Goal: Check status

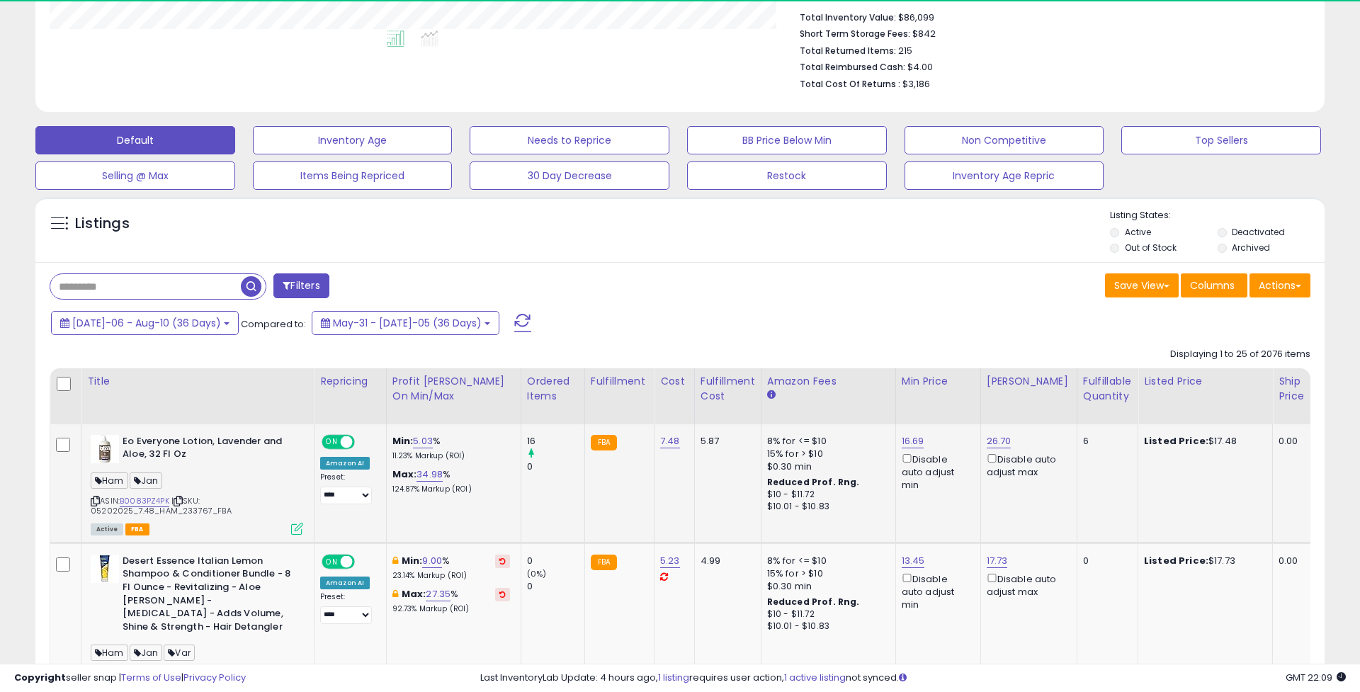
scroll to position [351, 0]
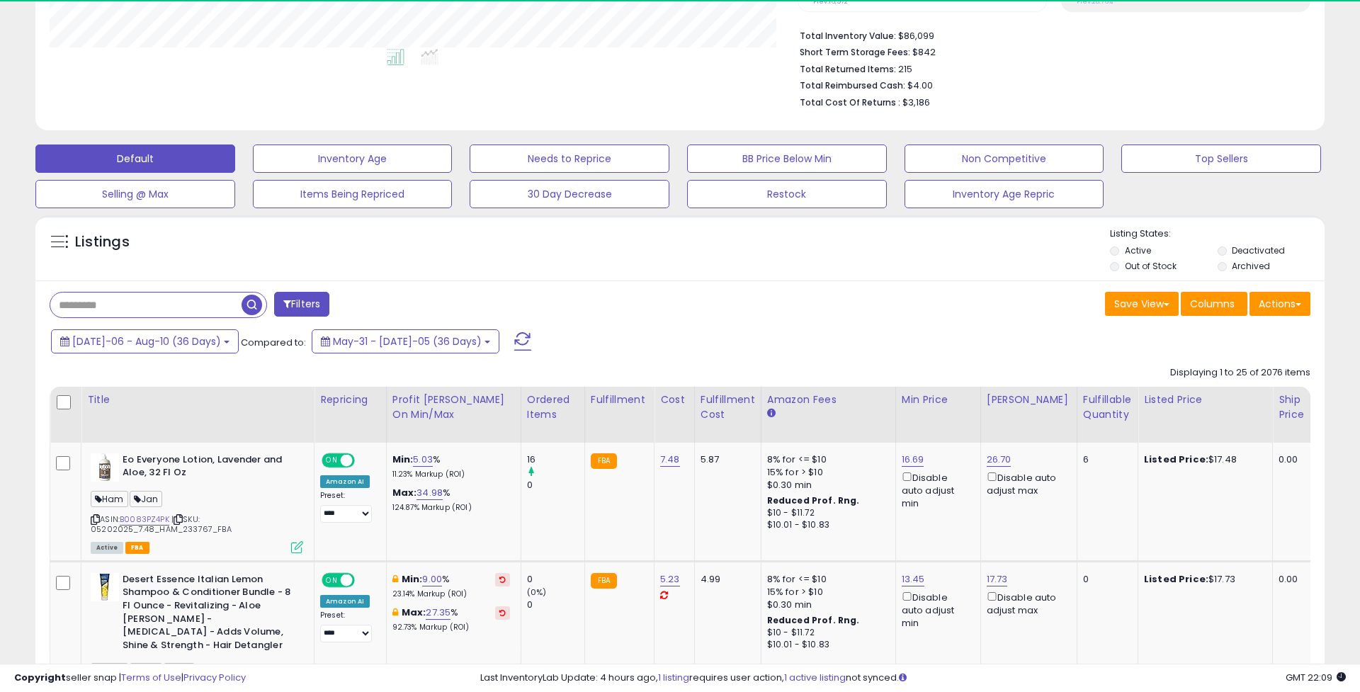
click at [215, 305] on input "text" at bounding box center [145, 305] width 191 height 25
type input "********"
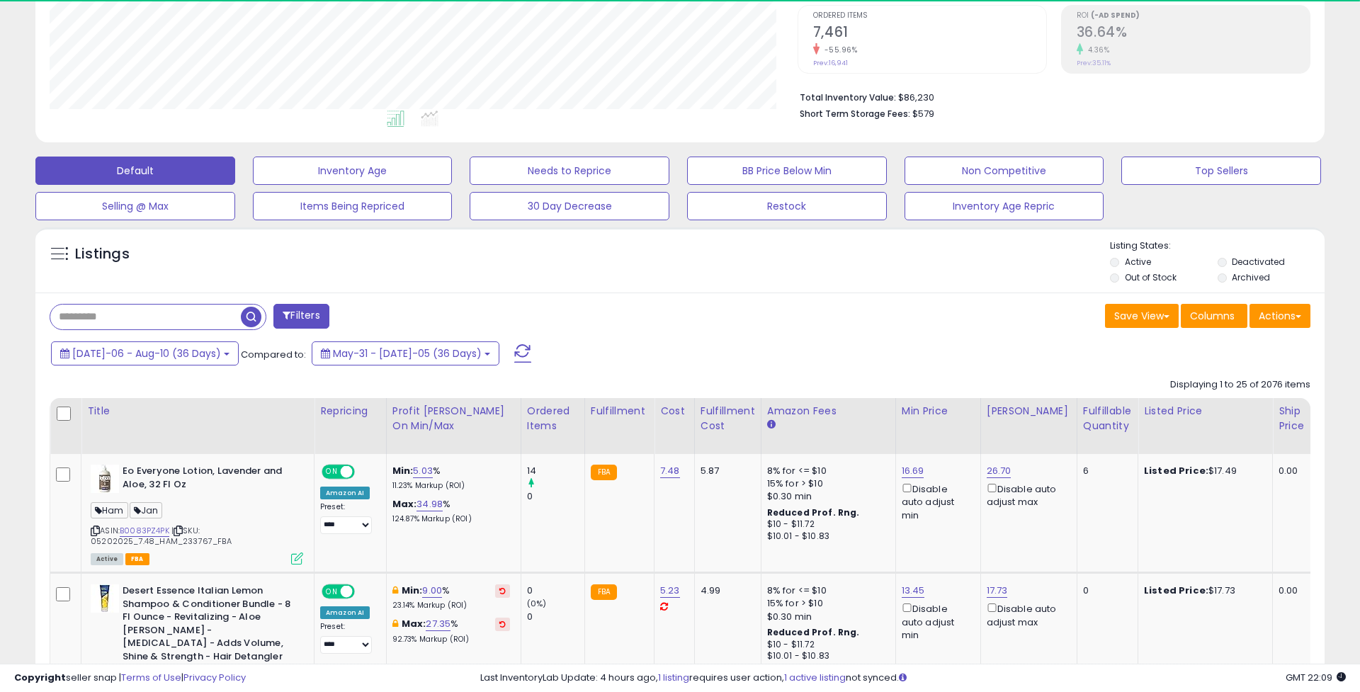
scroll to position [293, 0]
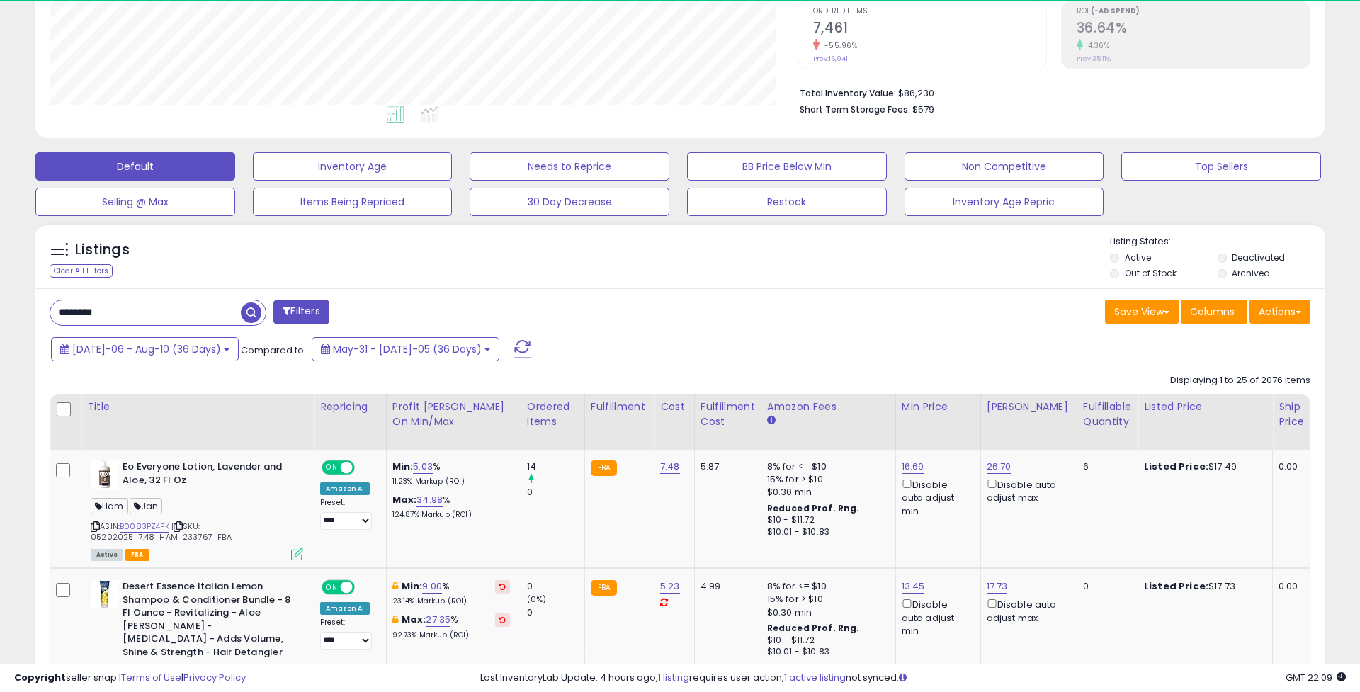
type input "********"
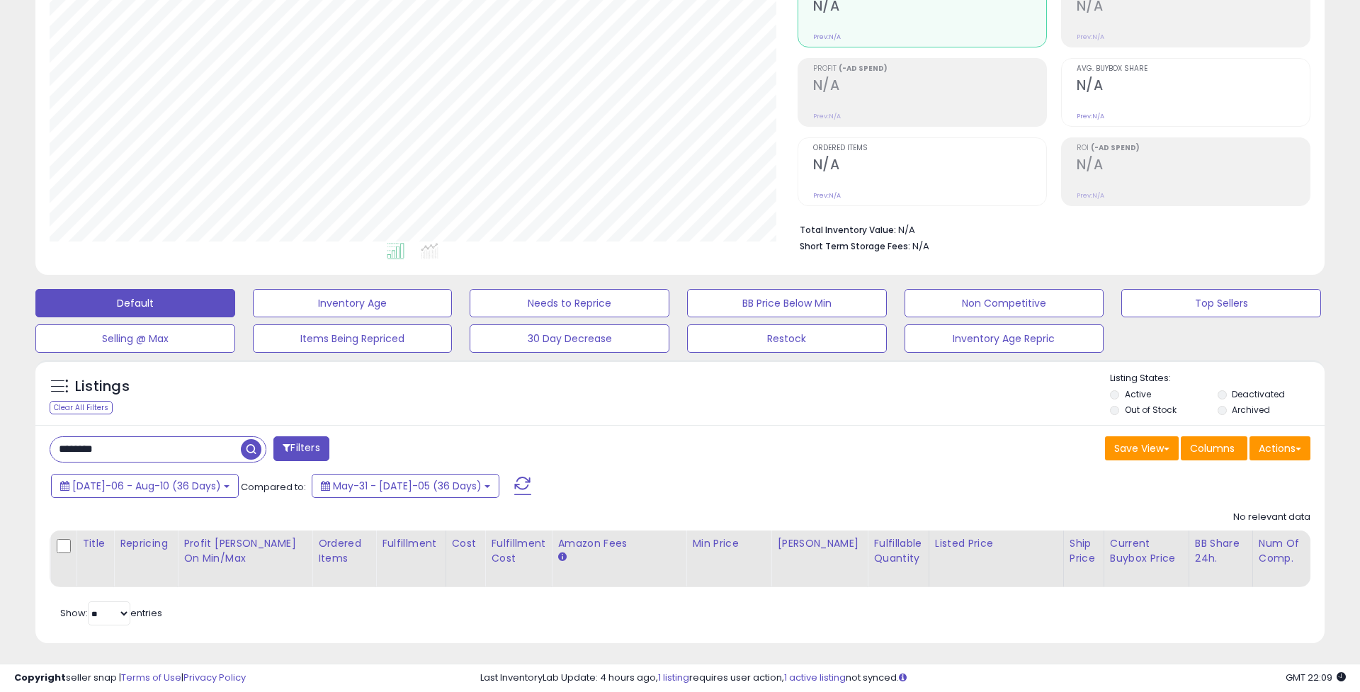
scroll to position [290, 748]
click at [194, 479] on span "[DATE]-06 - Aug-10 (36 Days)" at bounding box center [146, 486] width 149 height 14
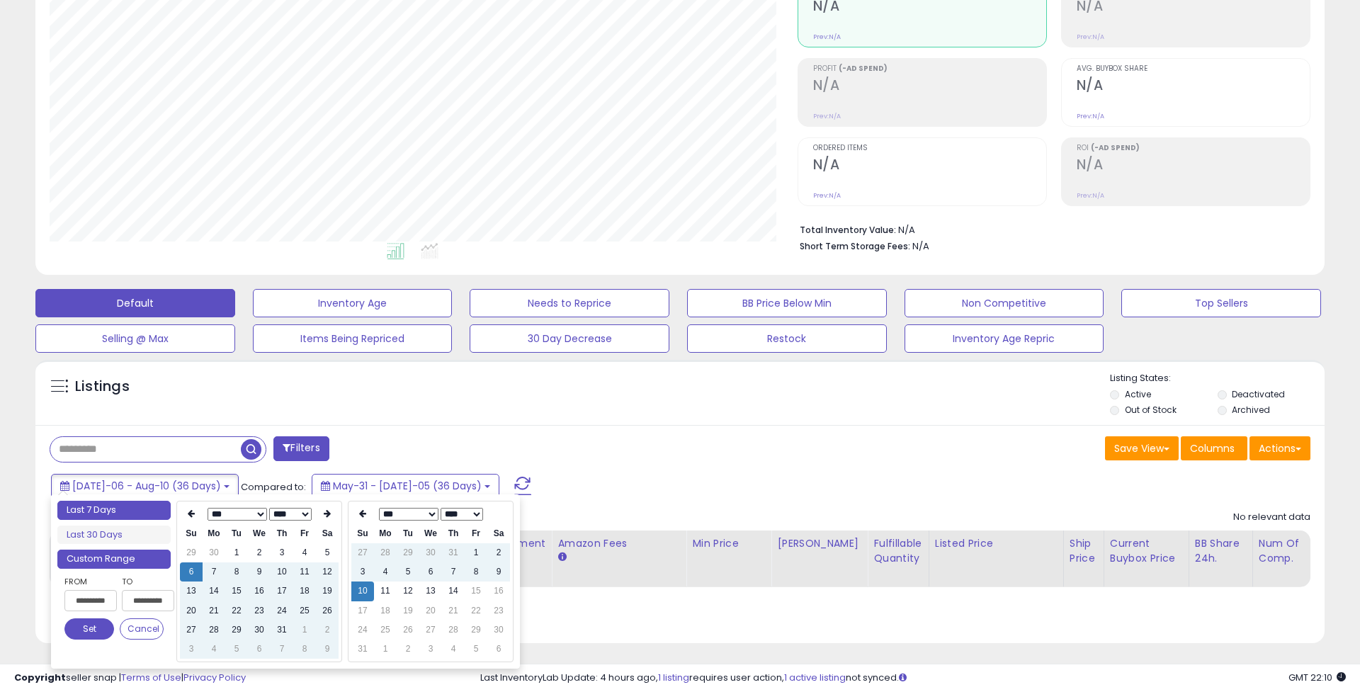
type input "**********"
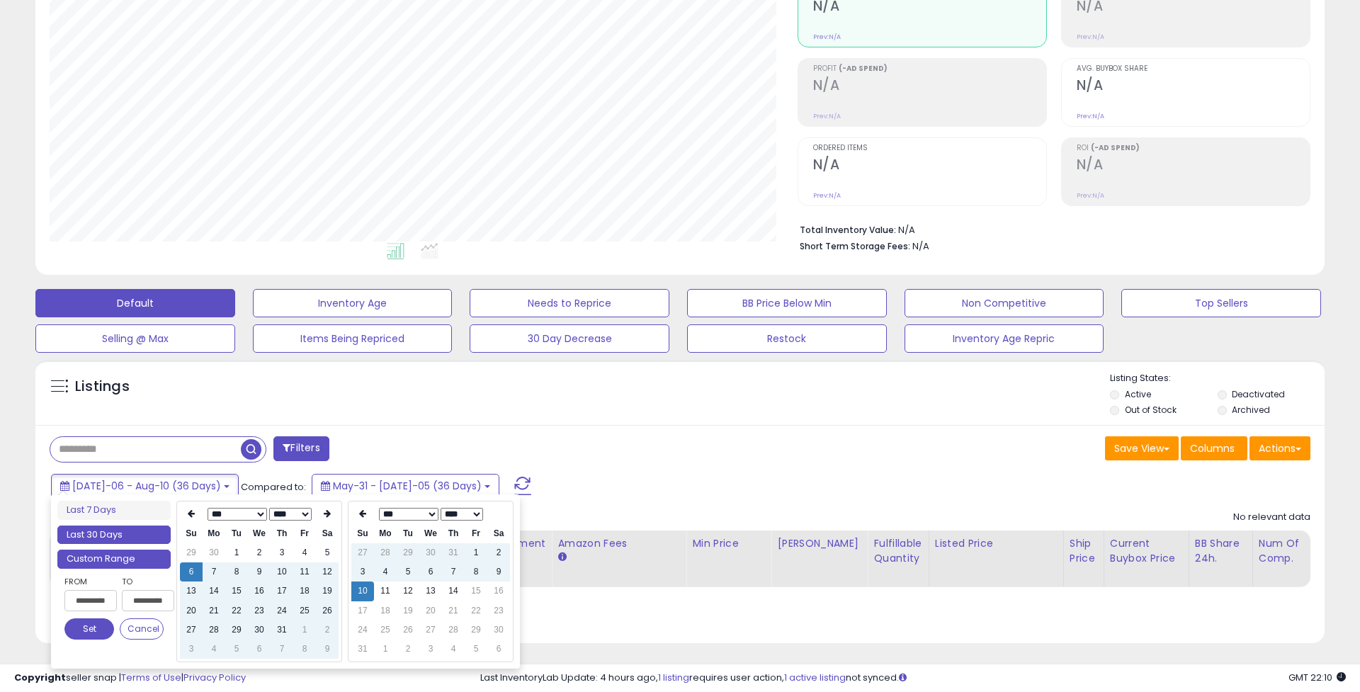
type input "**********"
click at [122, 508] on li "Last 7 Days" at bounding box center [113, 510] width 113 height 19
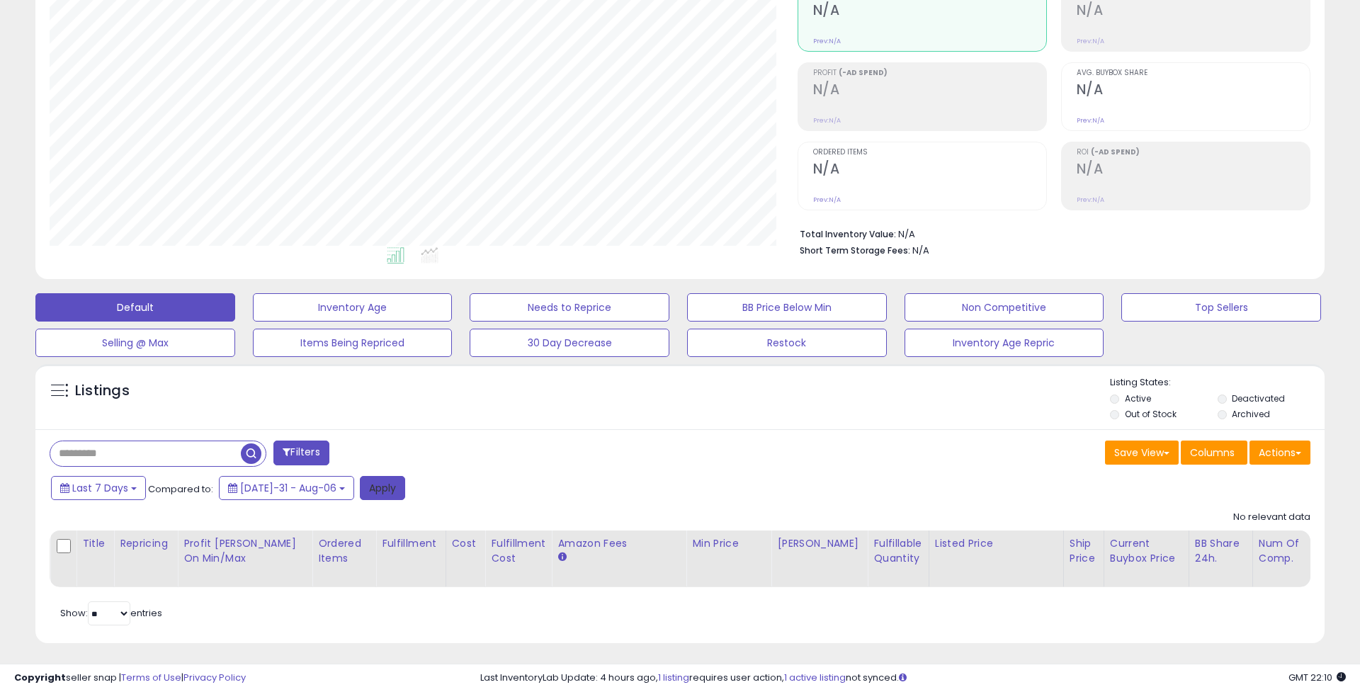
click at [361, 476] on button "Apply" at bounding box center [382, 488] width 45 height 24
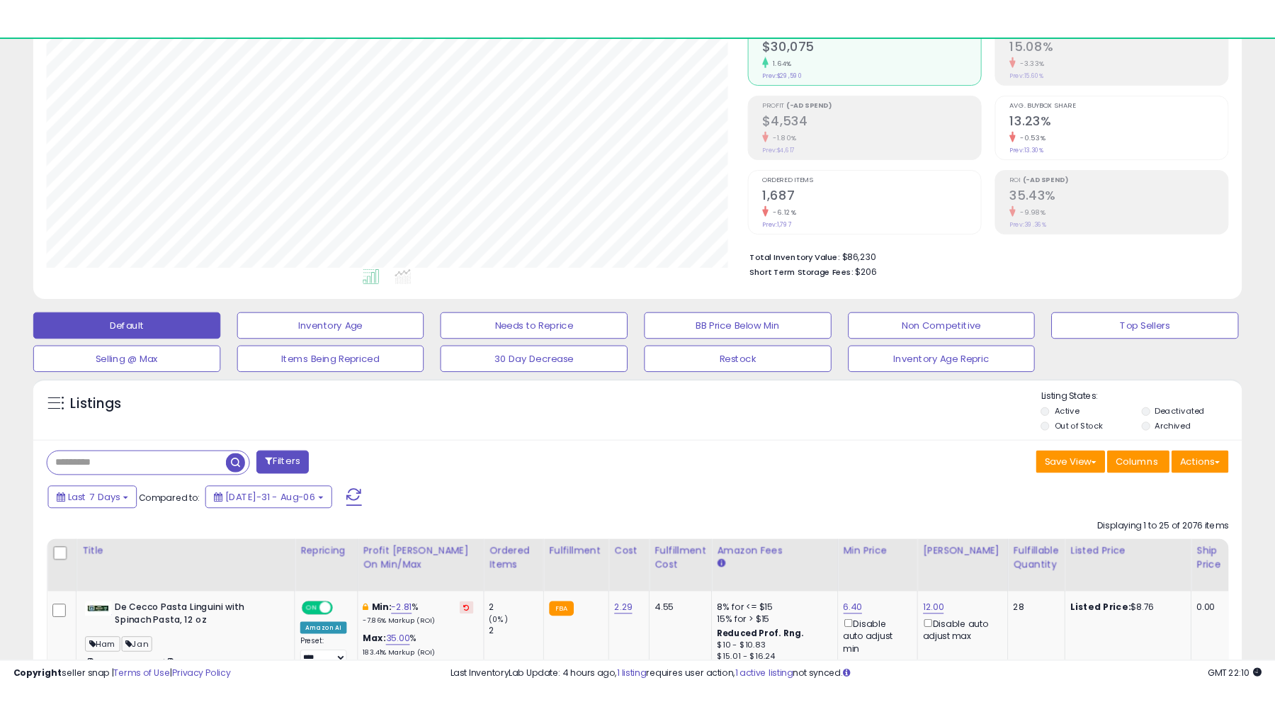
scroll to position [290, 748]
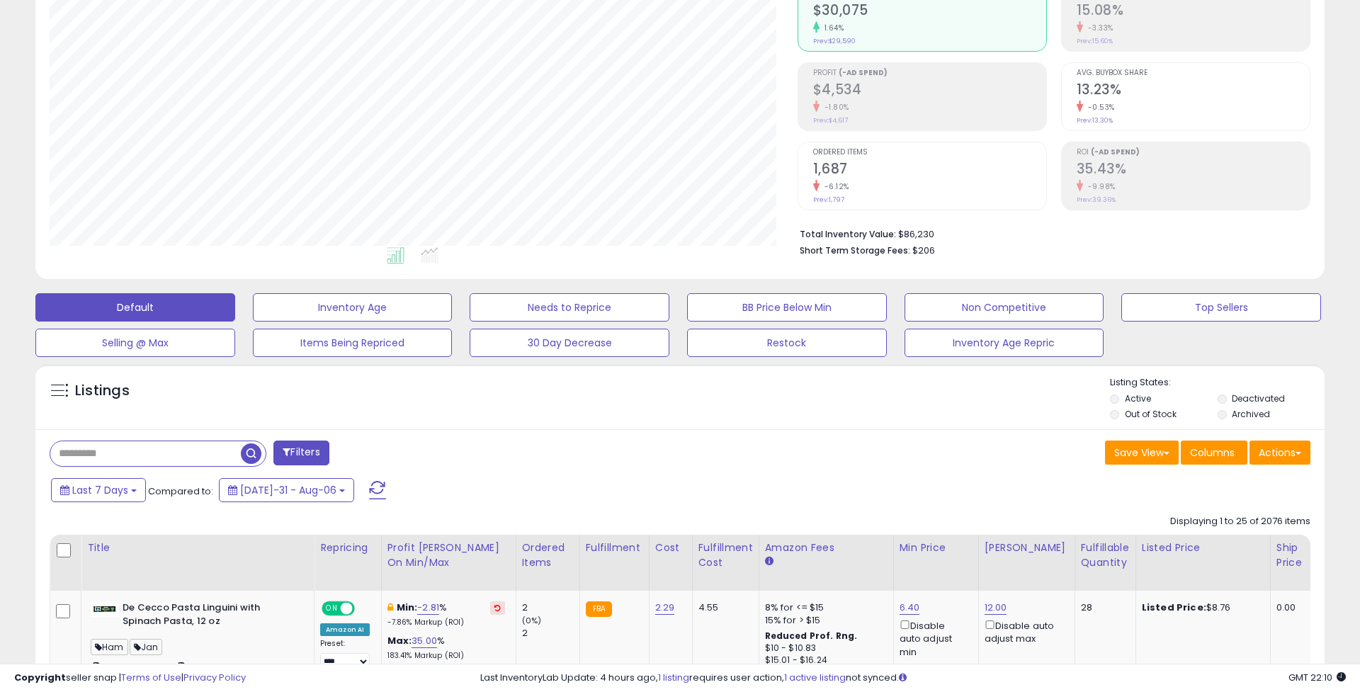
drag, startPoint x: 973, startPoint y: 9, endPoint x: 970, endPoint y: 251, distance: 242.3
click at [970, 251] on li "Short Term Storage Fees: $206" at bounding box center [1050, 249] width 500 height 17
drag, startPoint x: 360, startPoint y: 350, endPoint x: 676, endPoint y: 448, distance: 330.7
click at [676, 448] on div "Filters" at bounding box center [359, 455] width 641 height 28
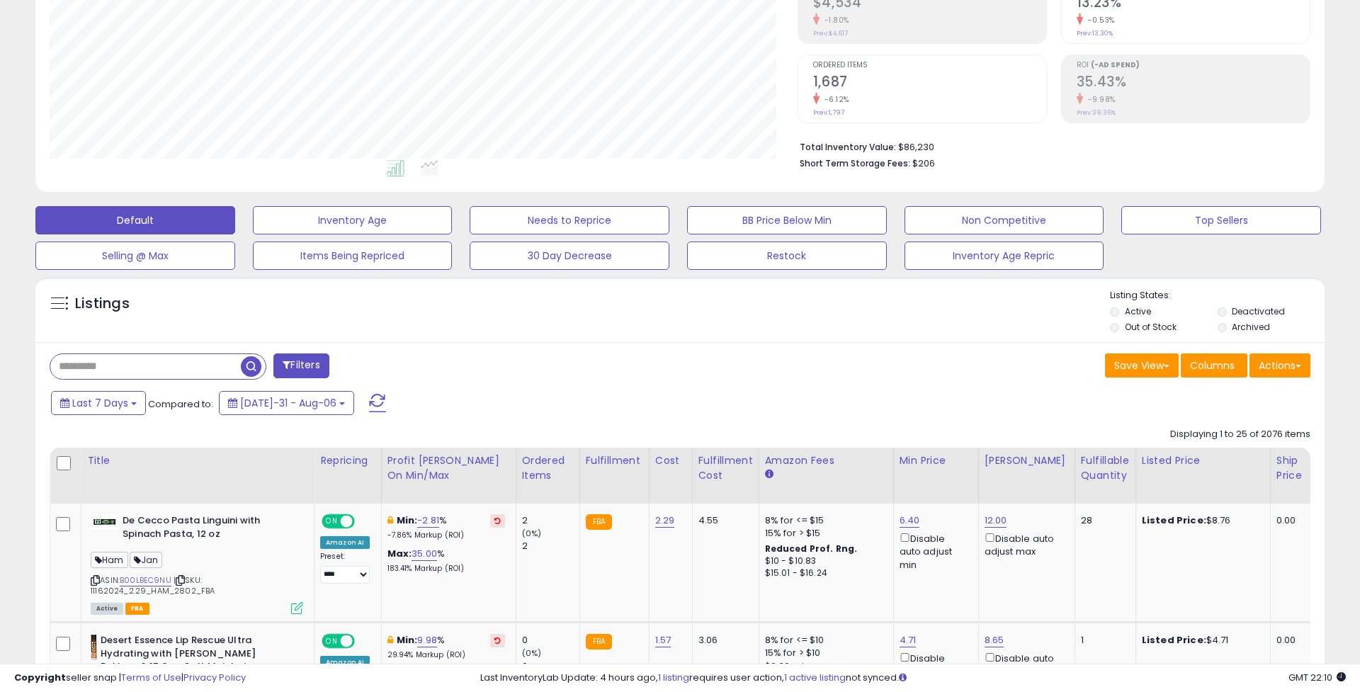
scroll to position [310, 0]
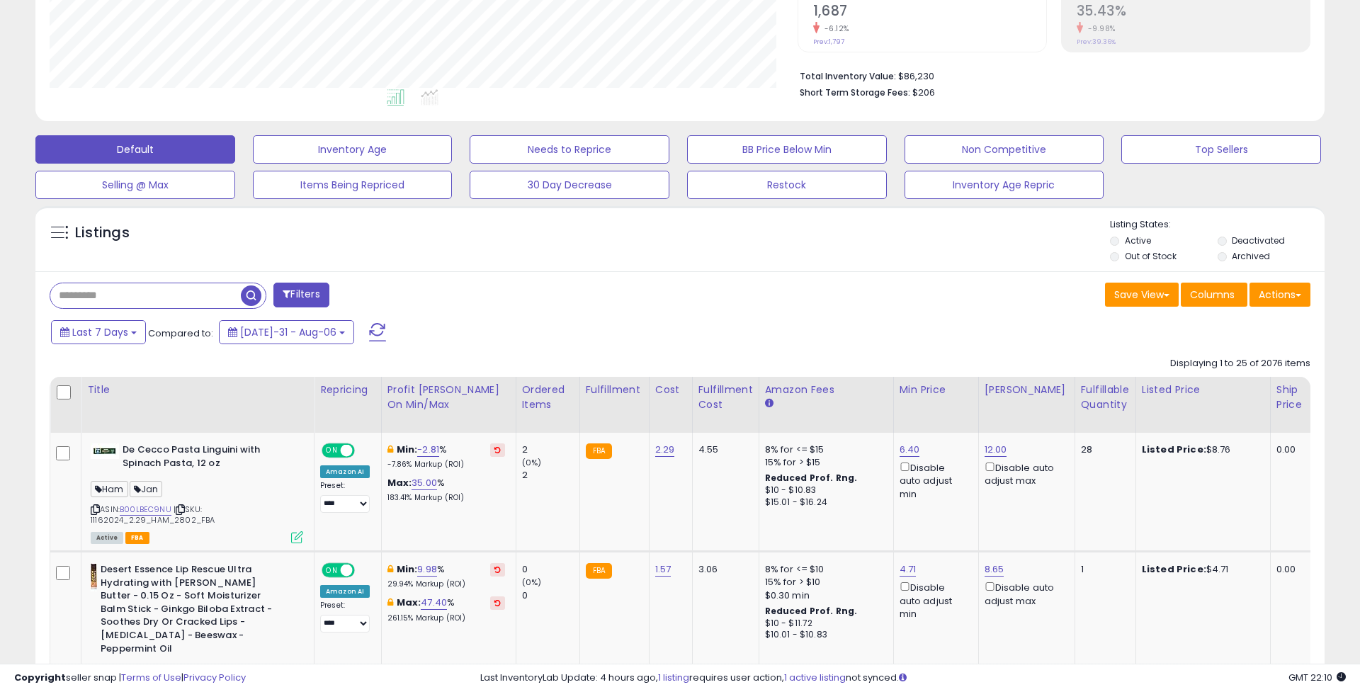
click at [138, 266] on div "Listings Active" at bounding box center [679, 238] width 1289 height 65
click at [131, 290] on input "text" at bounding box center [176, 295] width 253 height 25
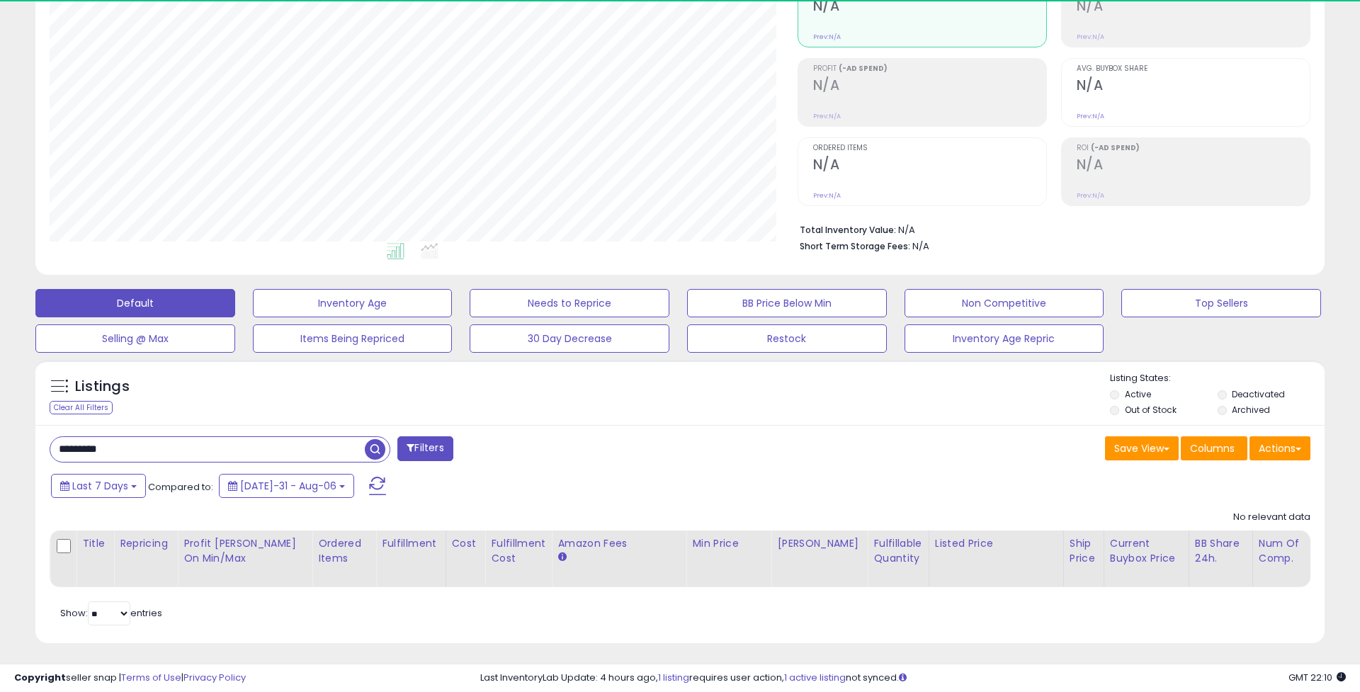
scroll to position [290, 748]
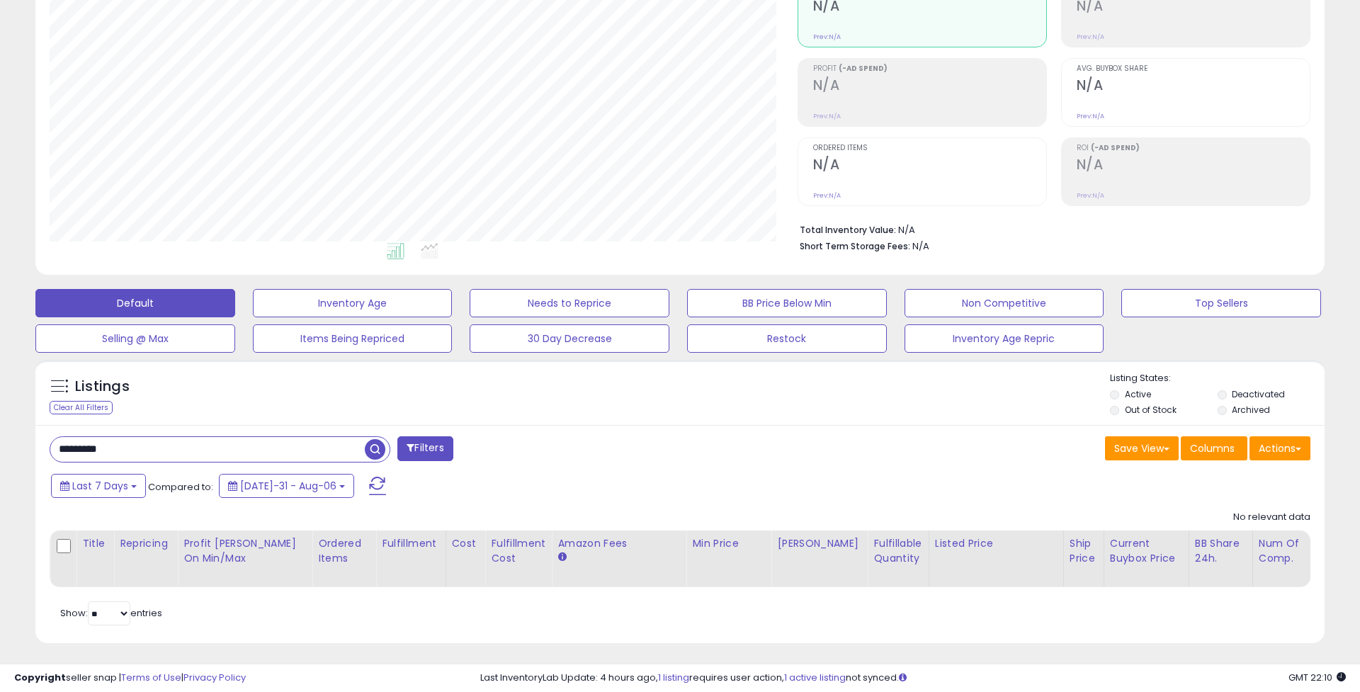
type input "*********"
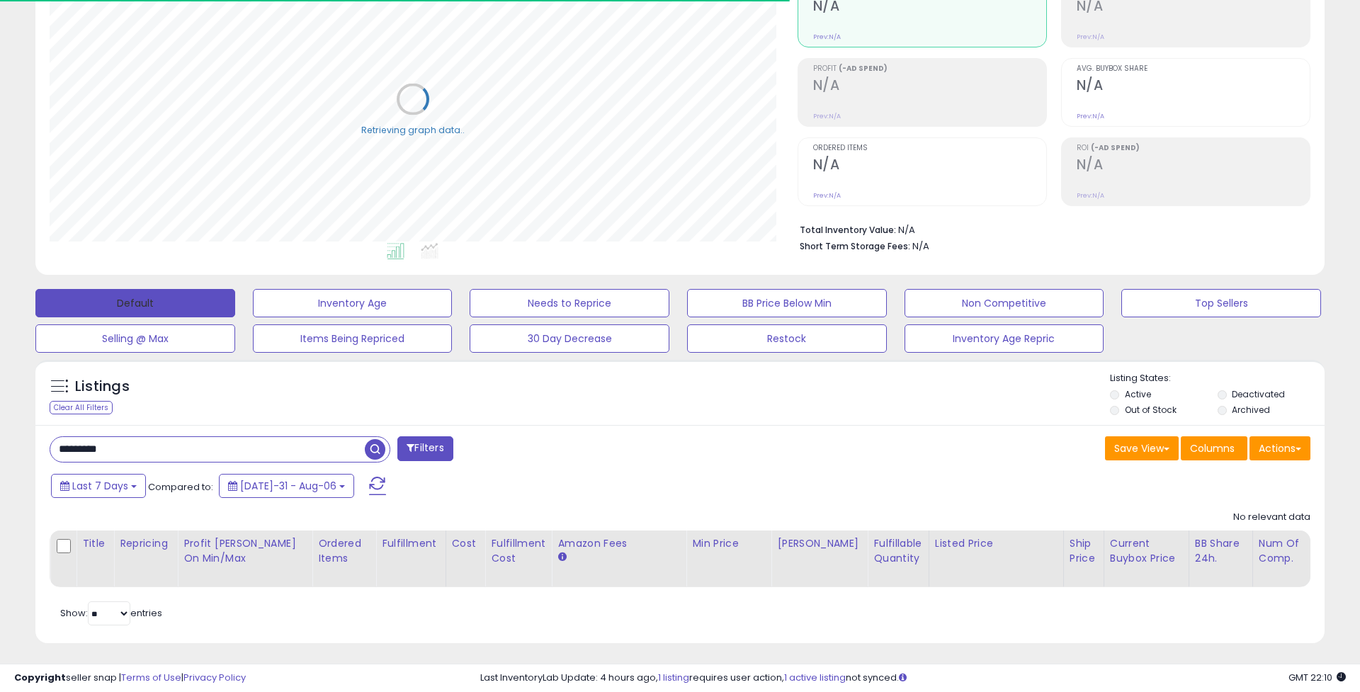
click at [192, 298] on button "Default" at bounding box center [135, 303] width 200 height 28
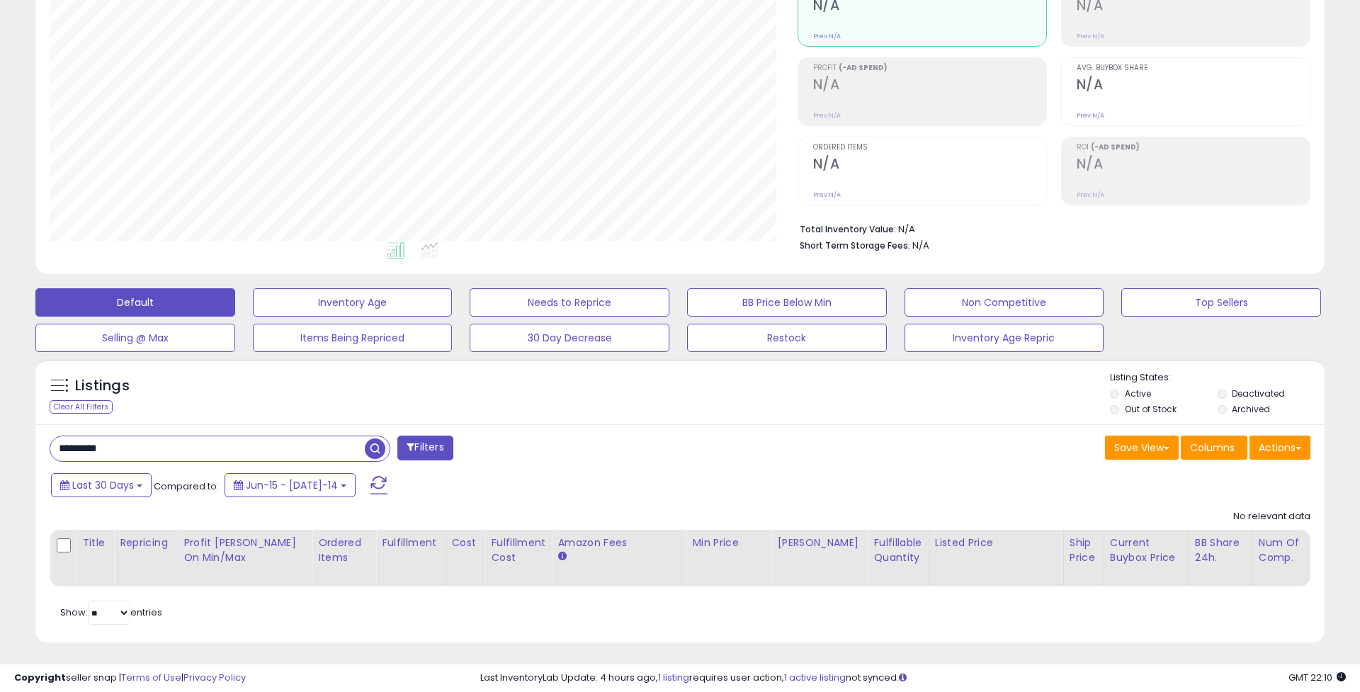
scroll to position [157, 0]
click at [325, 437] on input "*********" at bounding box center [207, 449] width 315 height 25
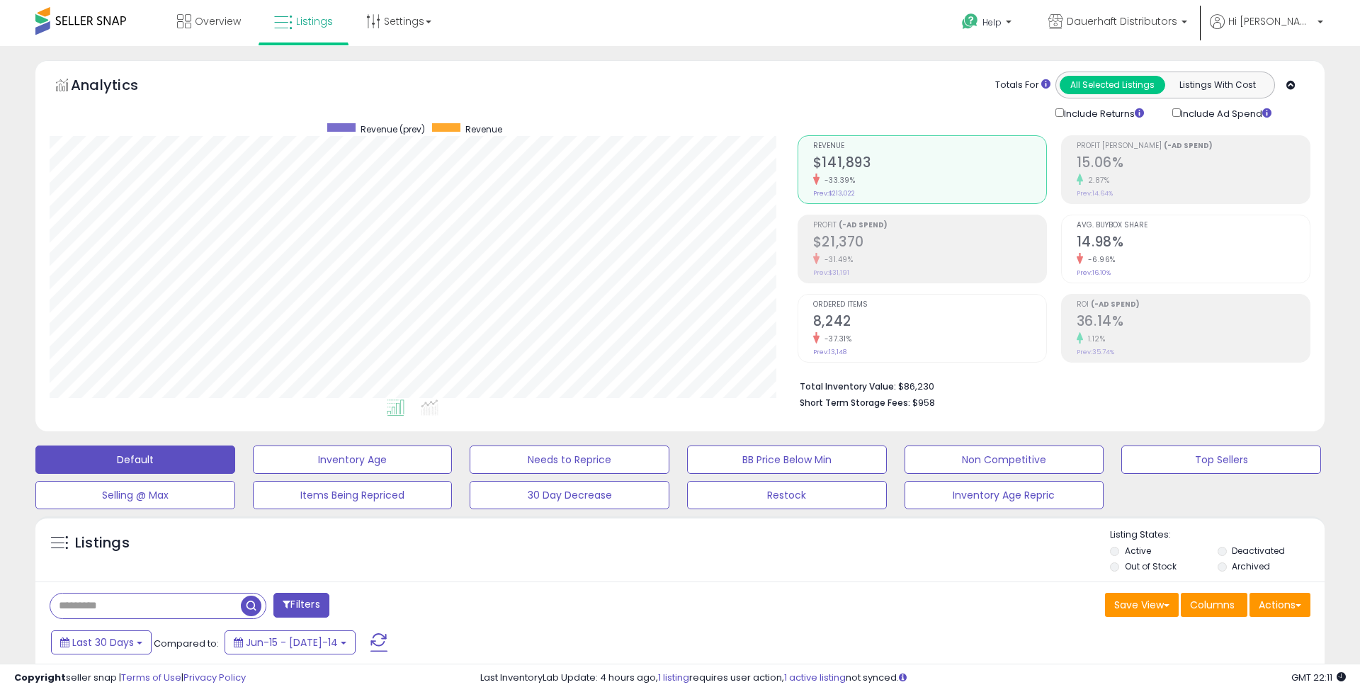
scroll to position [0, 0]
click at [319, 608] on button "Filters" at bounding box center [300, 605] width 55 height 25
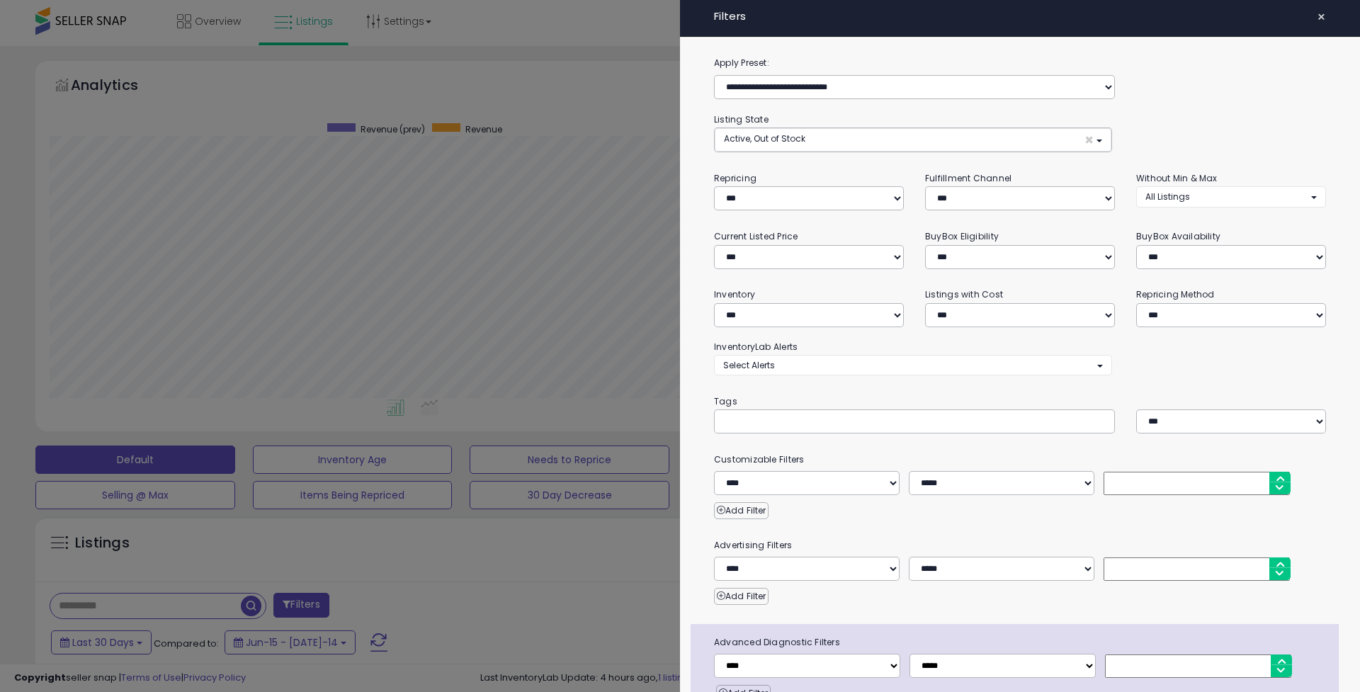
click at [775, 441] on div "**********" at bounding box center [1020, 414] width 680 height 718
click at [774, 425] on input "text" at bounding box center [829, 421] width 213 height 14
type input "***"
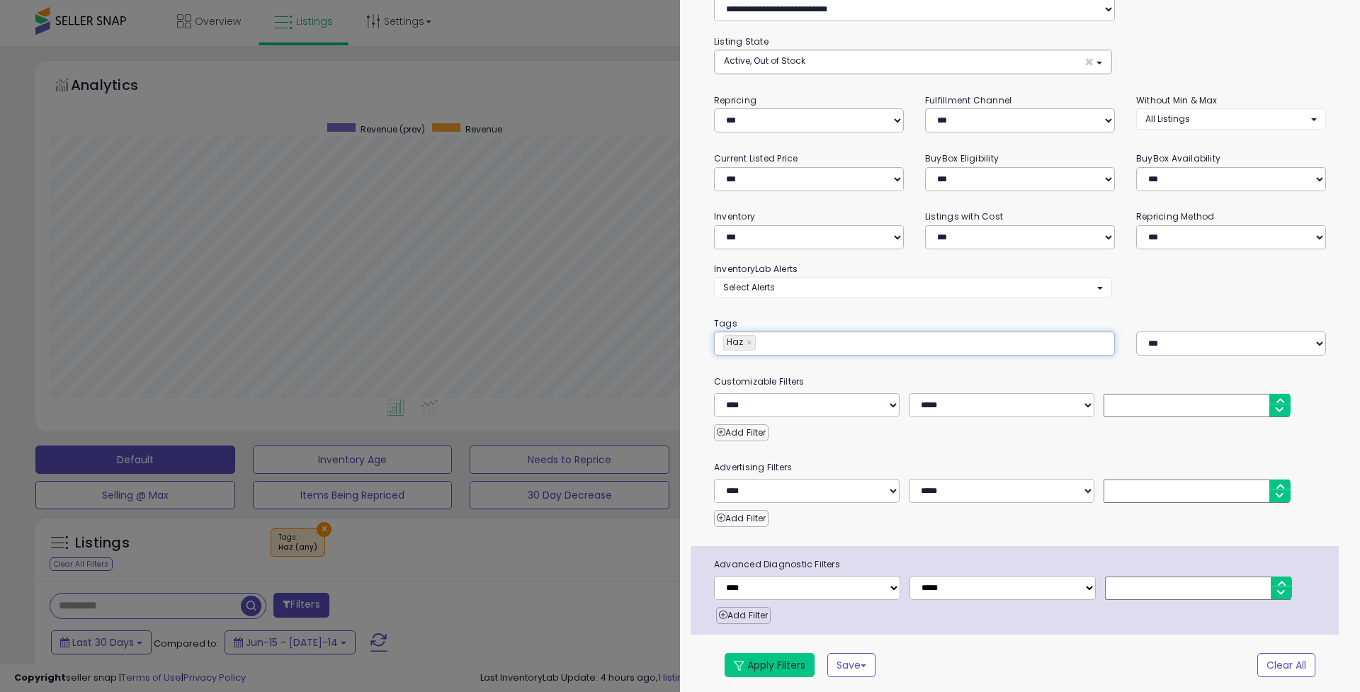
scroll to position [77, 0]
click at [800, 654] on button "Apply Filters" at bounding box center [770, 666] width 90 height 24
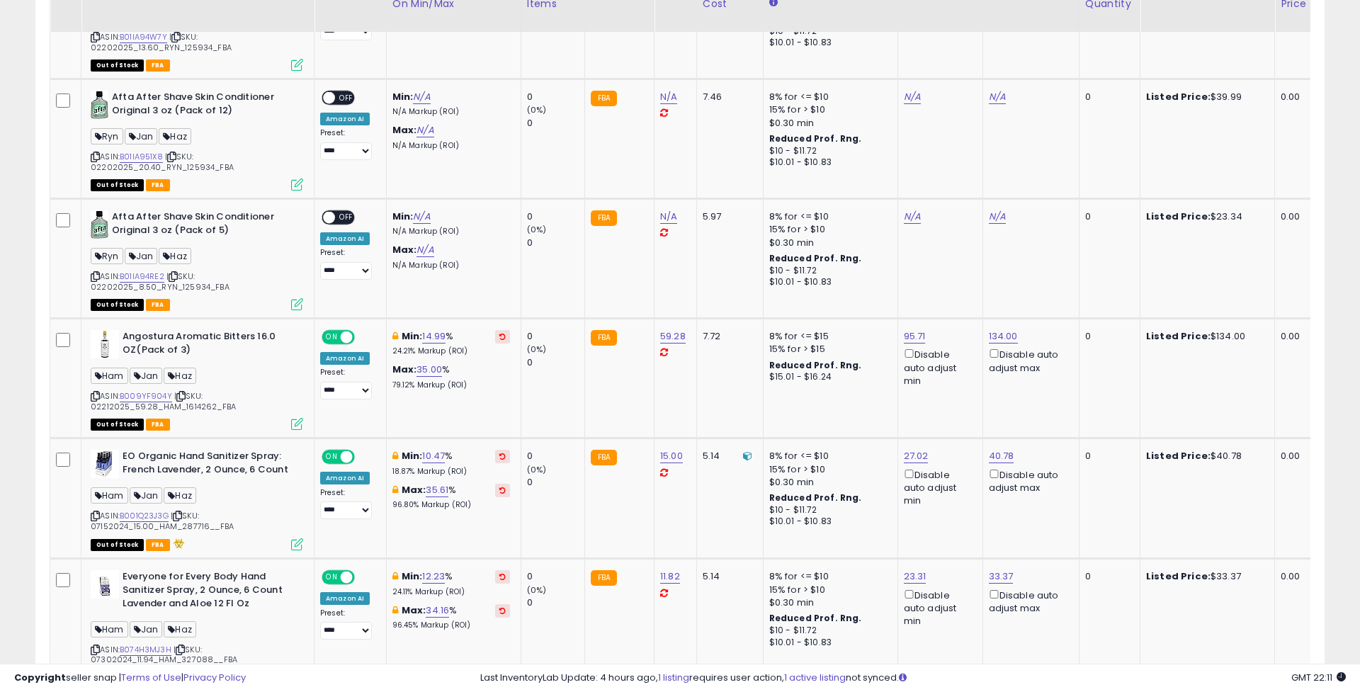
scroll to position [931, 0]
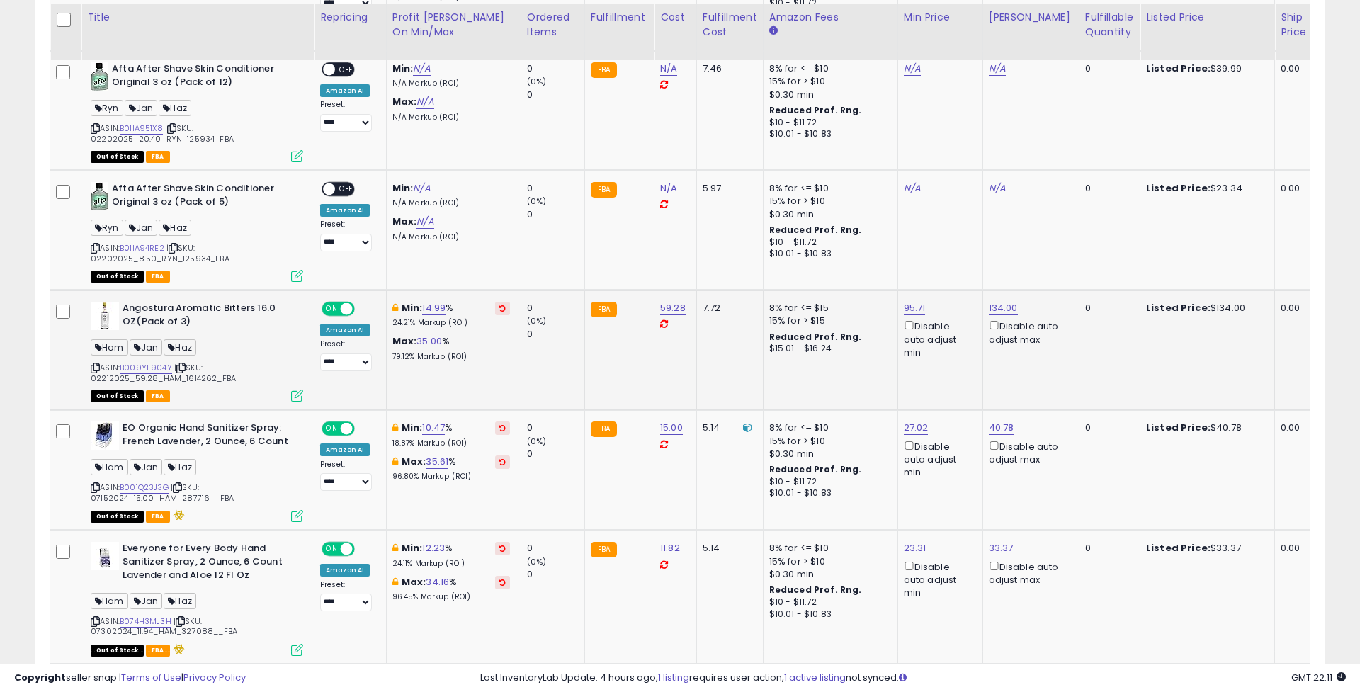
click at [137, 302] on b "Angostura Aromatic Bitters 16.0 OZ(Pack of 3)" at bounding box center [209, 317] width 172 height 30
copy b "Angostura"
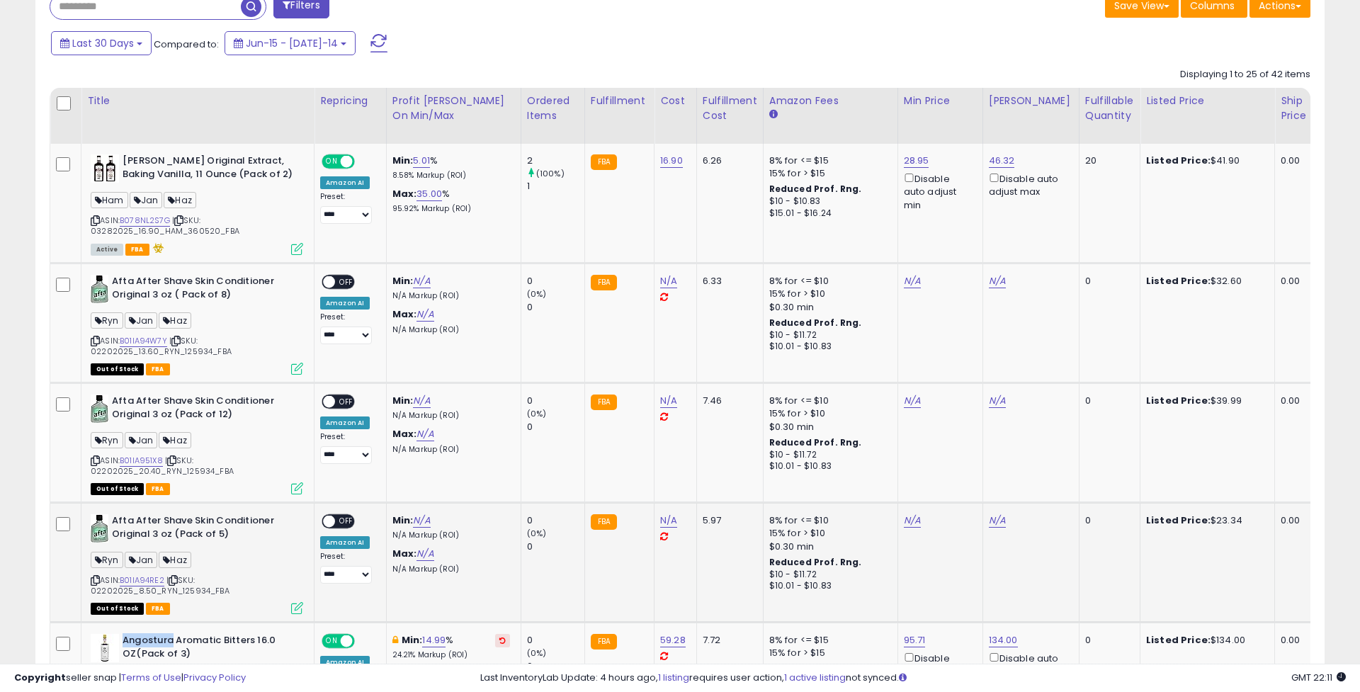
scroll to position [502, 0]
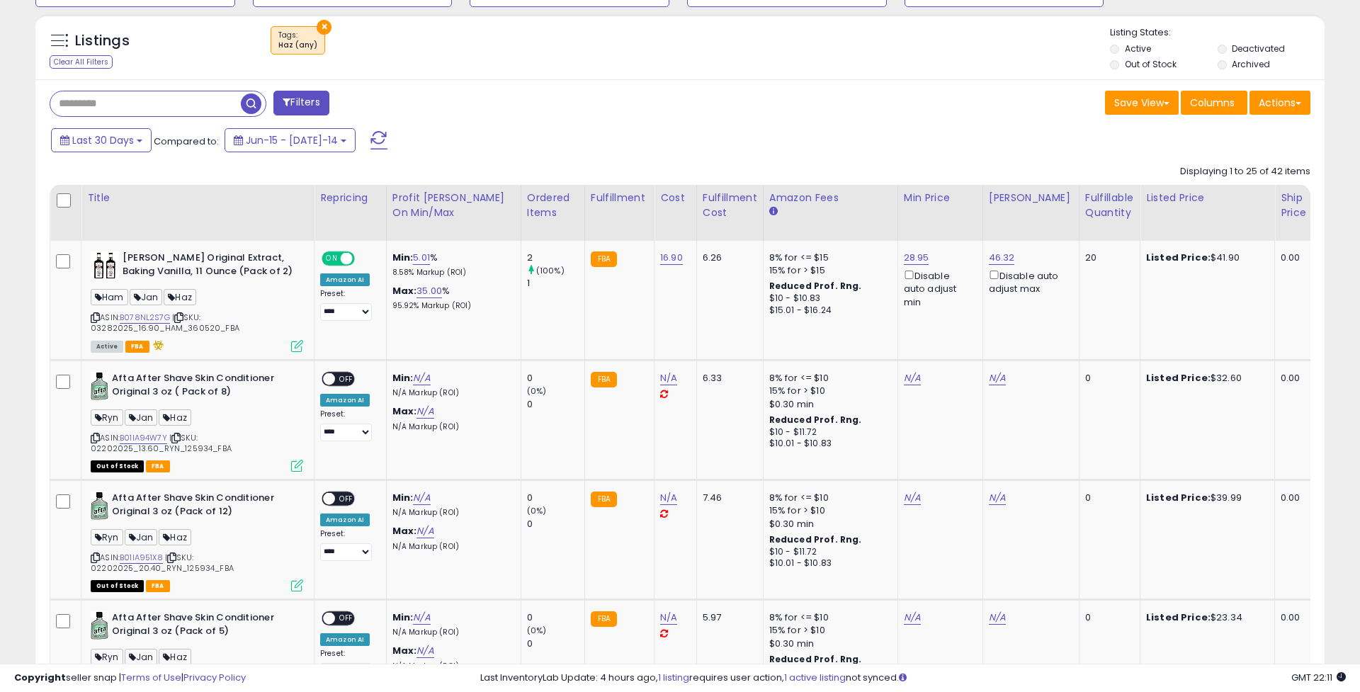
click at [132, 97] on input "text" at bounding box center [145, 103] width 191 height 25
paste input "*********"
type input "*********"
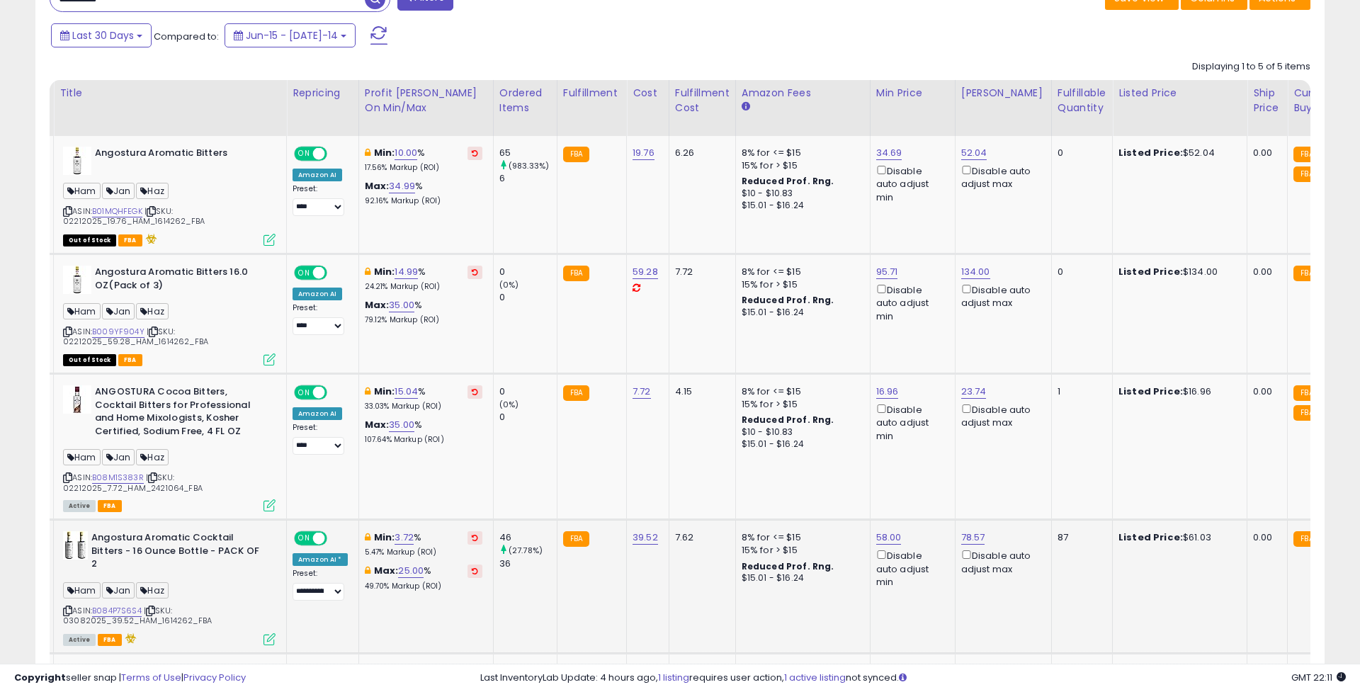
scroll to position [0, 0]
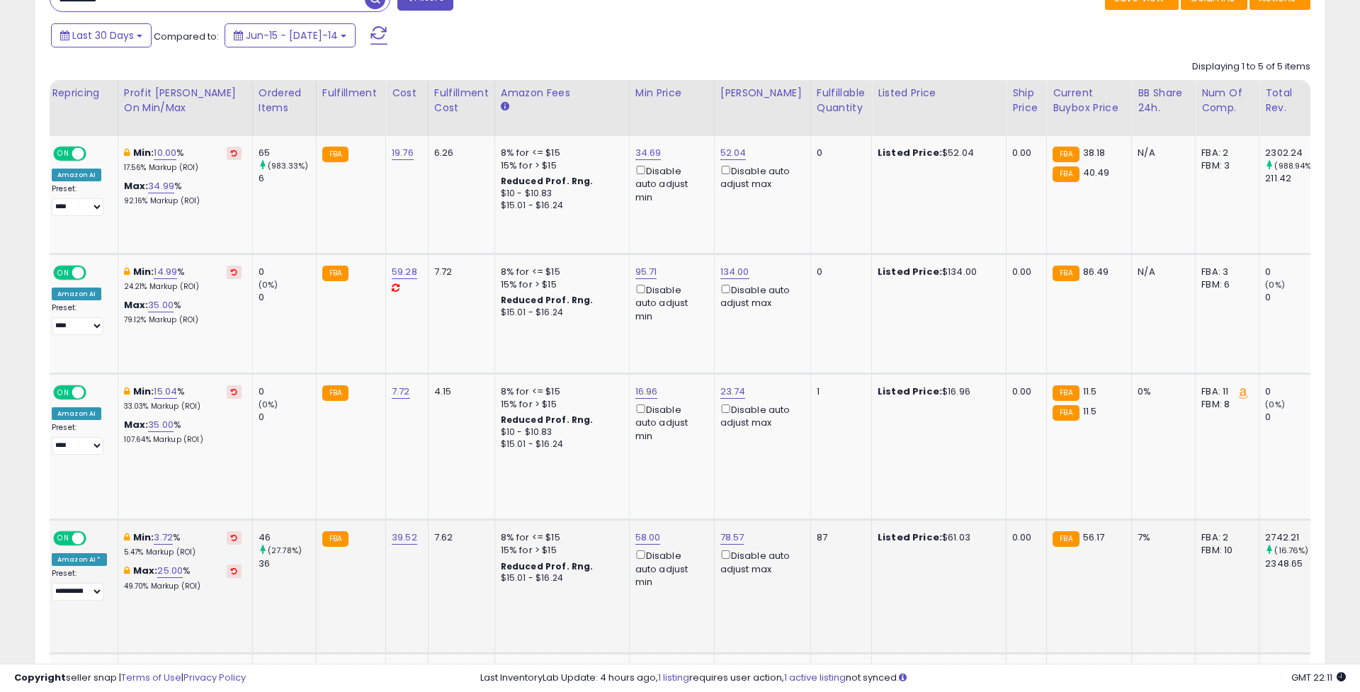
click at [817, 531] on div "87" at bounding box center [839, 537] width 44 height 13
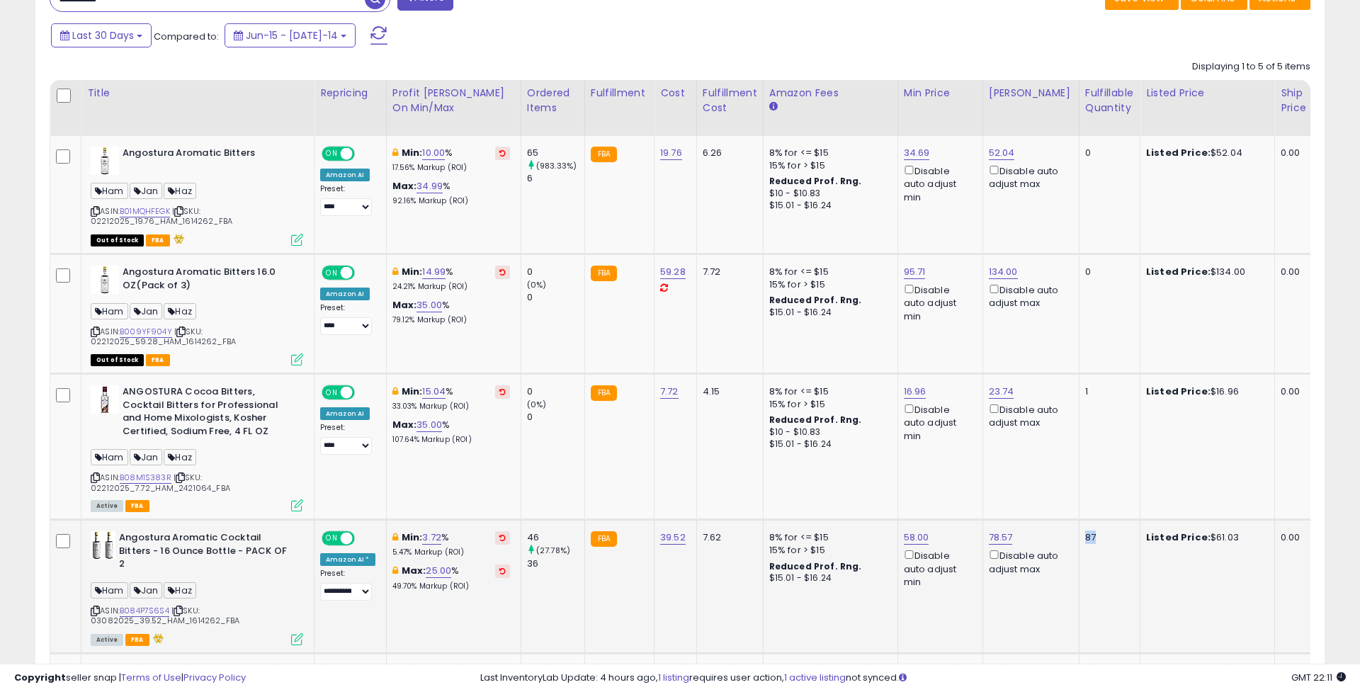
click at [302, 633] on icon at bounding box center [297, 639] width 12 height 12
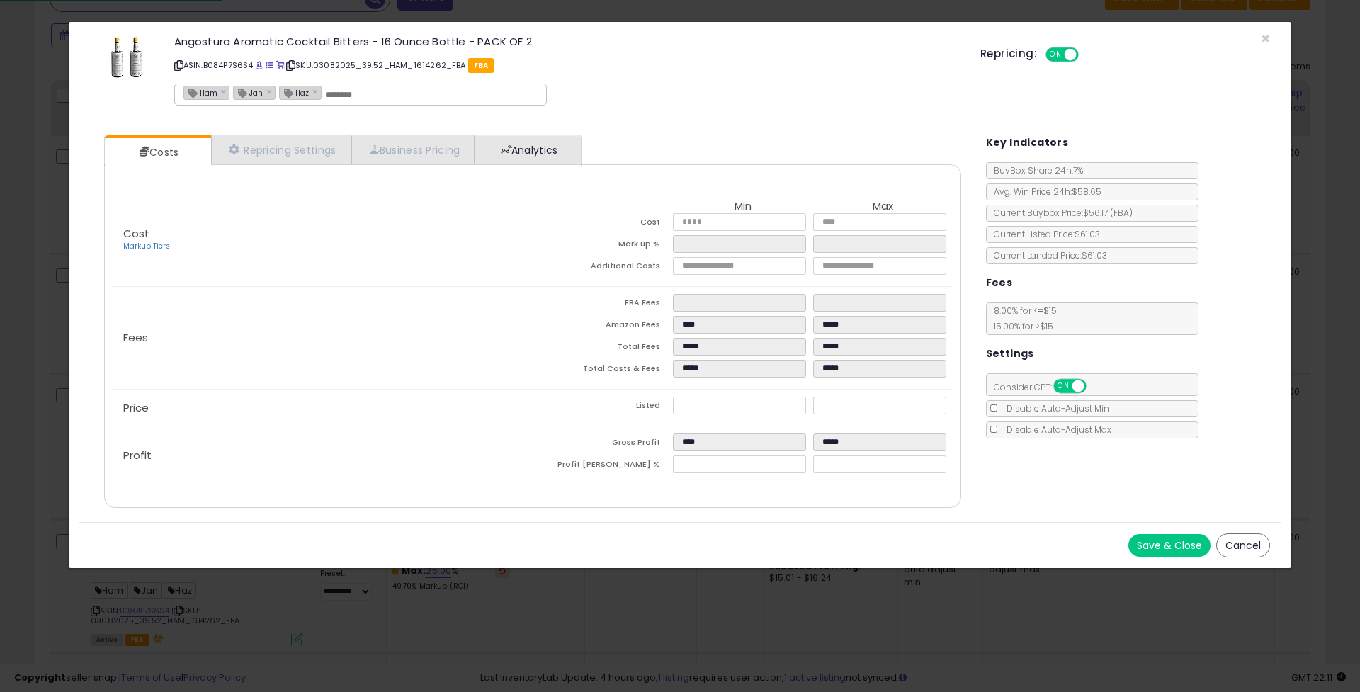
click at [519, 140] on link "Analytics" at bounding box center [527, 149] width 105 height 29
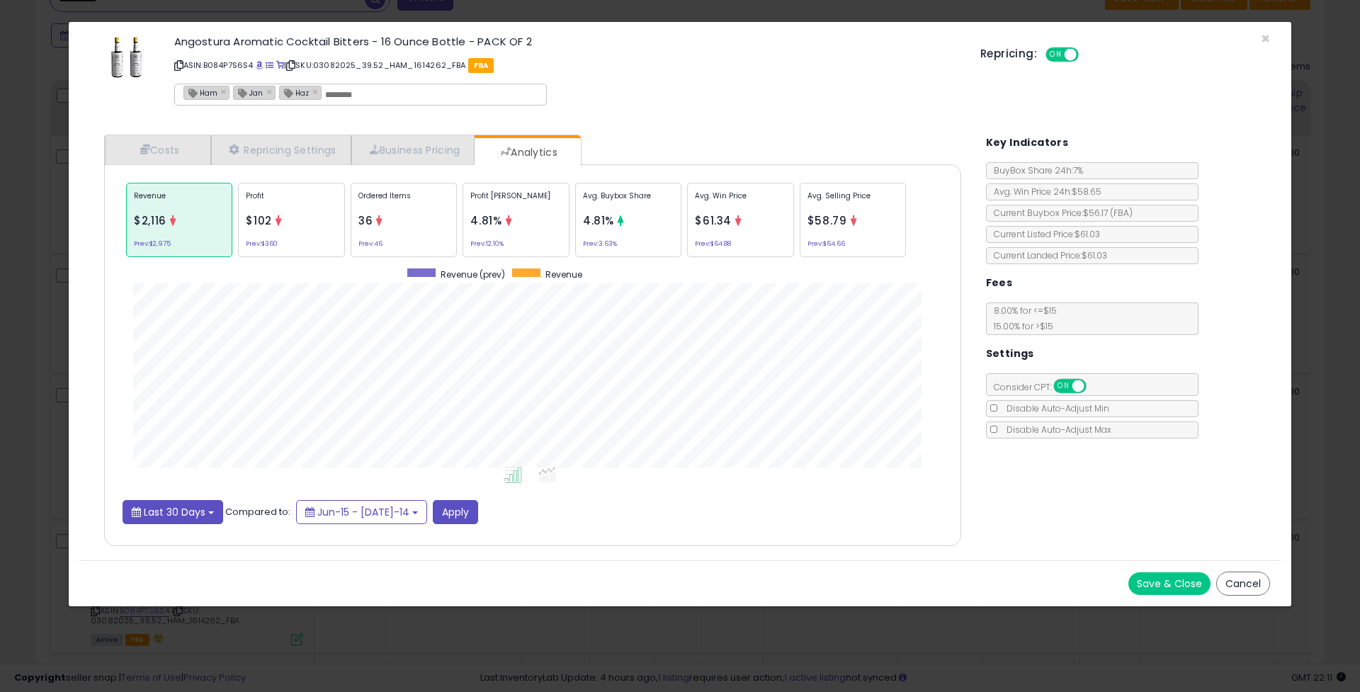
click at [188, 519] on button "Last 30 Days" at bounding box center [173, 512] width 101 height 24
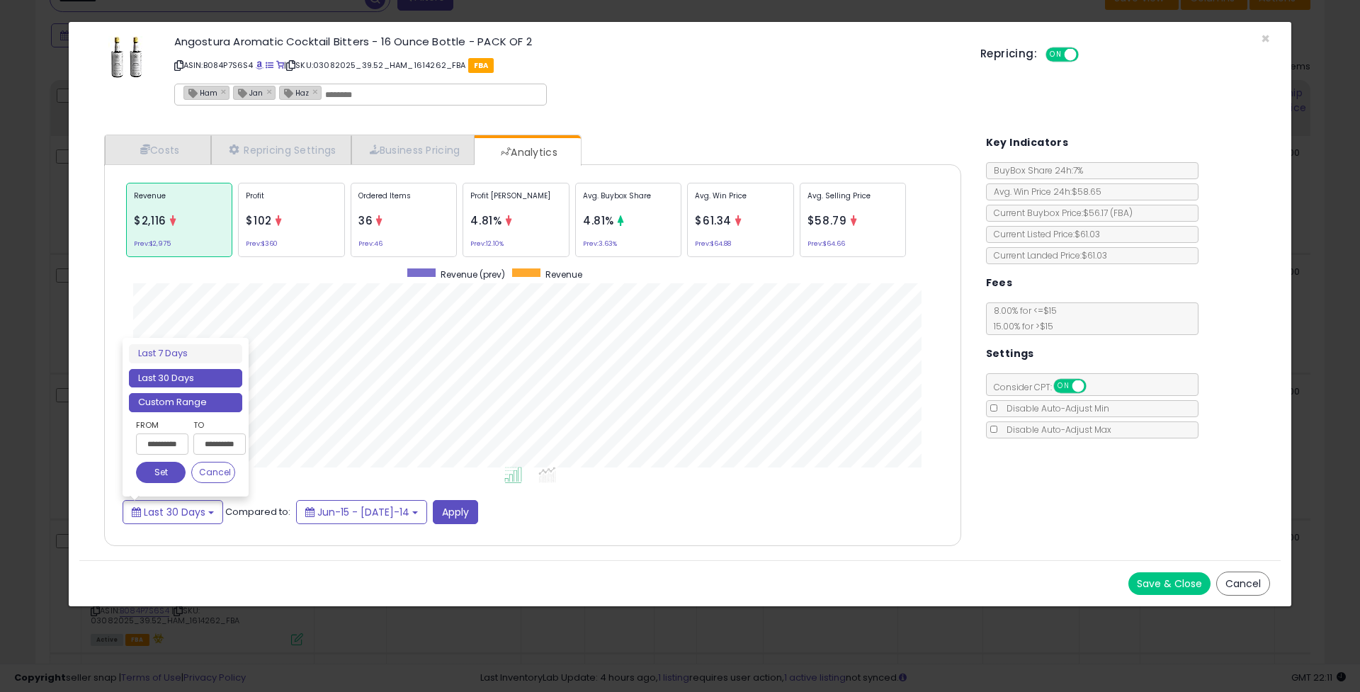
click at [189, 398] on li "Custom Range" at bounding box center [185, 402] width 113 height 19
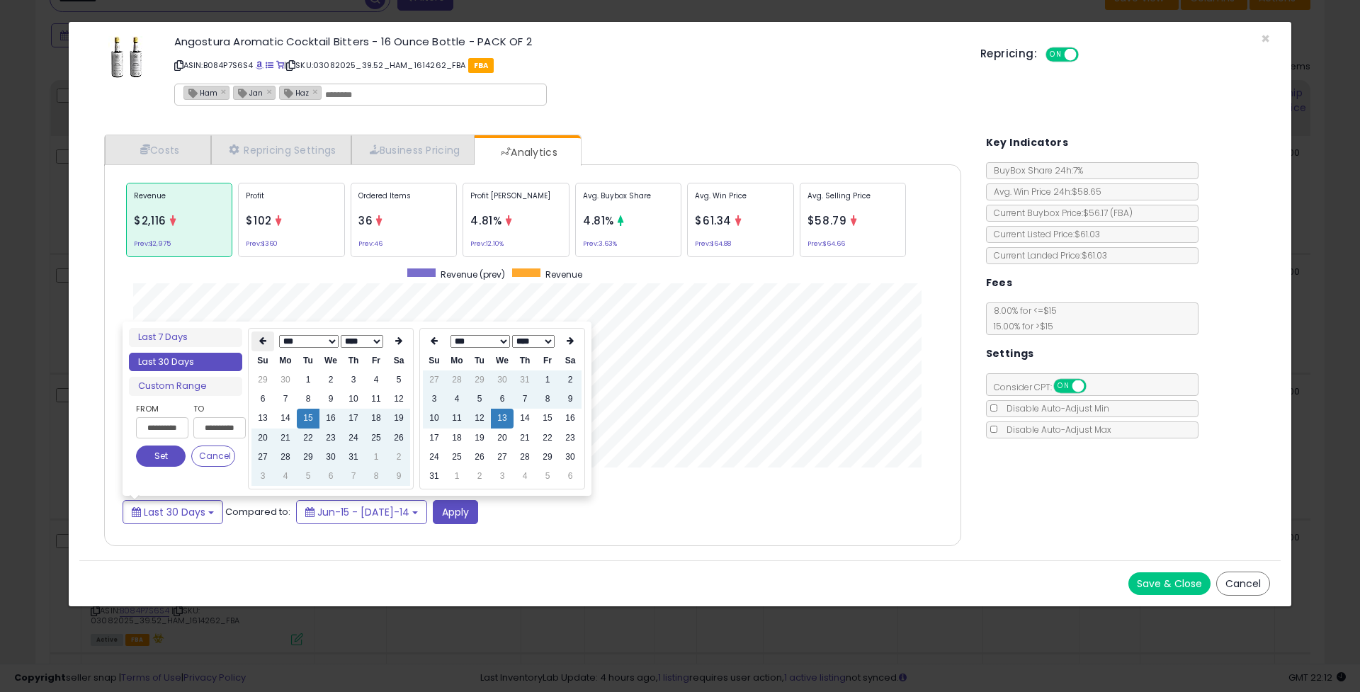
click at [265, 344] on icon at bounding box center [262, 340] width 7 height 9
click at [324, 378] on td "1" at bounding box center [330, 379] width 23 height 19
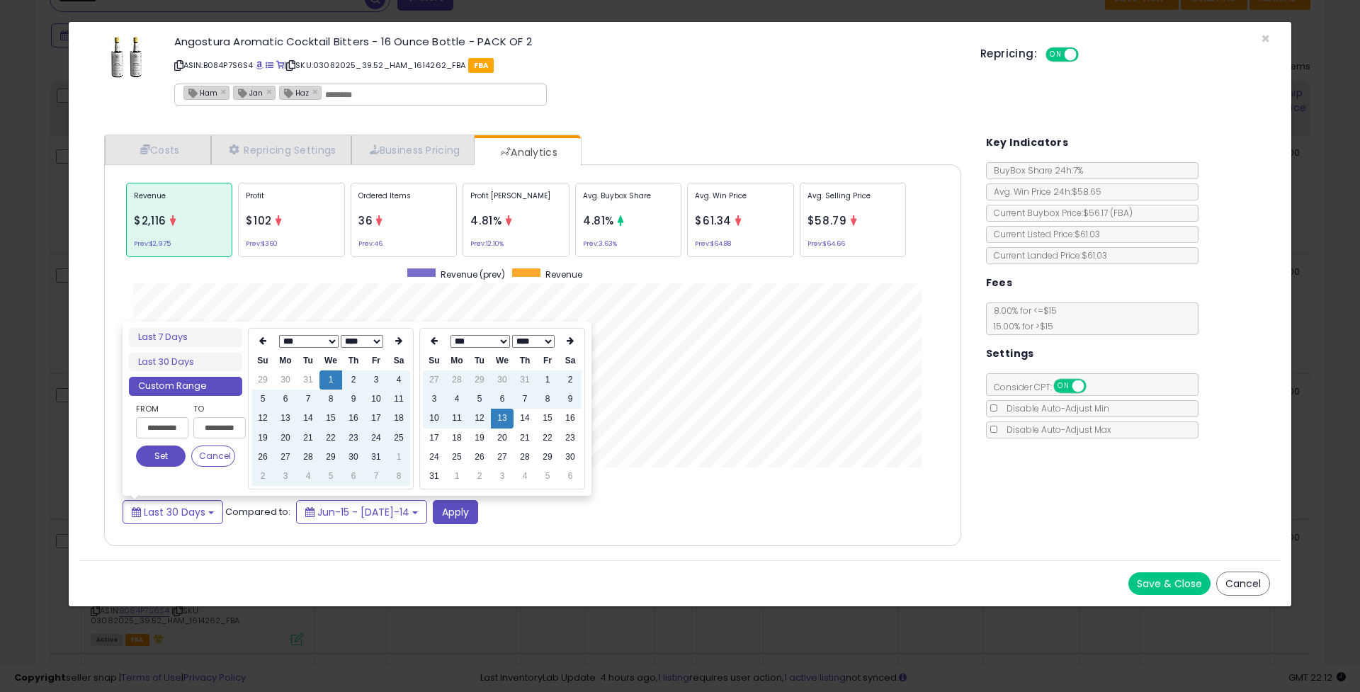
type input "**********"
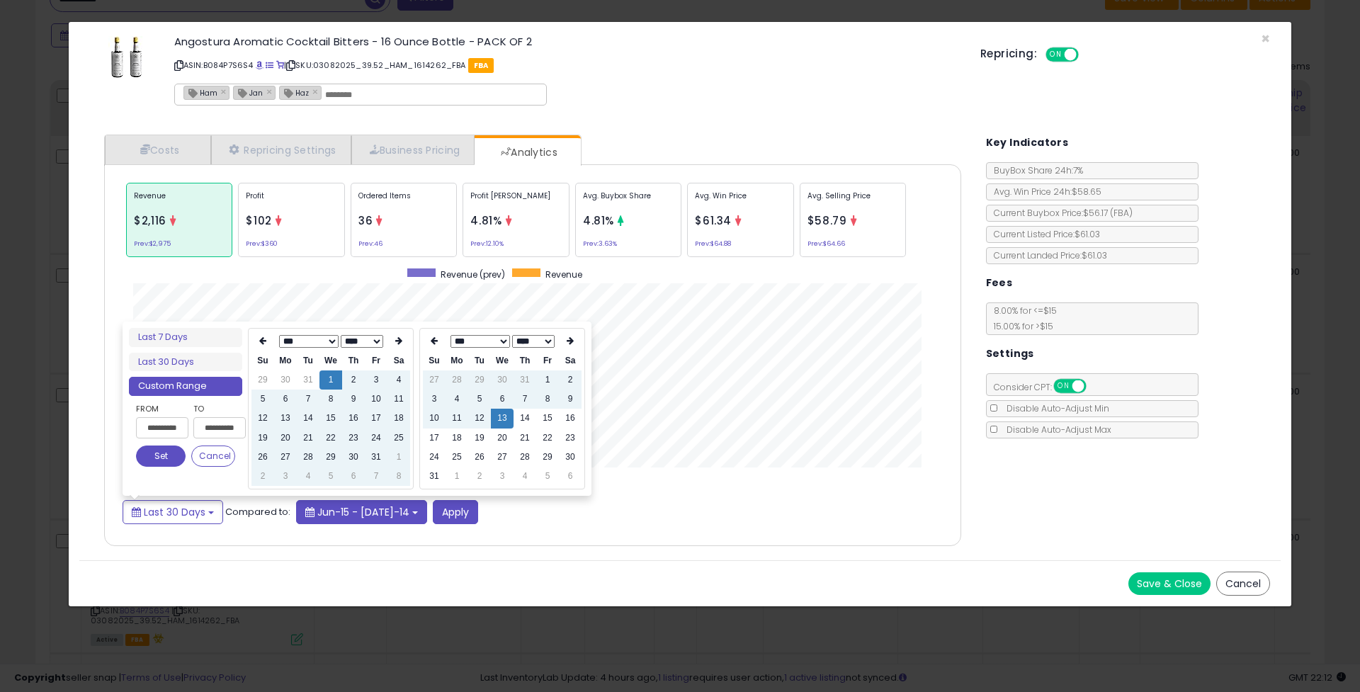
click at [429, 520] on div "Last 30 Days Compared to: Jun-15 - [DATE]-14 Apply" at bounding box center [533, 512] width 820 height 24
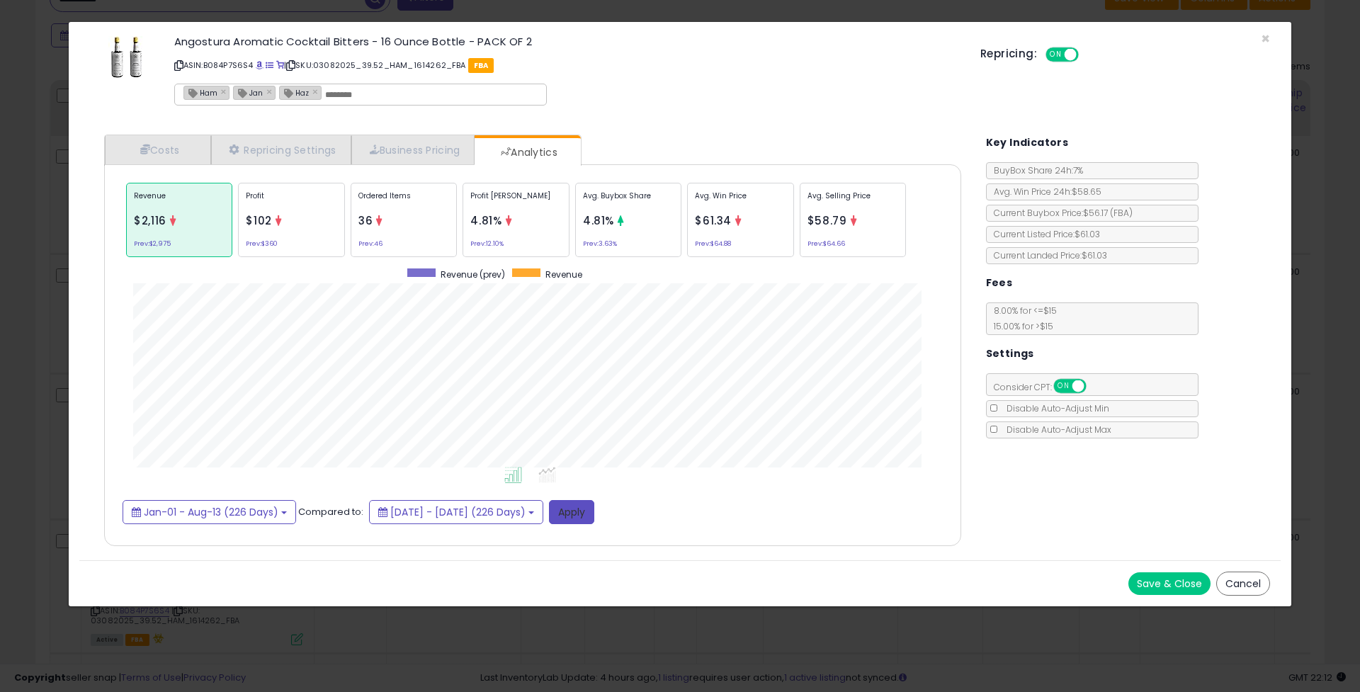
click at [594, 504] on button "Apply" at bounding box center [571, 512] width 45 height 24
click at [52, 308] on div "× Close Angostura Aromatic Cocktail Bitters - 16 Ounce Bottle - PACK OF 2 ASIN:…" at bounding box center [680, 346] width 1360 height 692
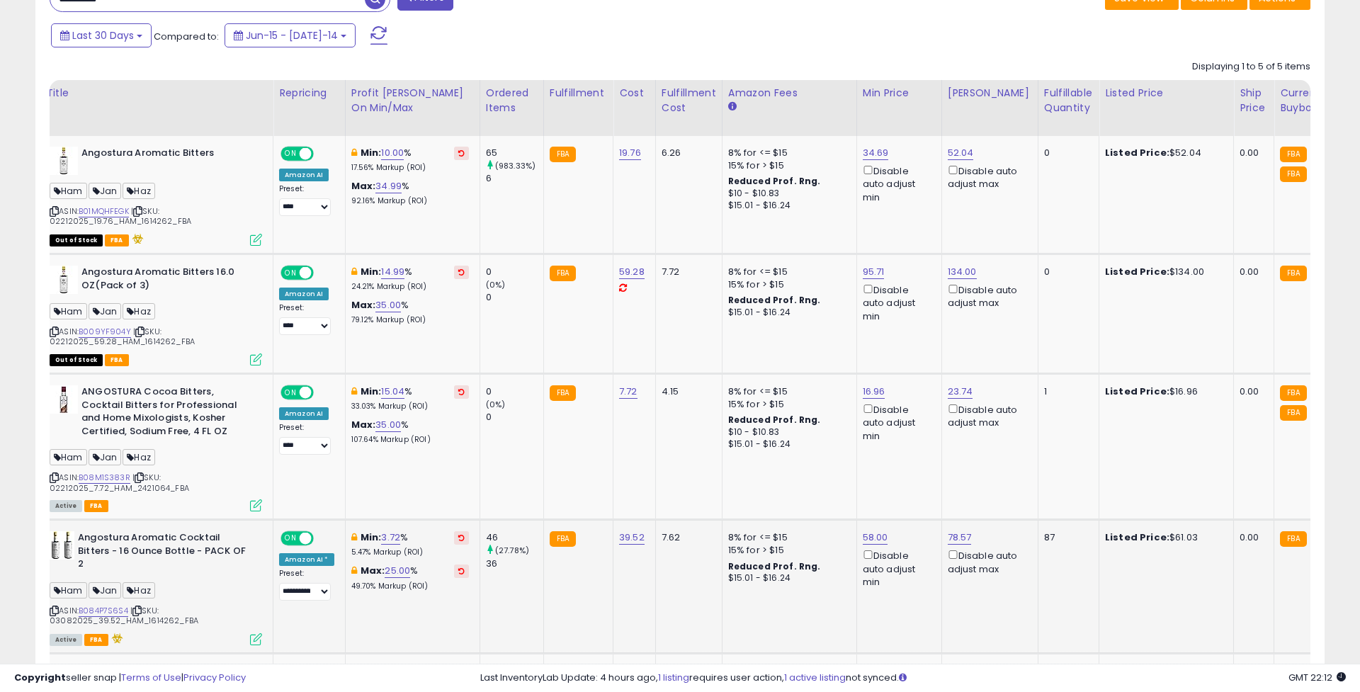
click at [1044, 531] on div "87" at bounding box center [1066, 537] width 44 height 13
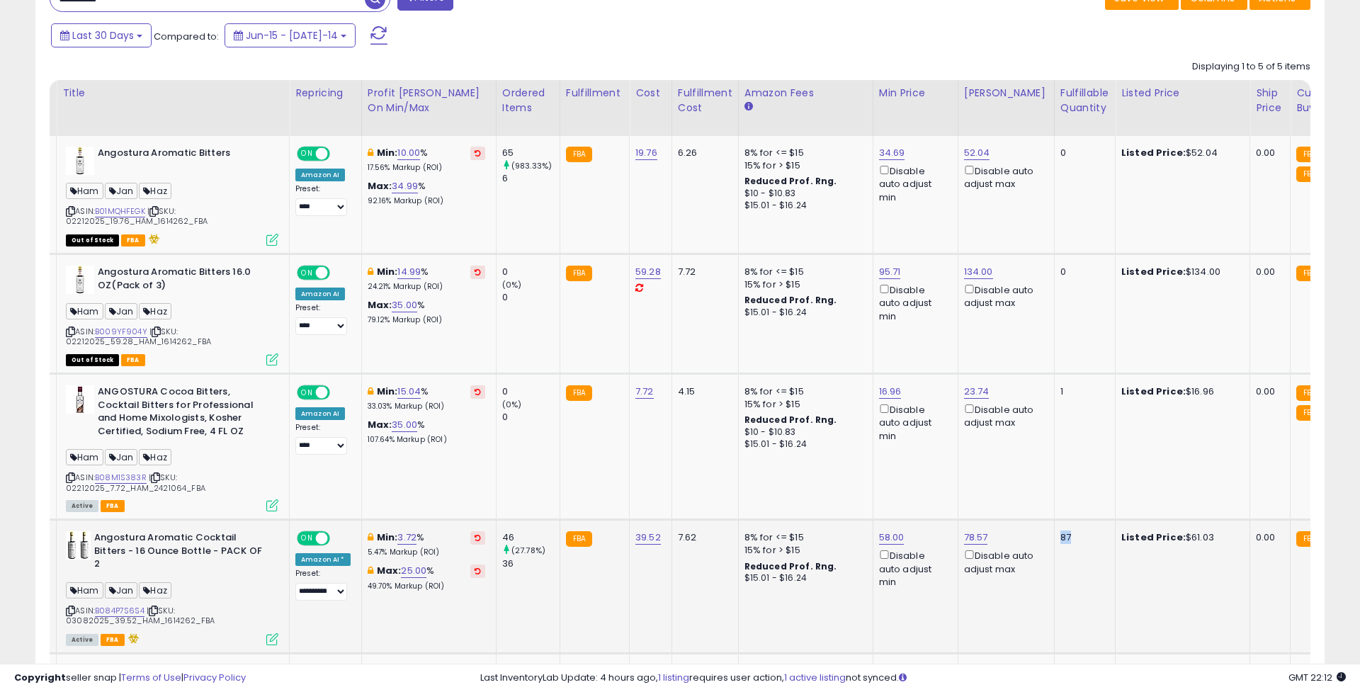
scroll to position [0, 25]
click at [274, 633] on icon at bounding box center [272, 639] width 12 height 12
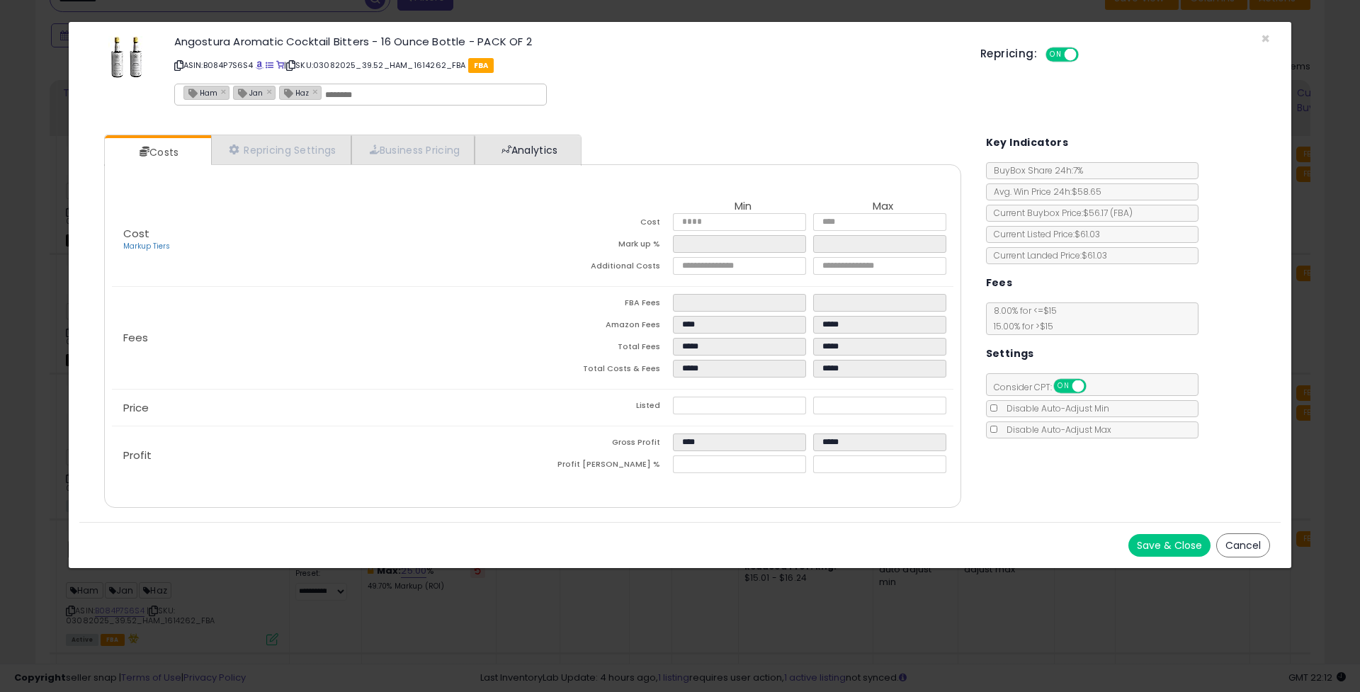
click at [521, 150] on link "Analytics" at bounding box center [527, 149] width 105 height 29
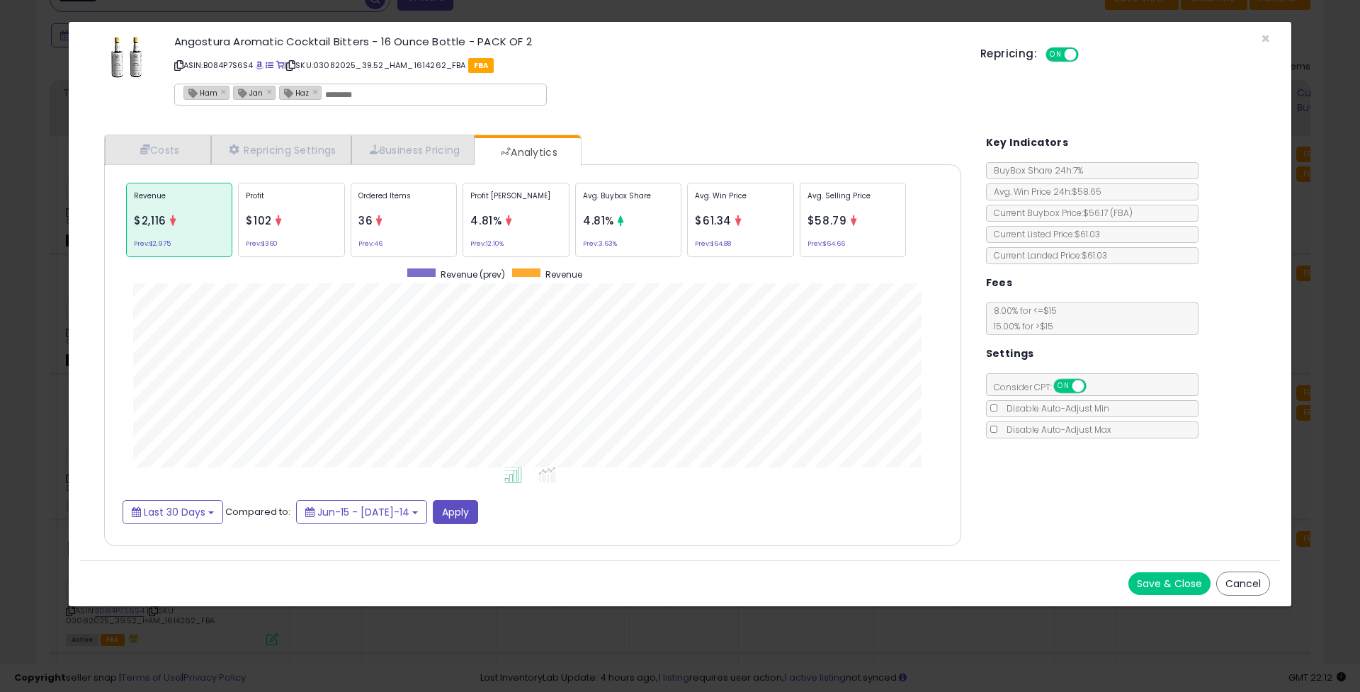
scroll to position [436, 885]
click at [179, 507] on span "Last 30 Days" at bounding box center [175, 512] width 62 height 14
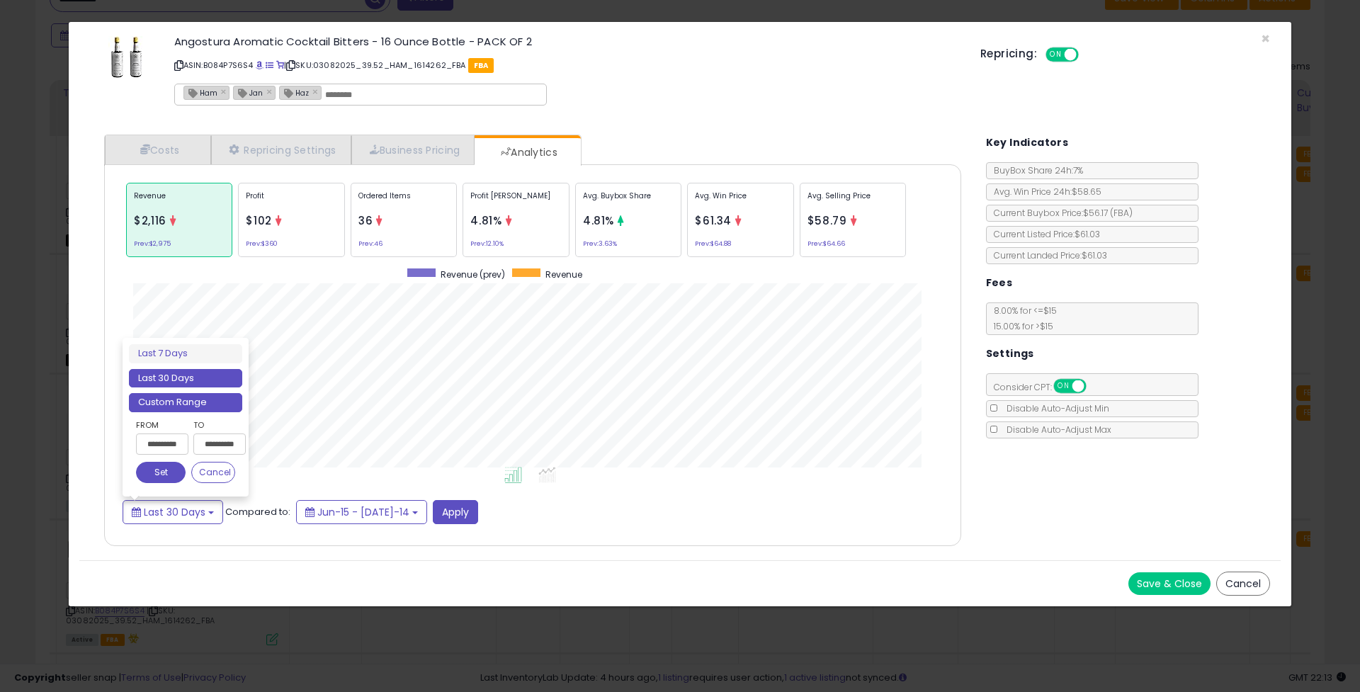
click at [204, 393] on li "Custom Range" at bounding box center [185, 402] width 113 height 19
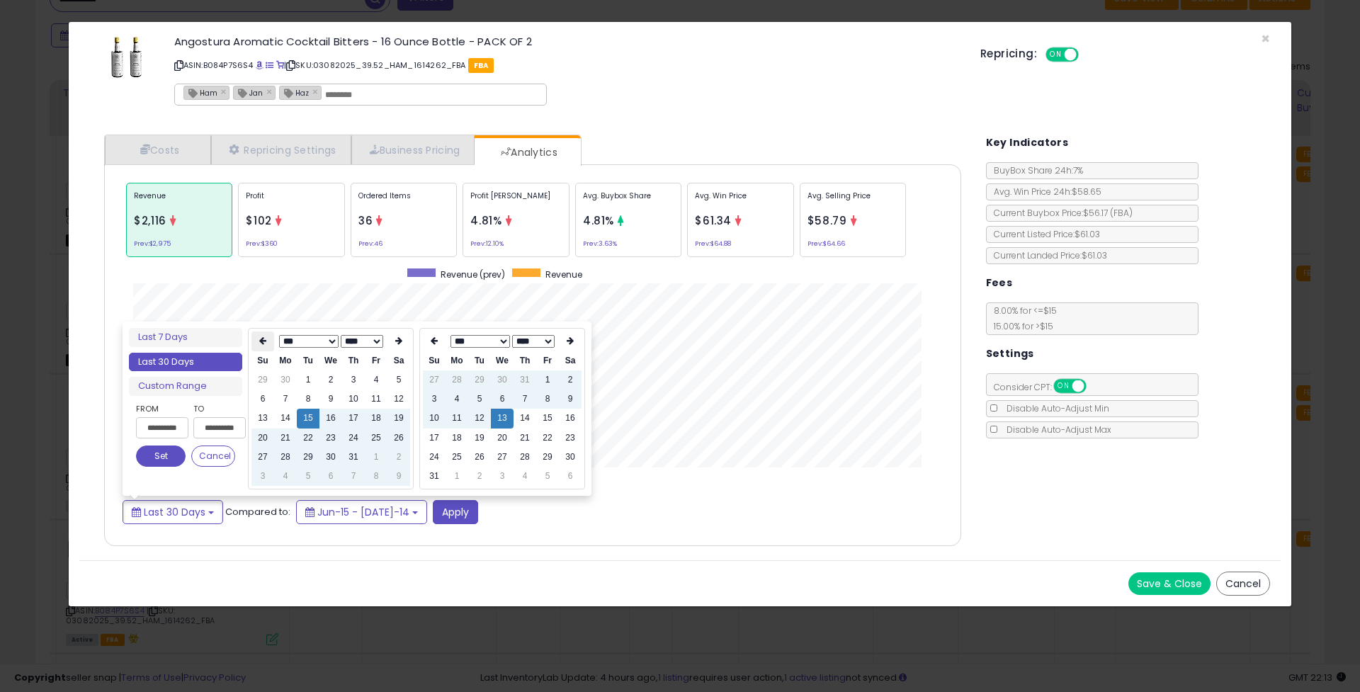
click at [270, 336] on th at bounding box center [262, 342] width 23 height 20
click at [322, 376] on td "1" at bounding box center [330, 379] width 23 height 19
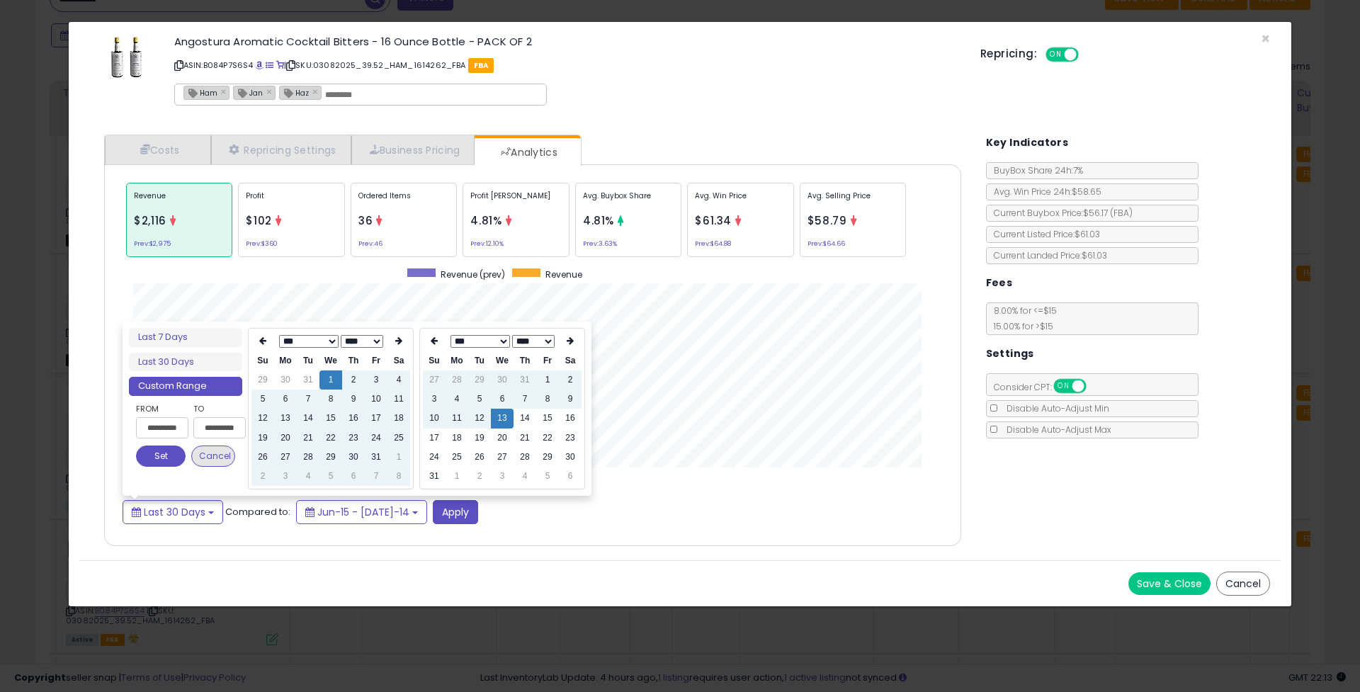
type input "**********"
click at [169, 454] on button "Set" at bounding box center [161, 456] width 50 height 21
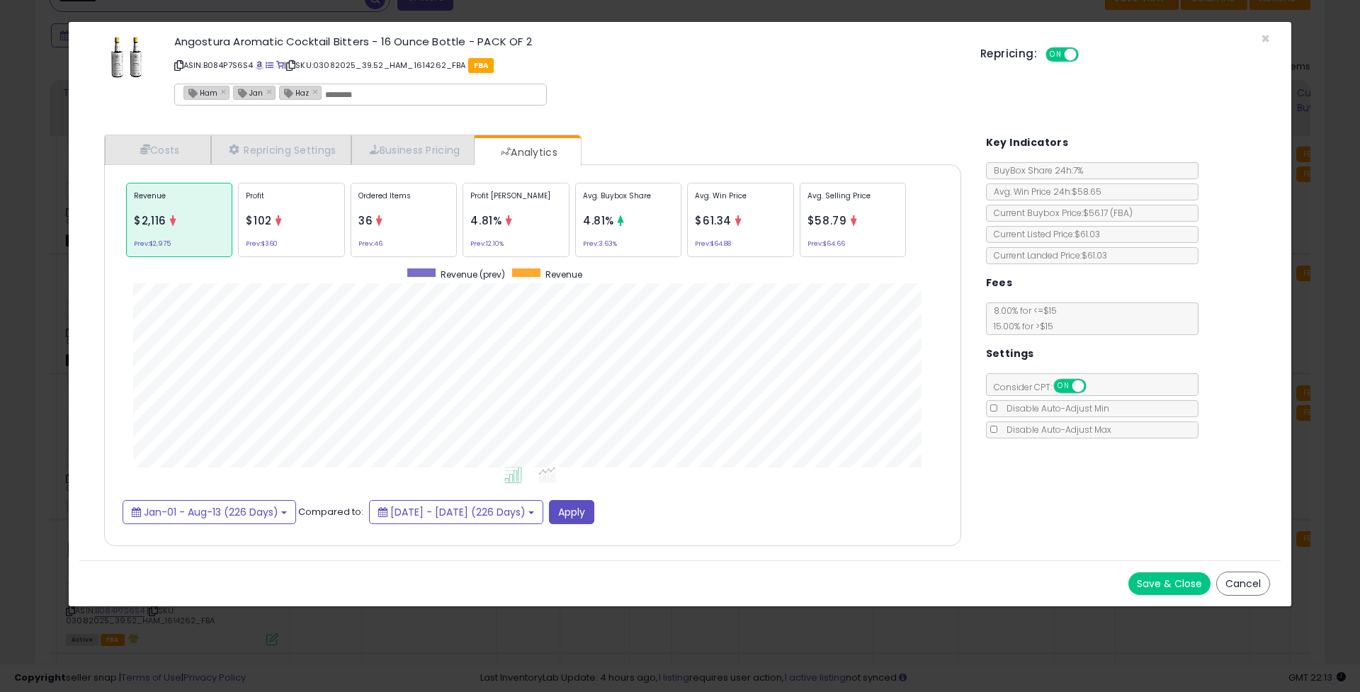
click at [1149, 572] on button "Save & Close" at bounding box center [1169, 583] width 82 height 23
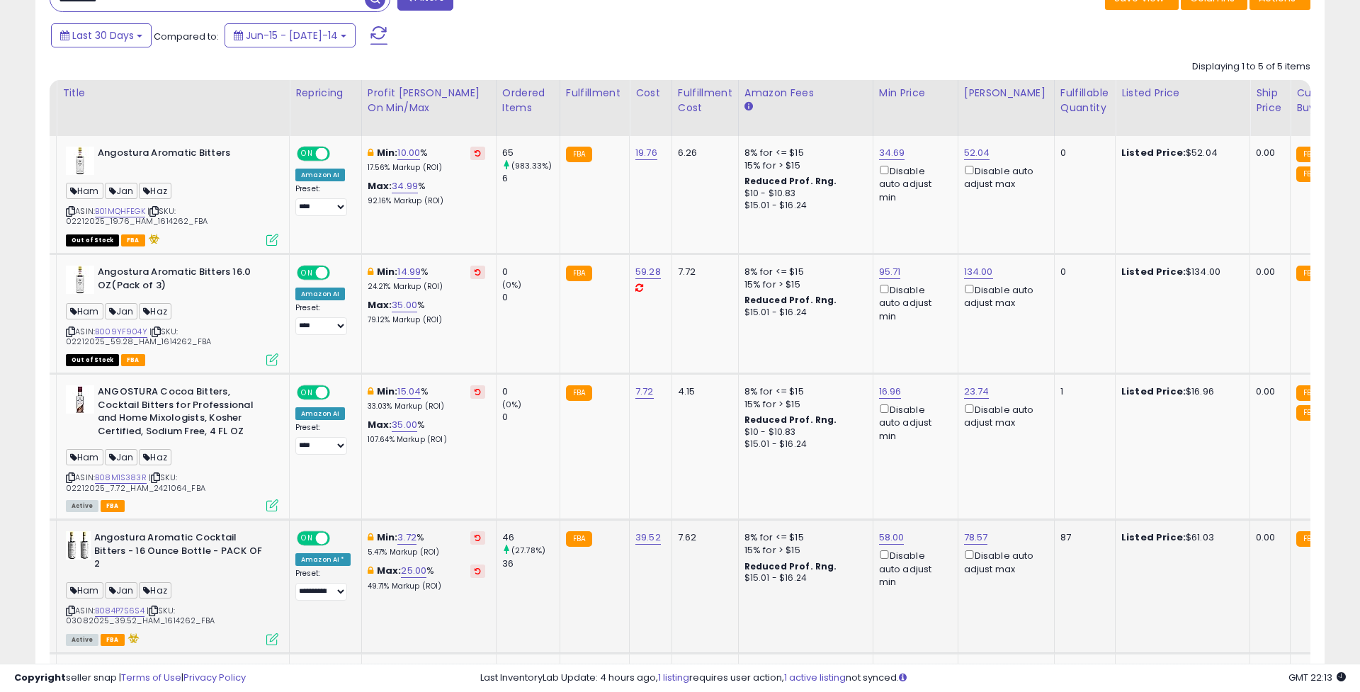
click at [273, 605] on div "ASIN: B084P7S6S4 | SKU: 03082025_39.52_HAM_1614262_FBA Active FBA" at bounding box center [172, 587] width 213 height 113
click at [272, 633] on icon at bounding box center [272, 639] width 12 height 12
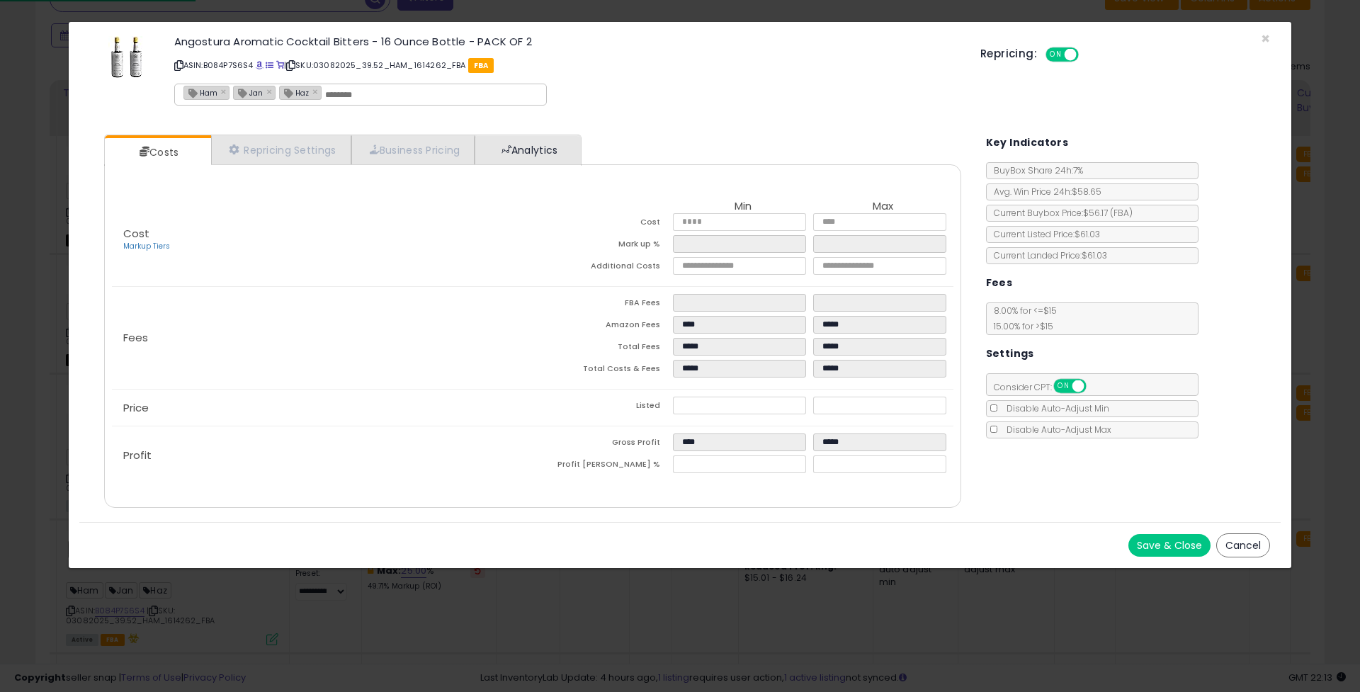
click at [533, 154] on link "Analytics" at bounding box center [527, 149] width 105 height 29
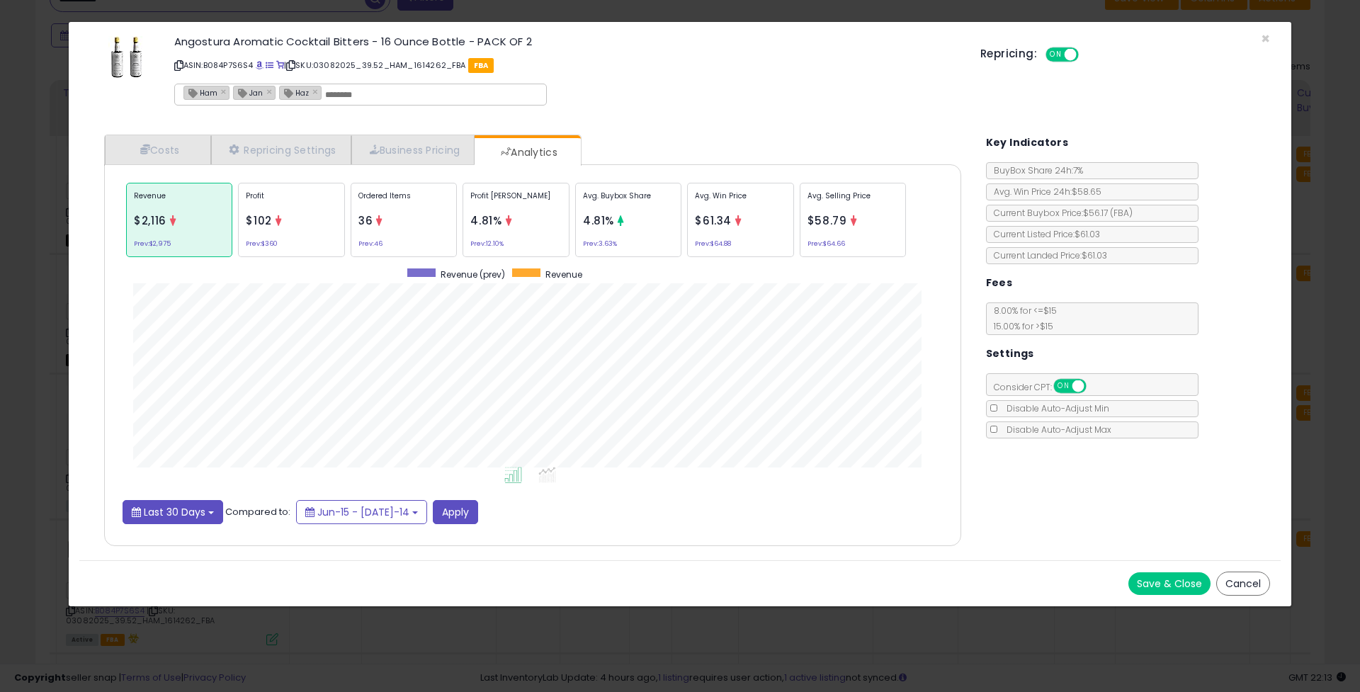
click at [171, 505] on span "Last 30 Days" at bounding box center [175, 512] width 62 height 14
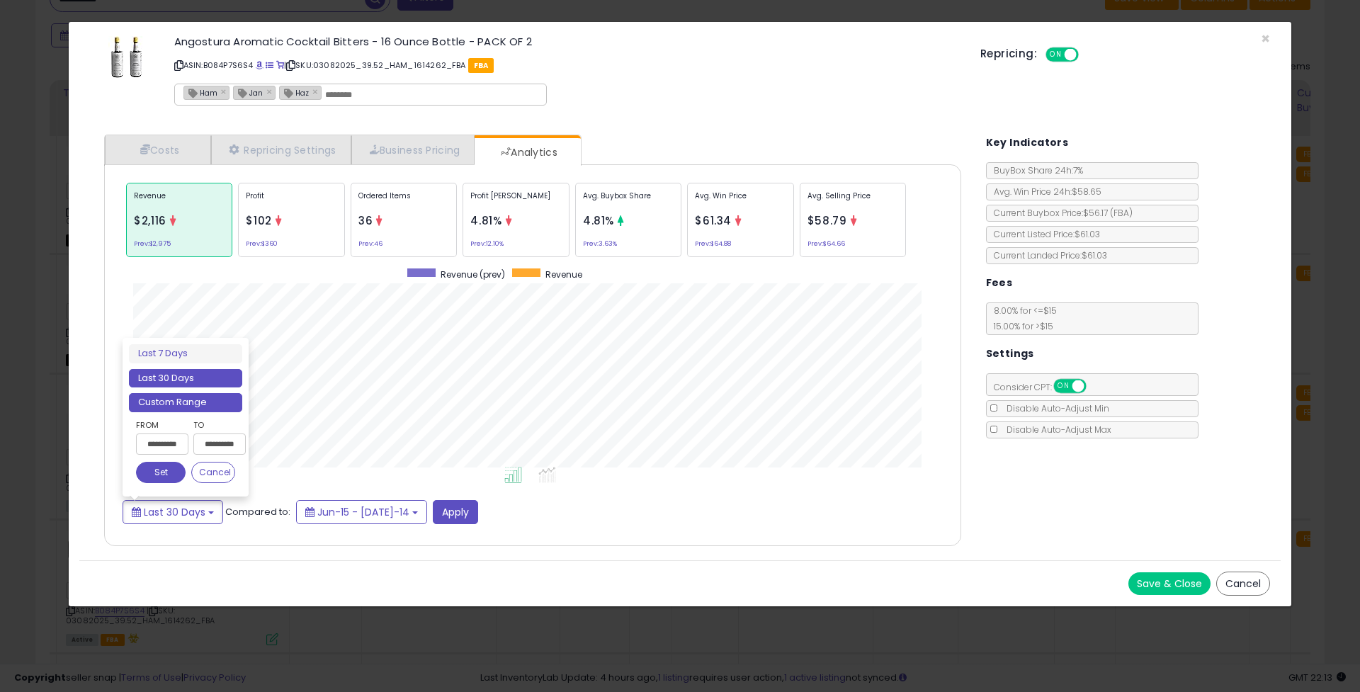
click at [195, 402] on li "Custom Range" at bounding box center [185, 402] width 113 height 19
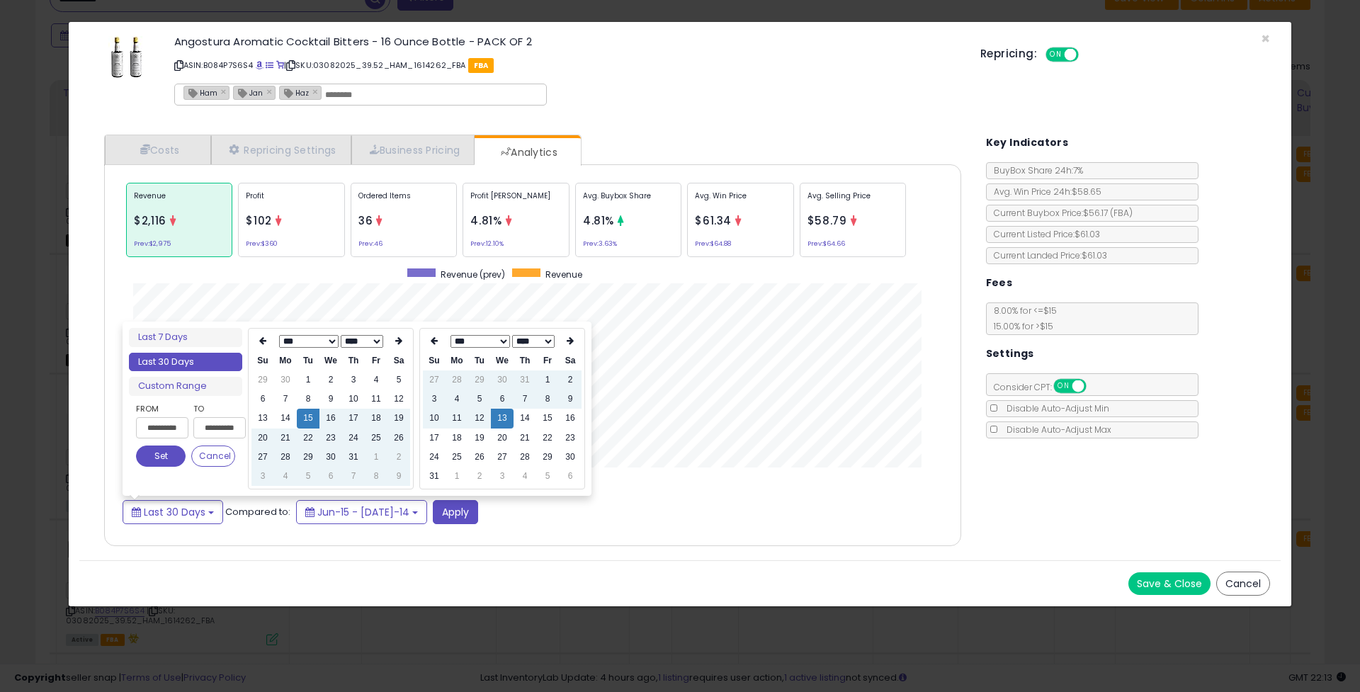
click at [319, 334] on th "*** *** *** *** *** *** *** *** *** *** *** *** **** **** **** **** **** **** *…" at bounding box center [330, 342] width 113 height 20
click at [155, 462] on button "Set" at bounding box center [161, 456] width 50 height 21
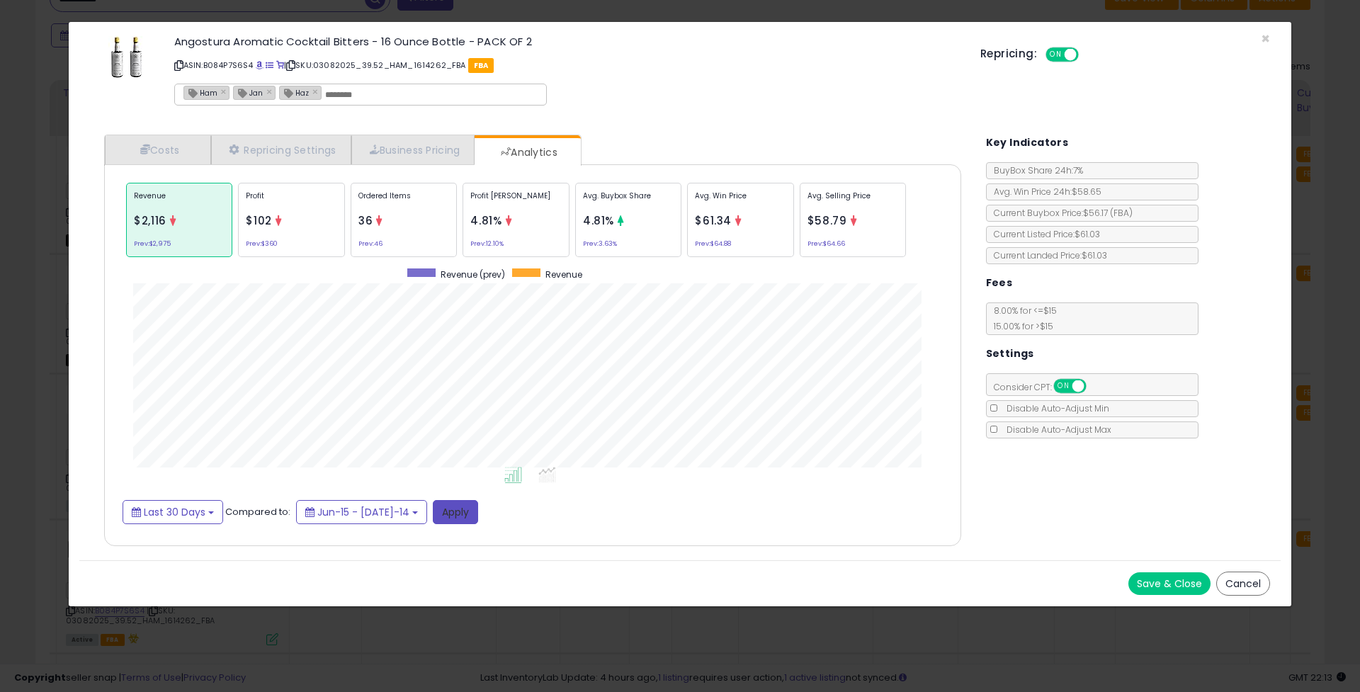
click at [453, 503] on button "Apply" at bounding box center [455, 512] width 45 height 24
click at [443, 514] on button "Apply" at bounding box center [455, 512] width 45 height 24
click at [174, 515] on span "Last 30 Days" at bounding box center [175, 512] width 62 height 14
click at [434, 521] on button "Apply" at bounding box center [455, 512] width 45 height 24
click at [453, 504] on button "Apply" at bounding box center [455, 512] width 45 height 24
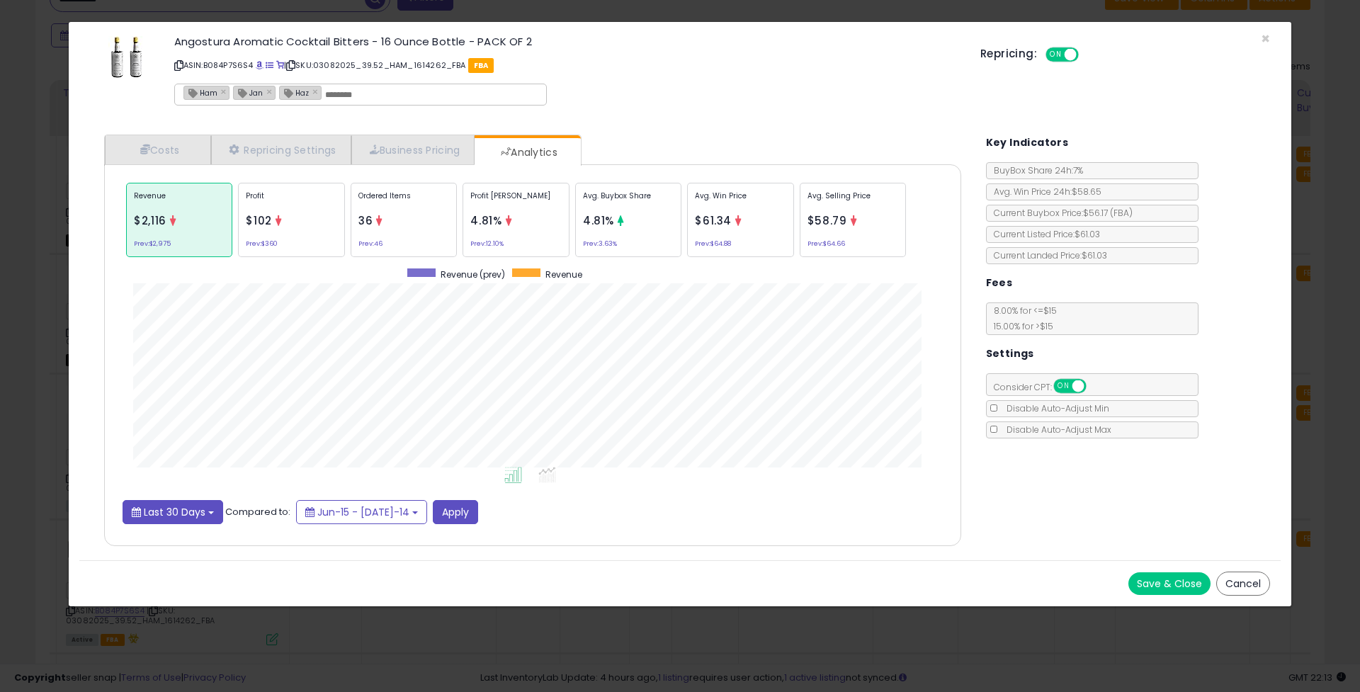
click at [216, 515] on button "Last 30 Days" at bounding box center [173, 512] width 101 height 24
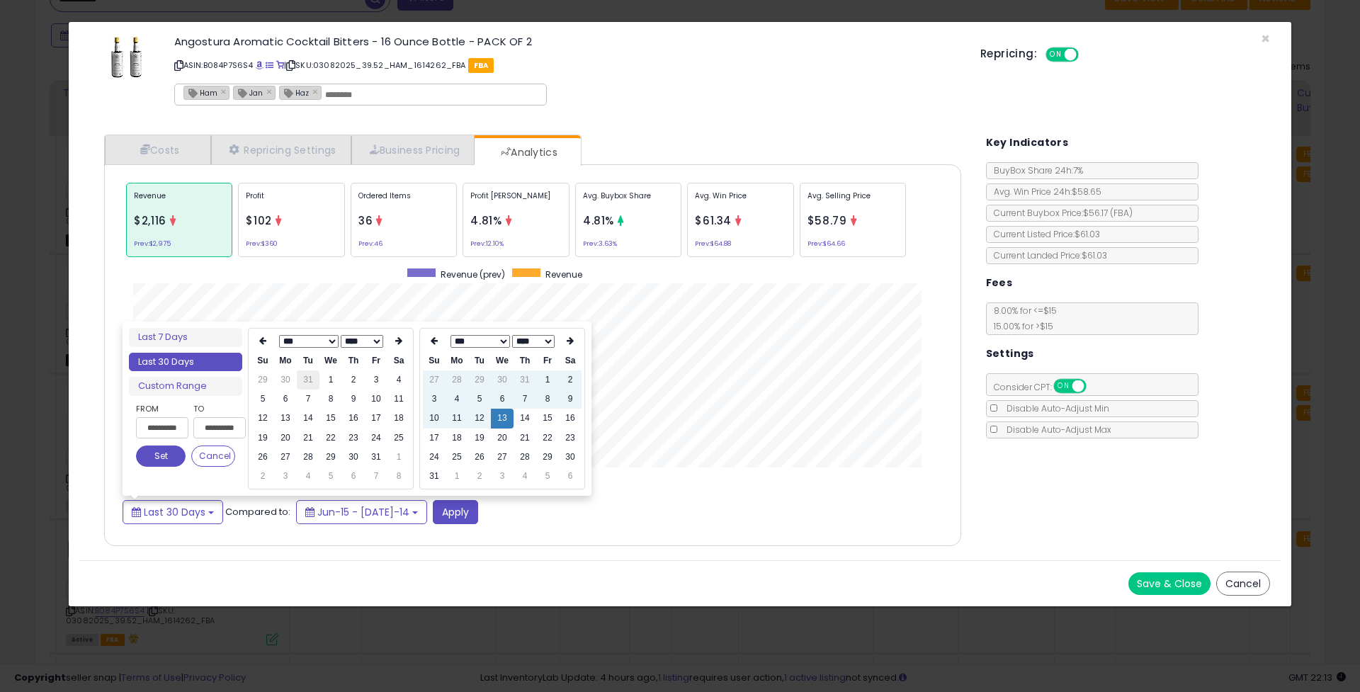
click at [318, 373] on td "31" at bounding box center [308, 379] width 23 height 19
type input "**********"
click at [161, 458] on button "Set" at bounding box center [161, 456] width 50 height 21
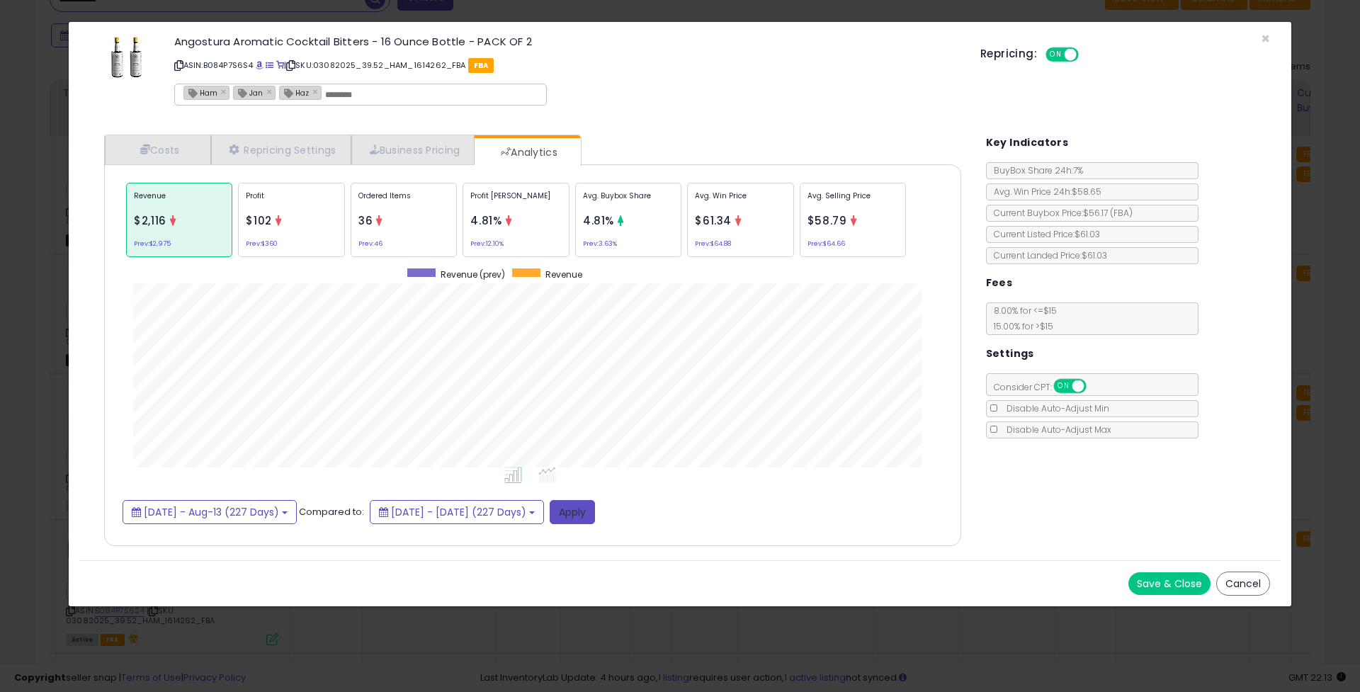
click at [595, 504] on button "Apply" at bounding box center [572, 512] width 45 height 24
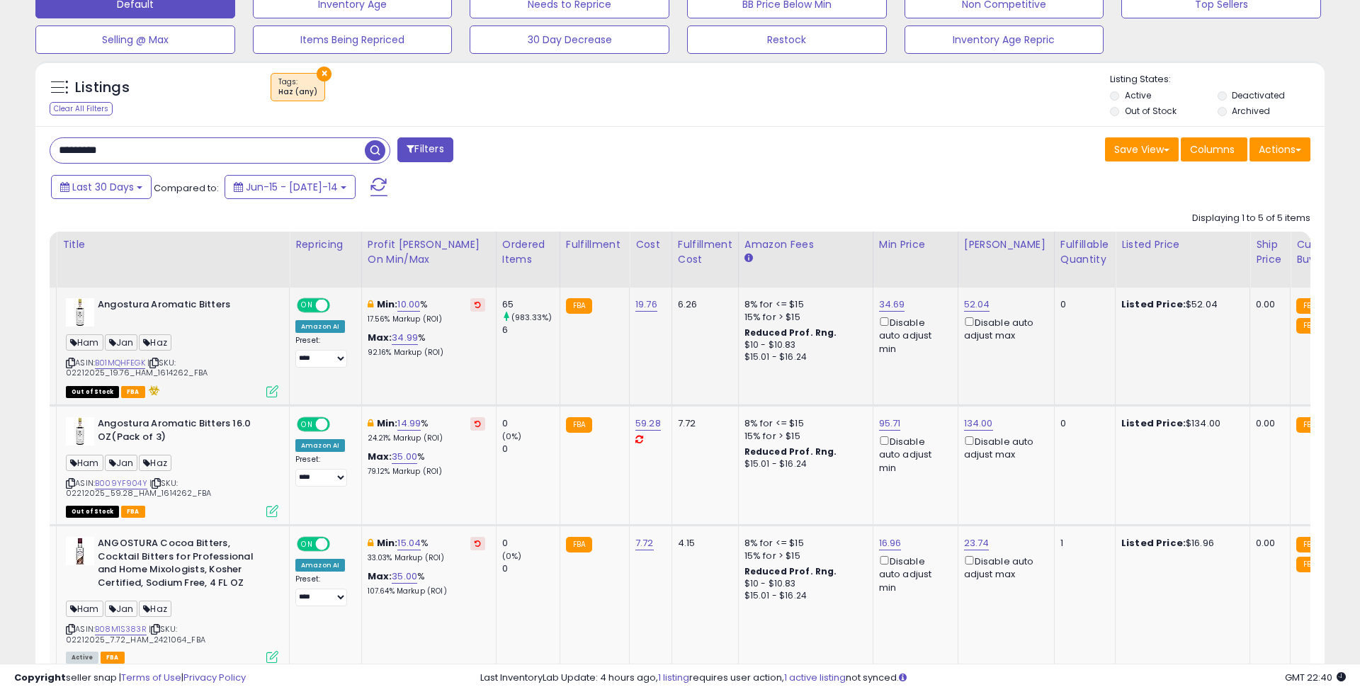
scroll to position [446, 0]
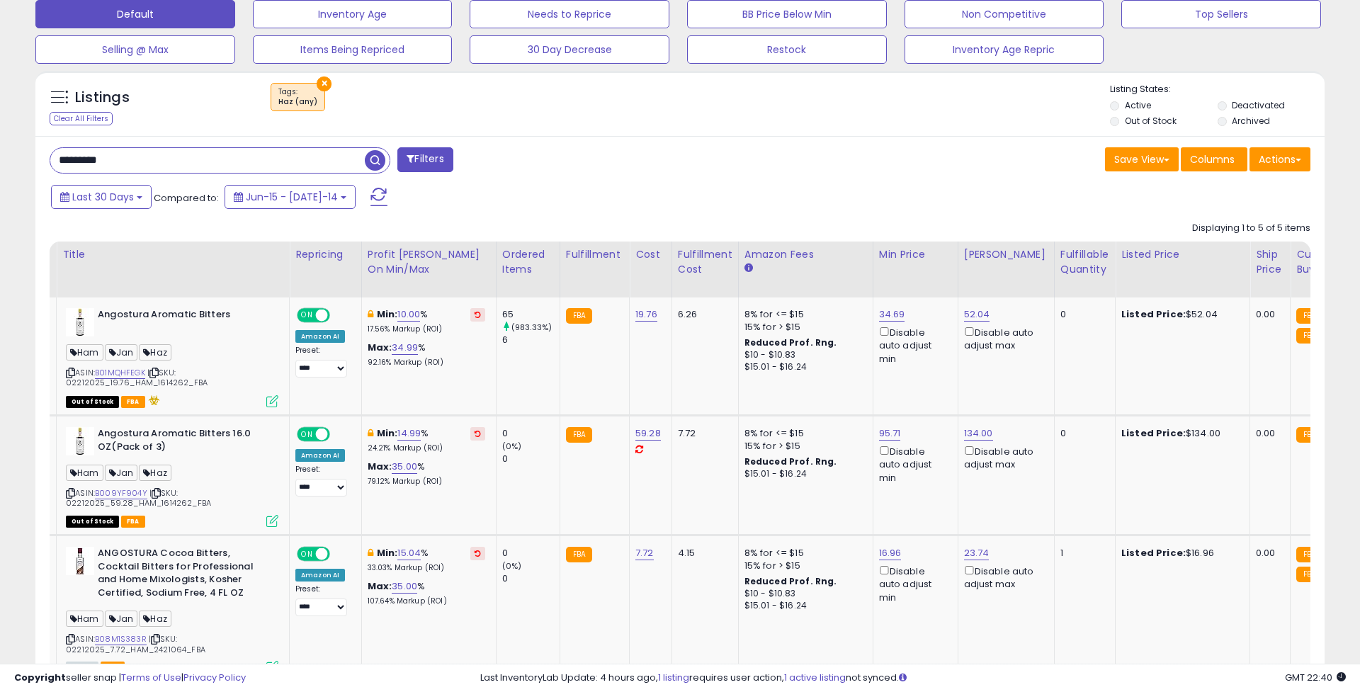
click at [152, 160] on input "*********" at bounding box center [207, 160] width 315 height 25
click at [142, 193] on button "Last 30 Days" at bounding box center [101, 197] width 101 height 24
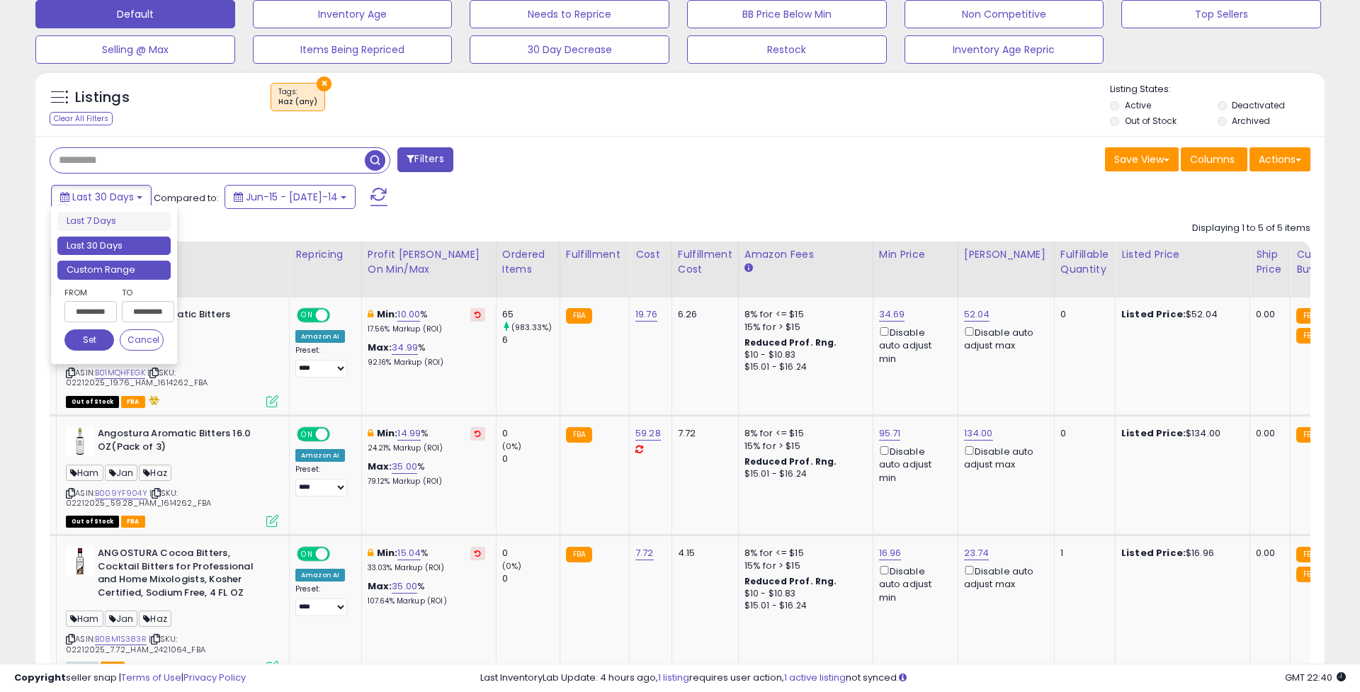
click at [151, 261] on li "Custom Range" at bounding box center [113, 270] width 113 height 19
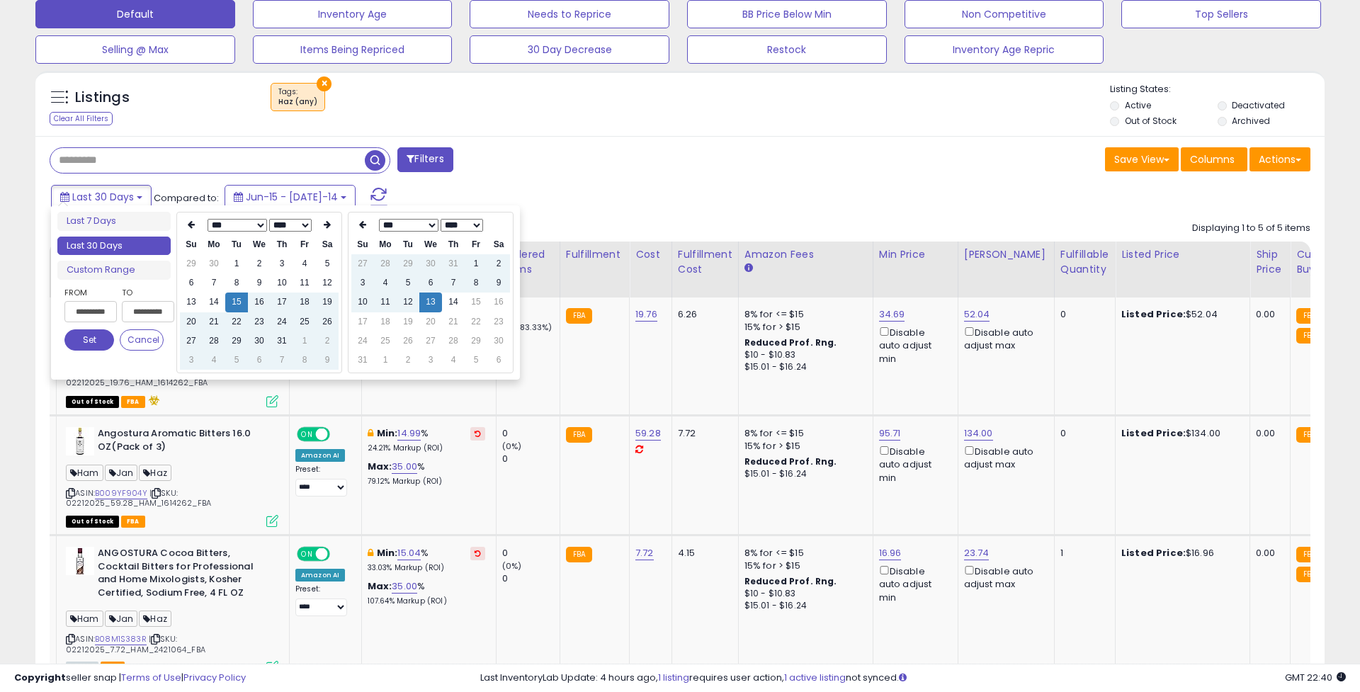
type input "**********"
click at [232, 254] on th "Tu" at bounding box center [236, 244] width 23 height 19
click at [239, 261] on td "1" at bounding box center [236, 263] width 23 height 19
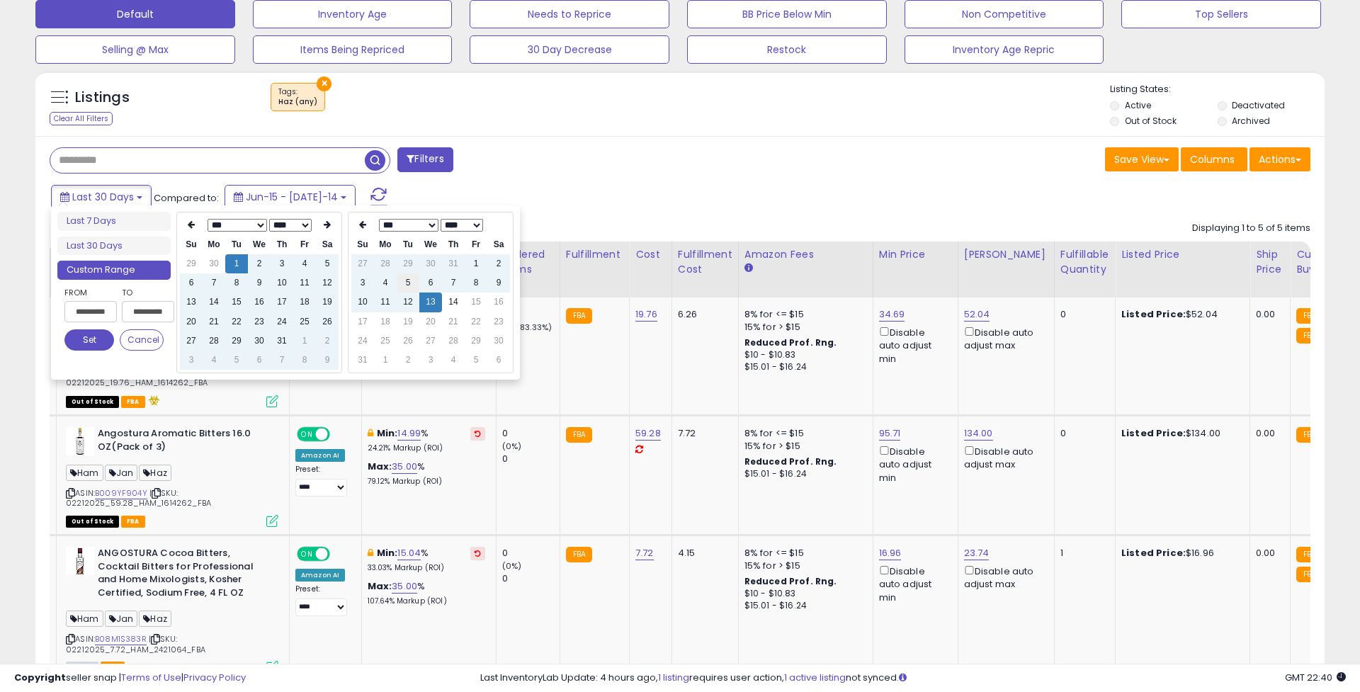
type input "**********"
click at [356, 227] on th at bounding box center [362, 225] width 23 height 20
click at [451, 335] on td "31" at bounding box center [453, 341] width 23 height 19
type input "**********"
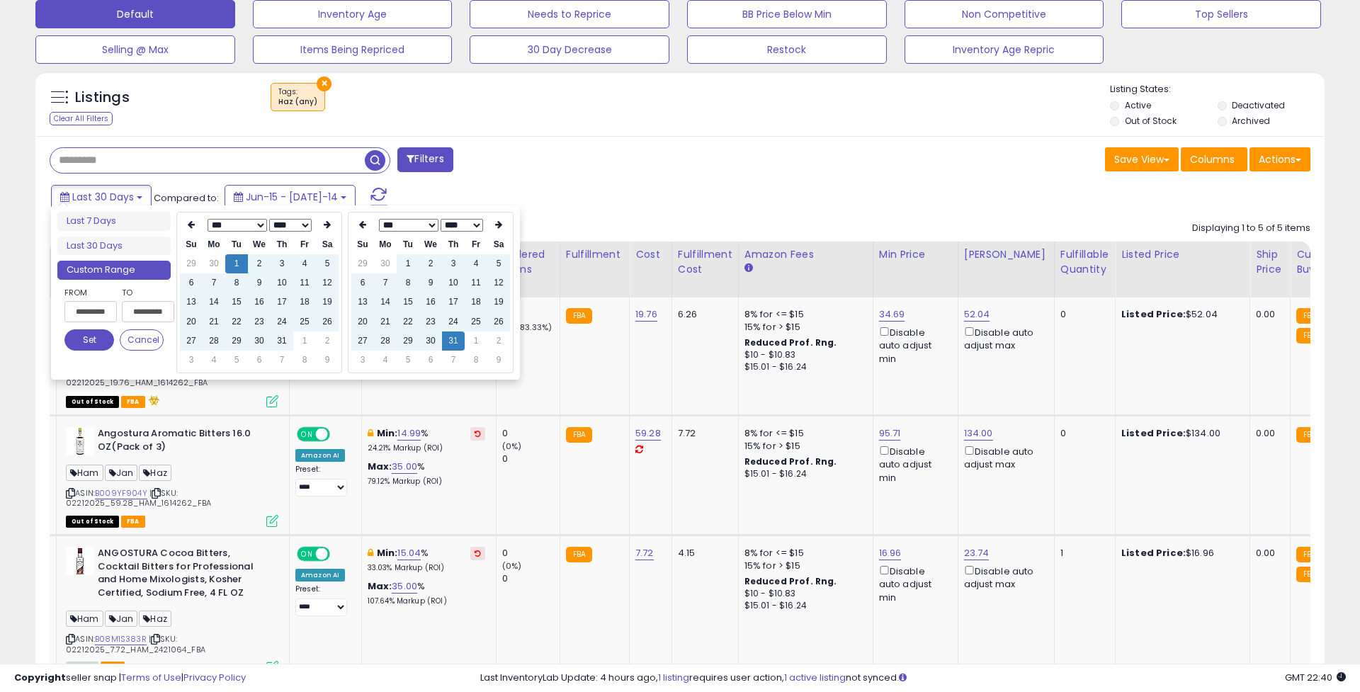
click at [104, 336] on button "Set" at bounding box center [89, 339] width 50 height 21
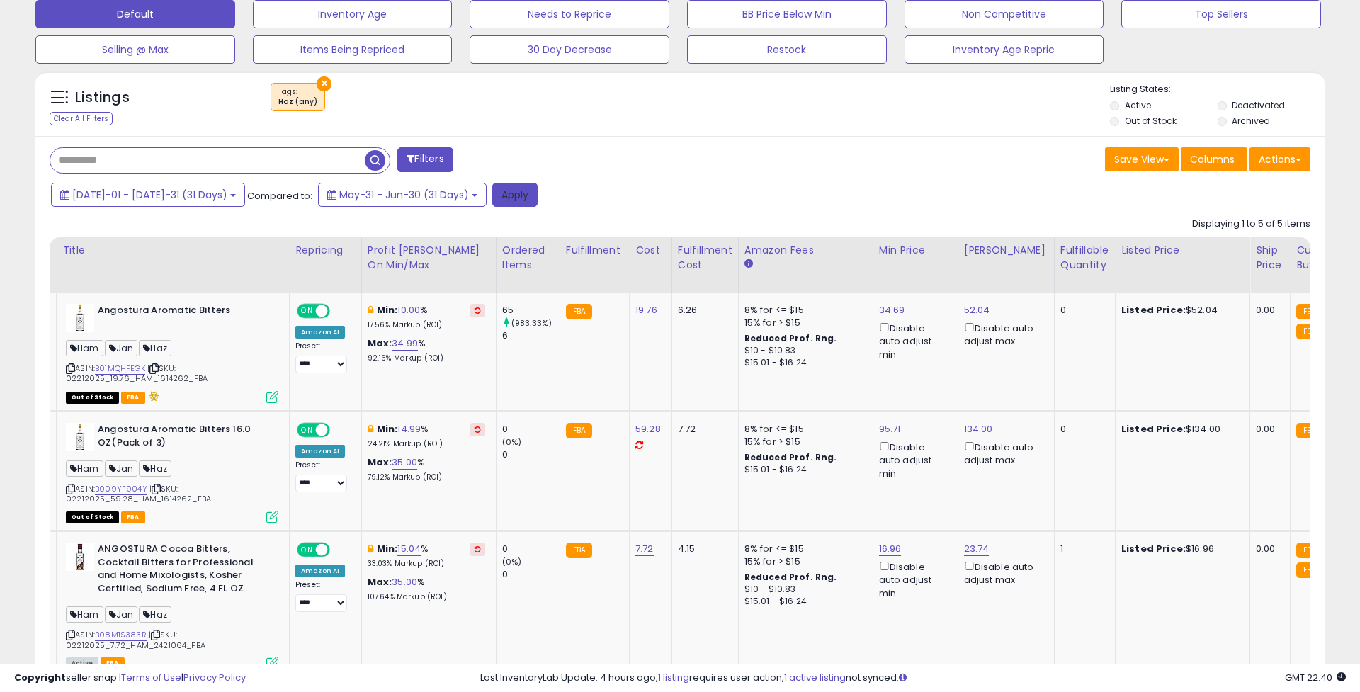
click at [492, 201] on button "Apply" at bounding box center [514, 195] width 45 height 24
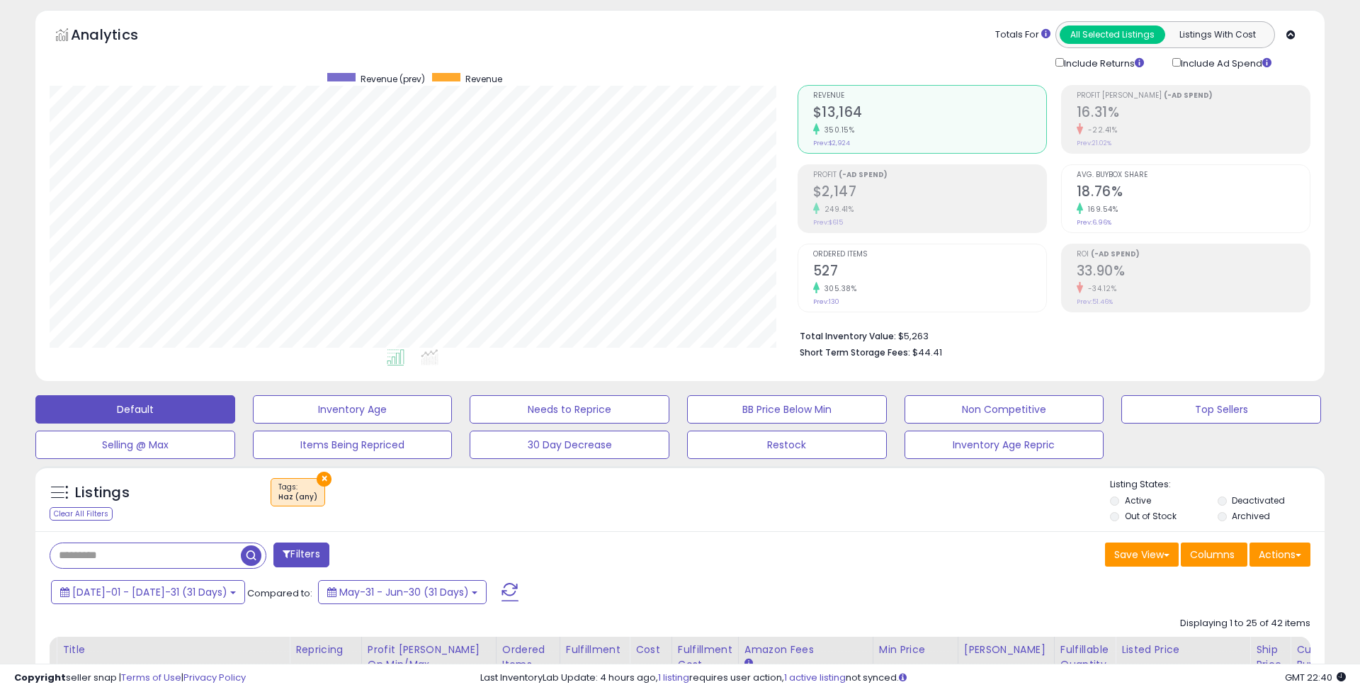
scroll to position [66, 0]
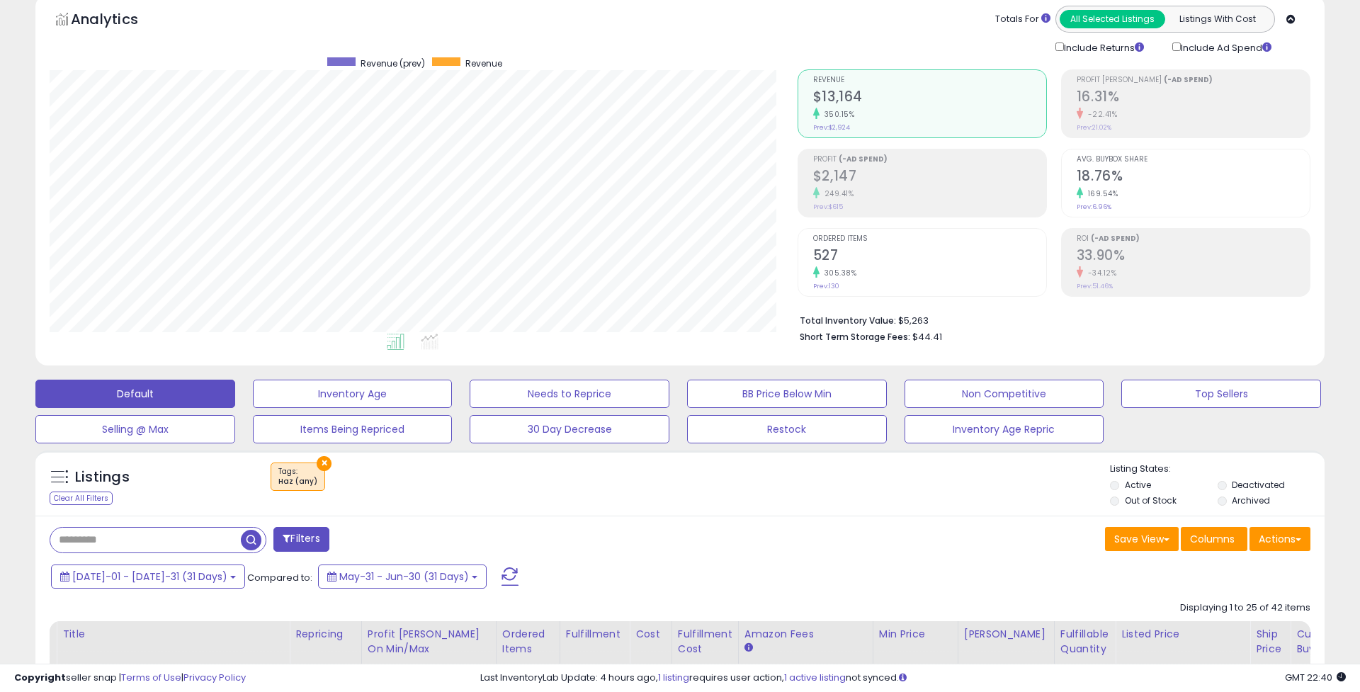
click at [317, 461] on button "×" at bounding box center [324, 463] width 15 height 15
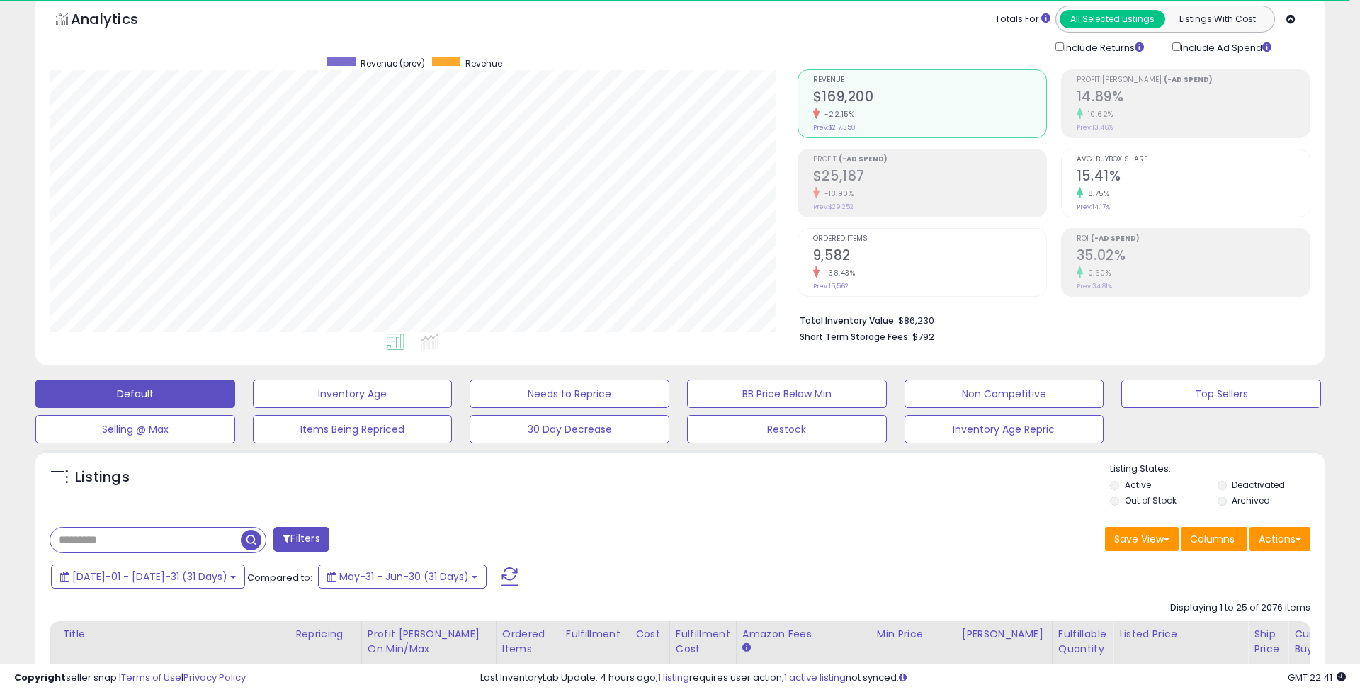
scroll to position [290, 748]
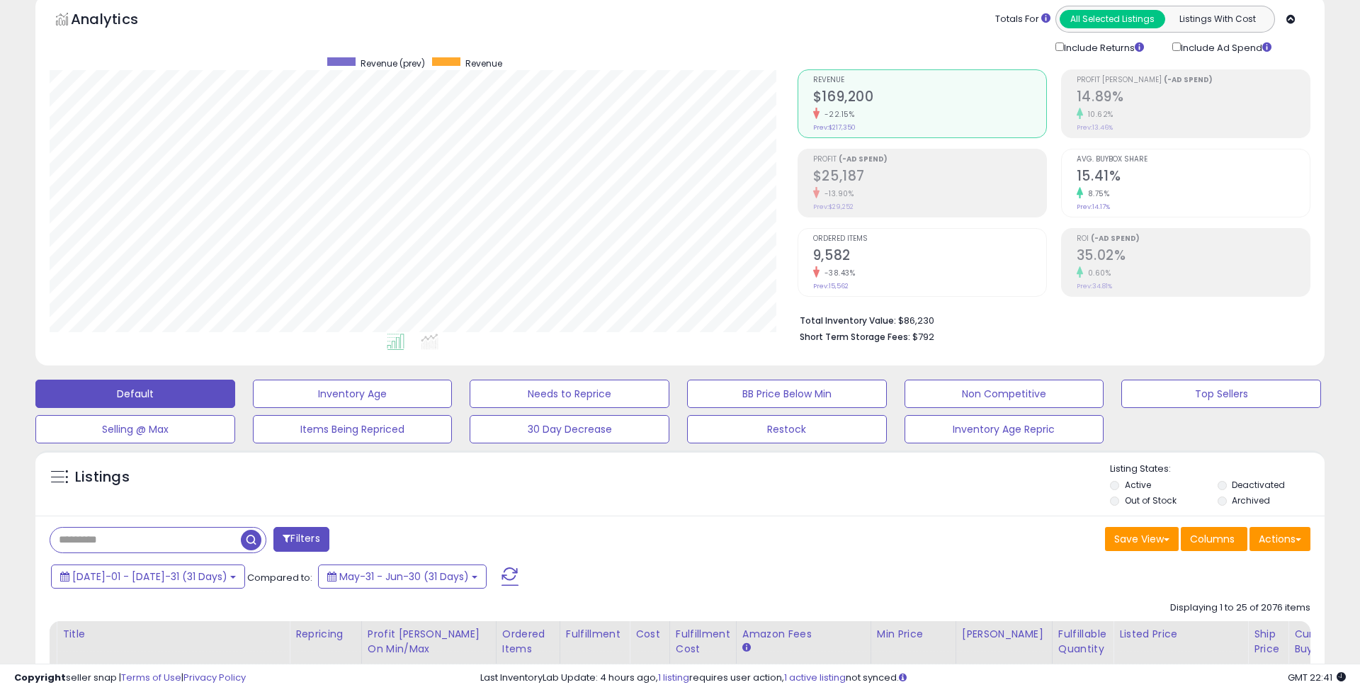
click at [1179, 50] on div "Include Ad Spend" at bounding box center [1228, 48] width 133 height 16
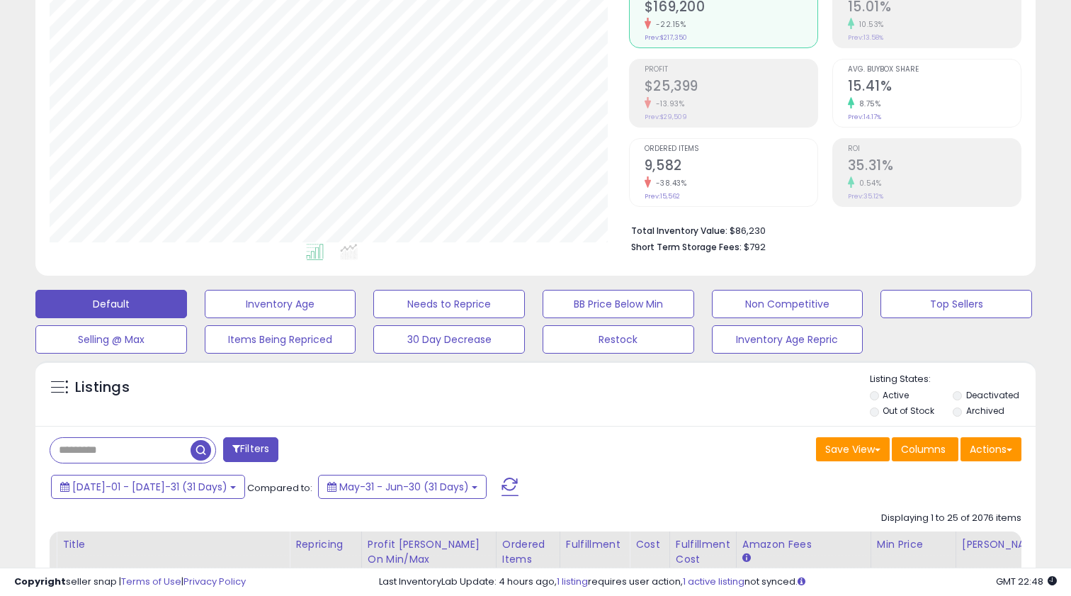
scroll to position [158, 0]
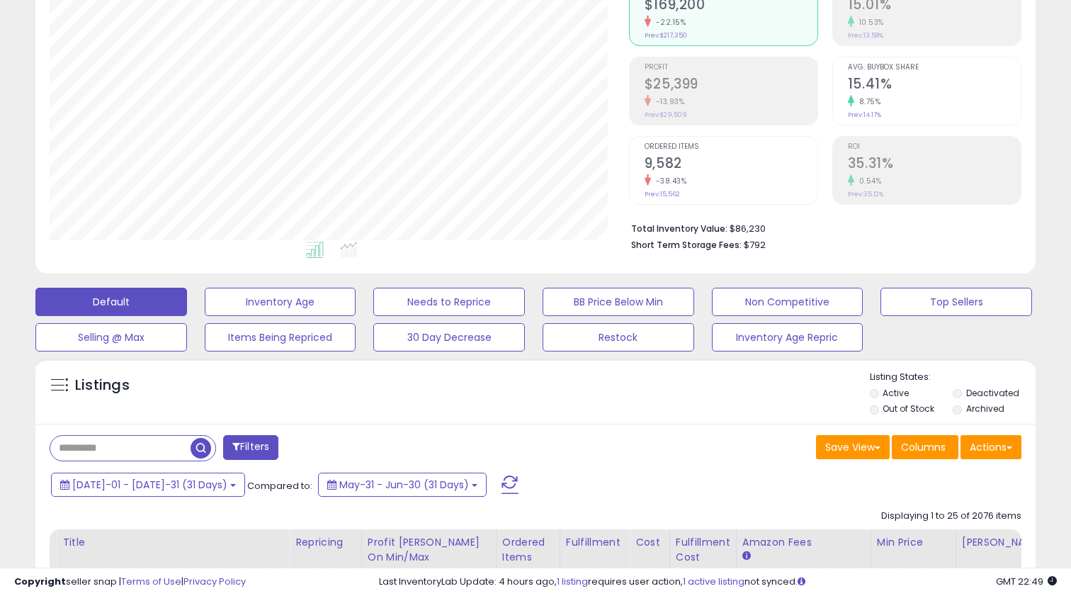
click at [244, 438] on button "Filters" at bounding box center [250, 447] width 55 height 25
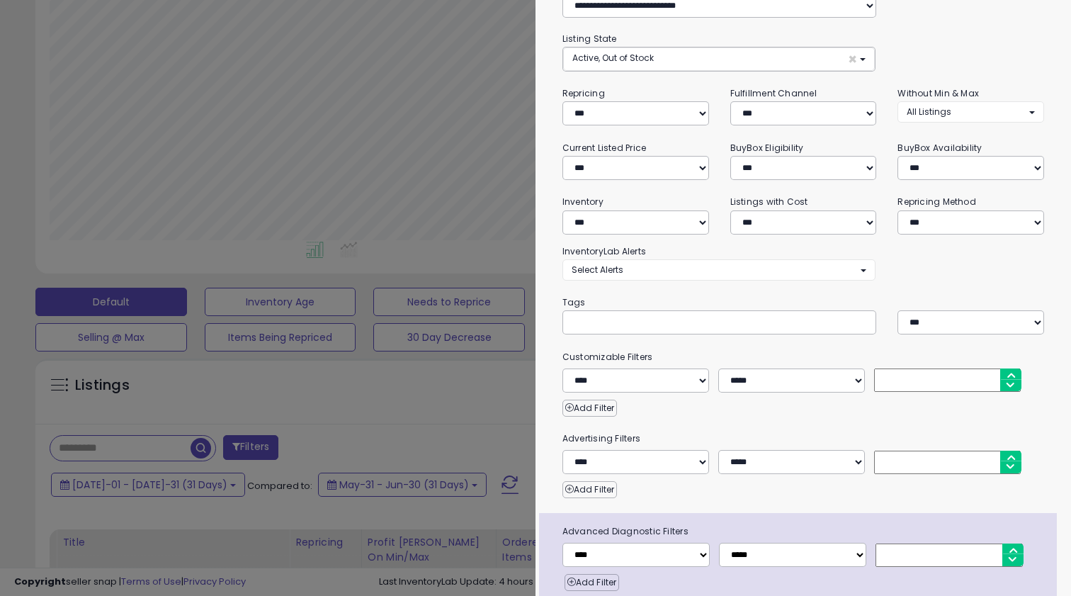
click at [249, 417] on div at bounding box center [535, 298] width 1071 height 596
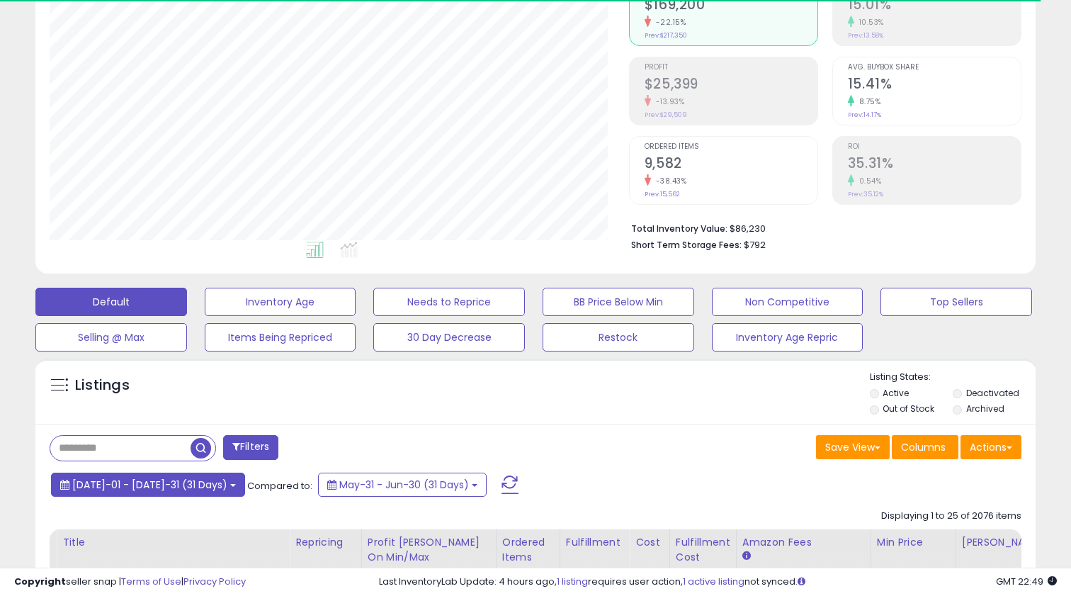
click at [188, 485] on button "[DATE]-01 - [DATE]-31 (31 Days)" at bounding box center [148, 484] width 194 height 24
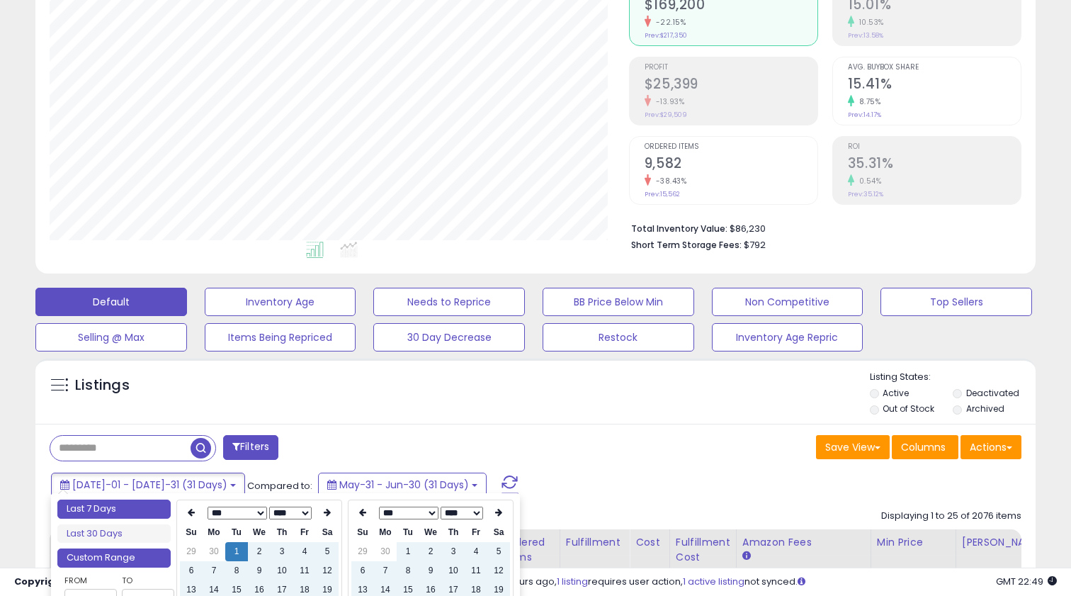
type input "**********"
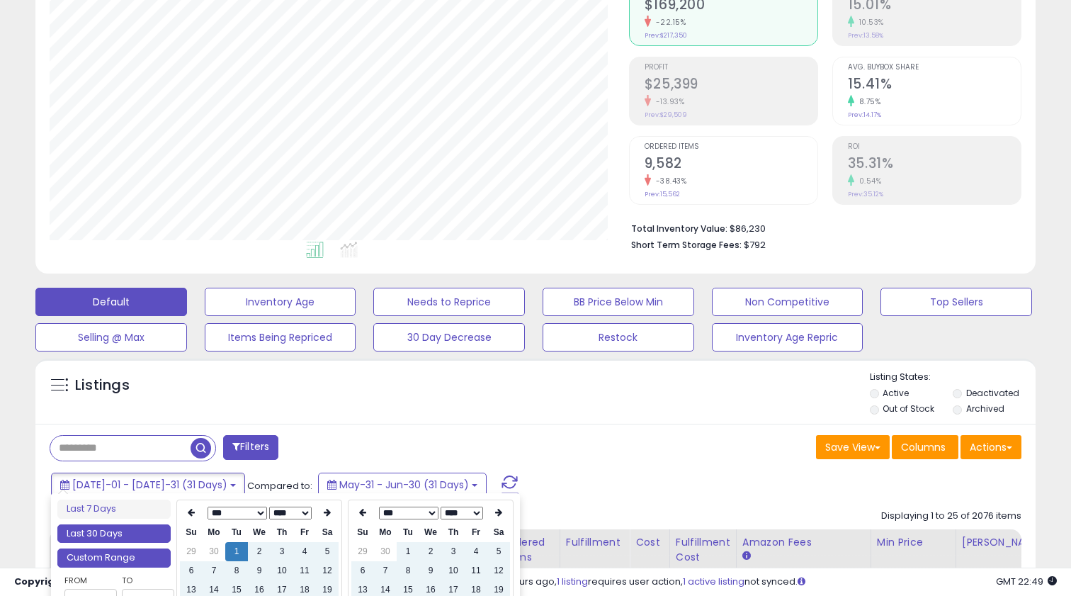
type input "**********"
click at [135, 530] on li "Last 30 Days" at bounding box center [113, 533] width 113 height 19
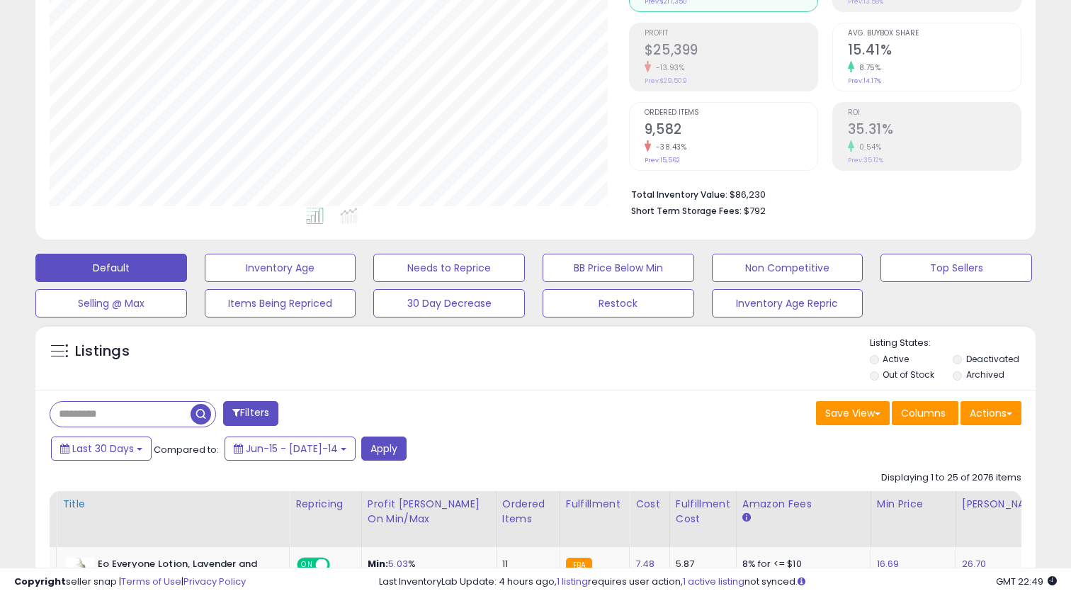
scroll to position [196, 0]
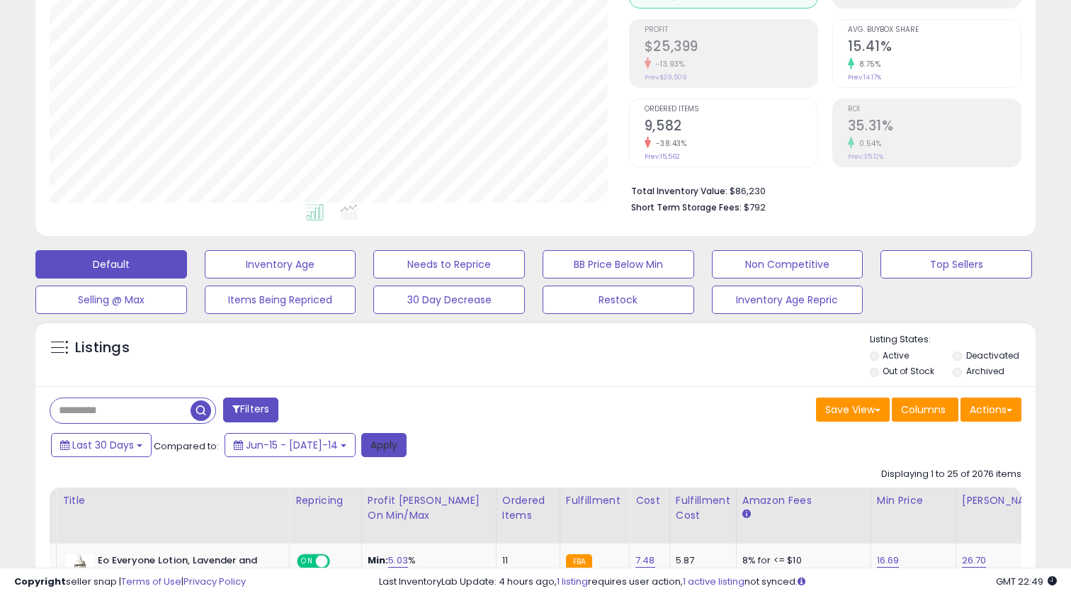
click at [361, 434] on button "Apply" at bounding box center [383, 445] width 45 height 24
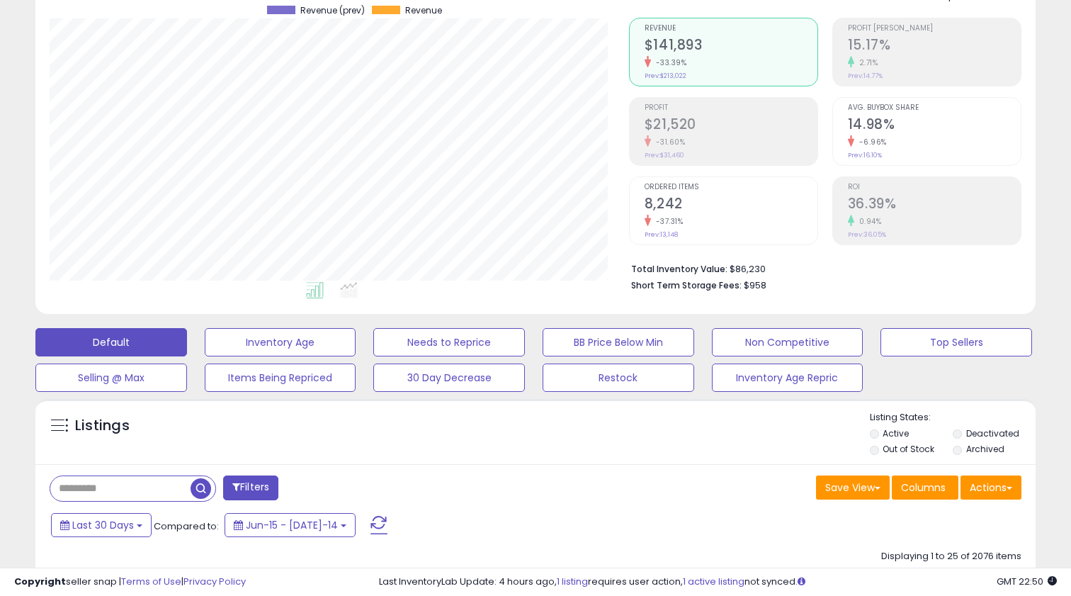
scroll to position [119, 0]
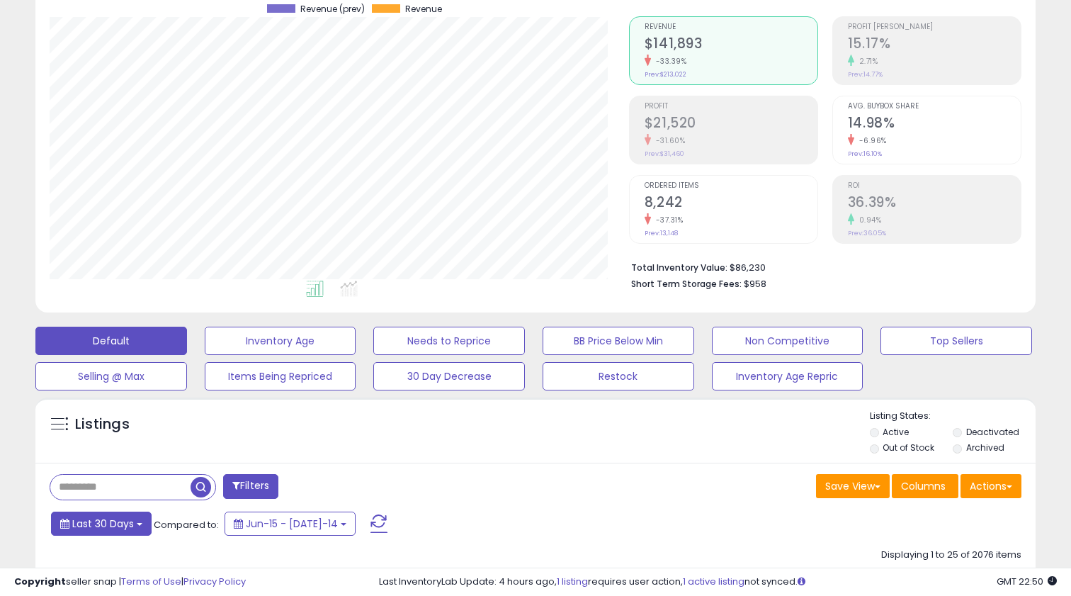
click at [115, 521] on span "Last 30 Days" at bounding box center [103, 523] width 62 height 14
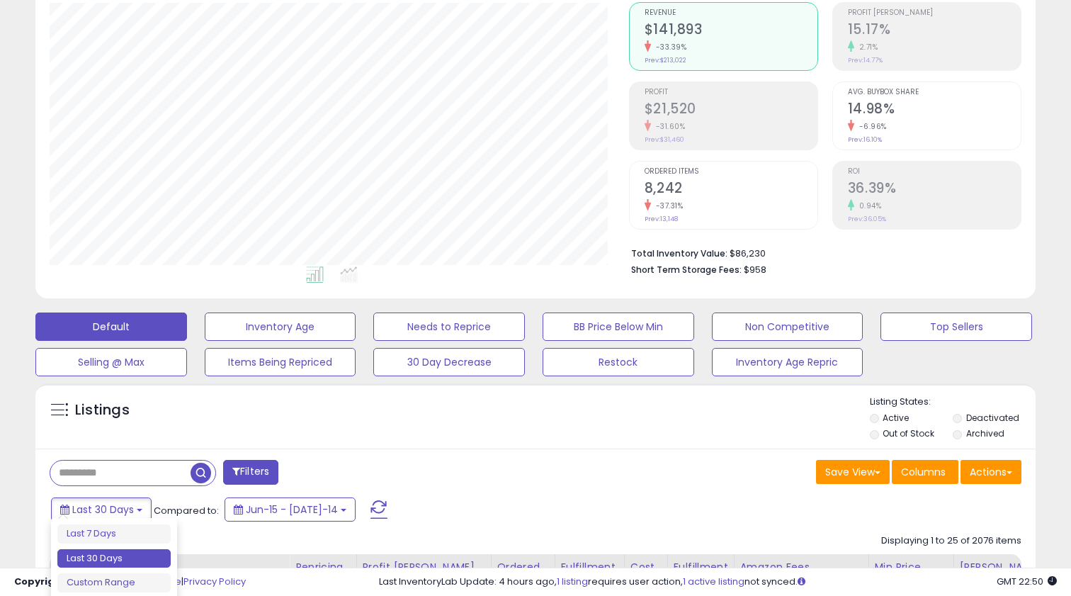
scroll to position [152, 0]
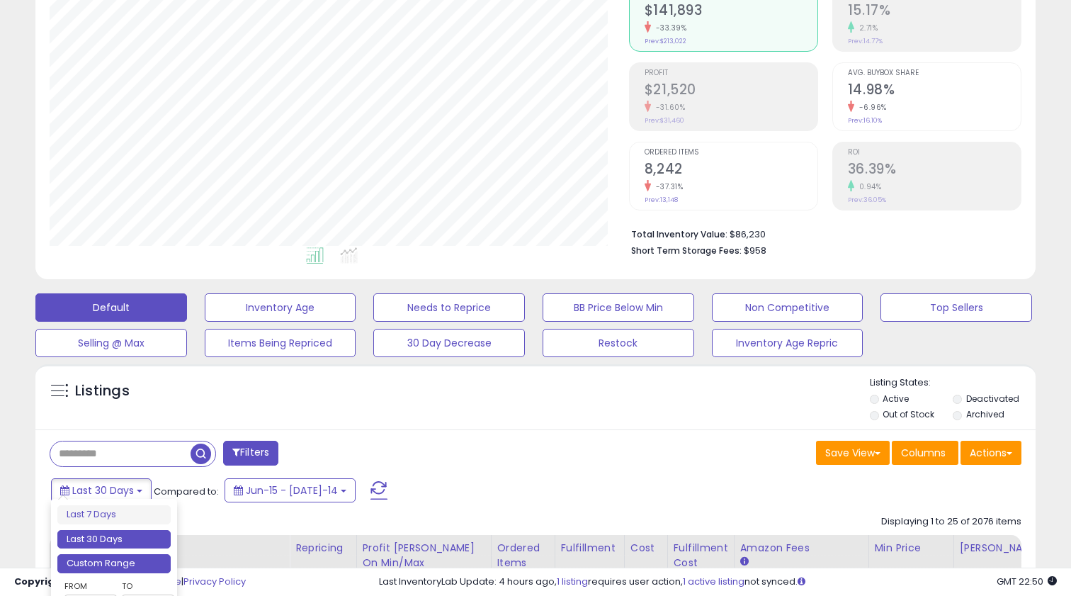
click at [151, 565] on li "Custom Range" at bounding box center [113, 563] width 113 height 19
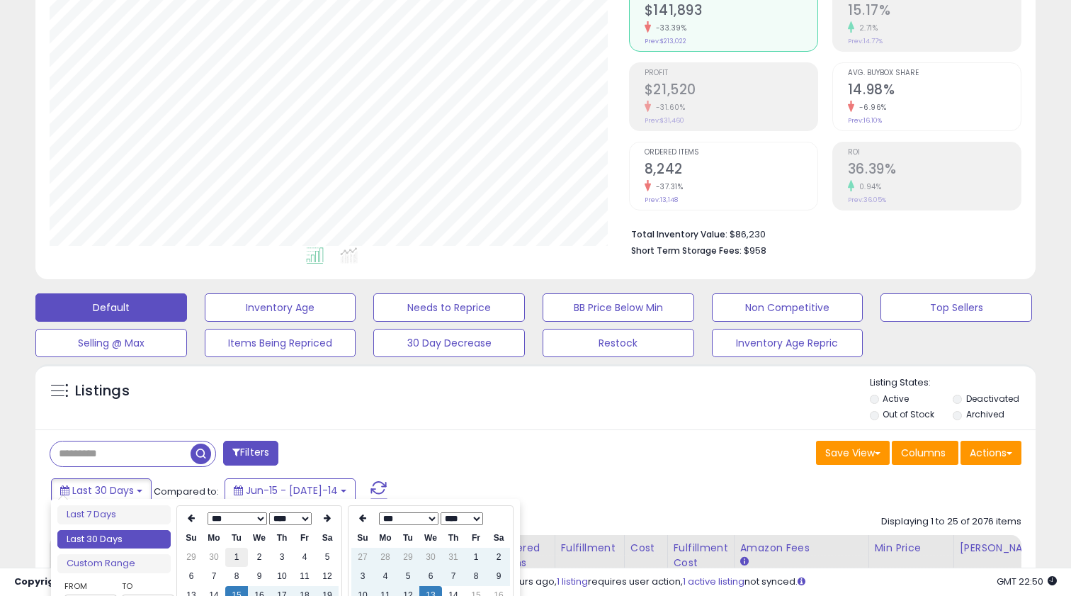
click at [237, 557] on td "1" at bounding box center [236, 557] width 23 height 19
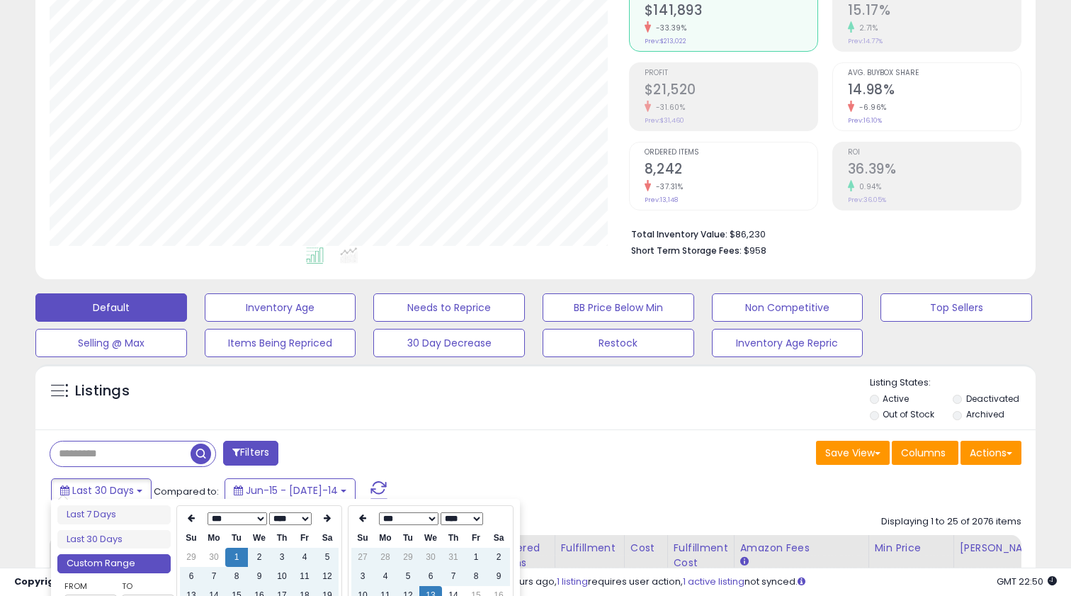
type input "**********"
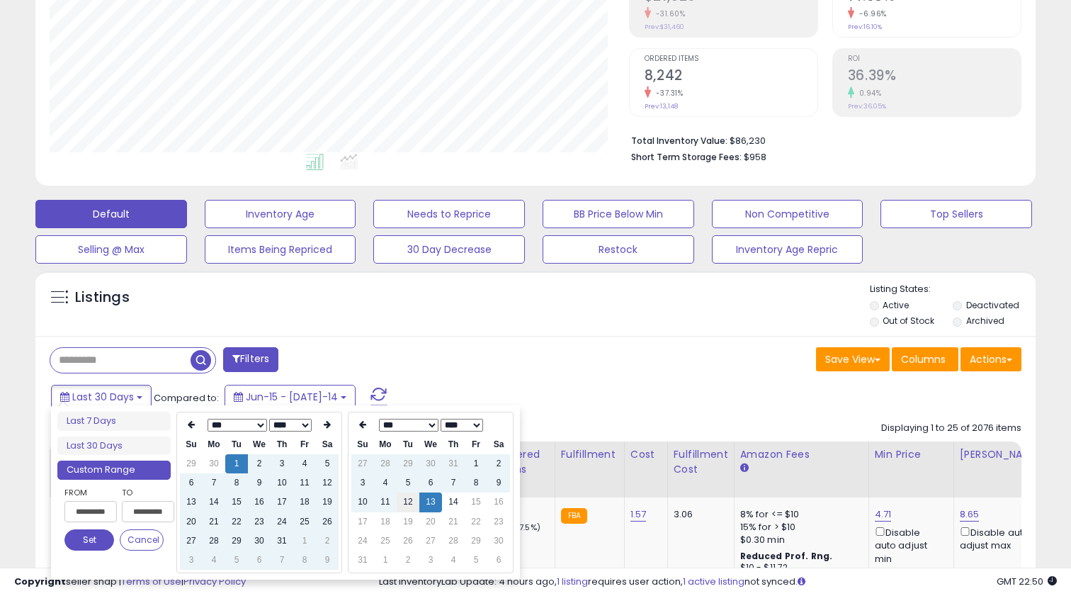
scroll to position [250, 0]
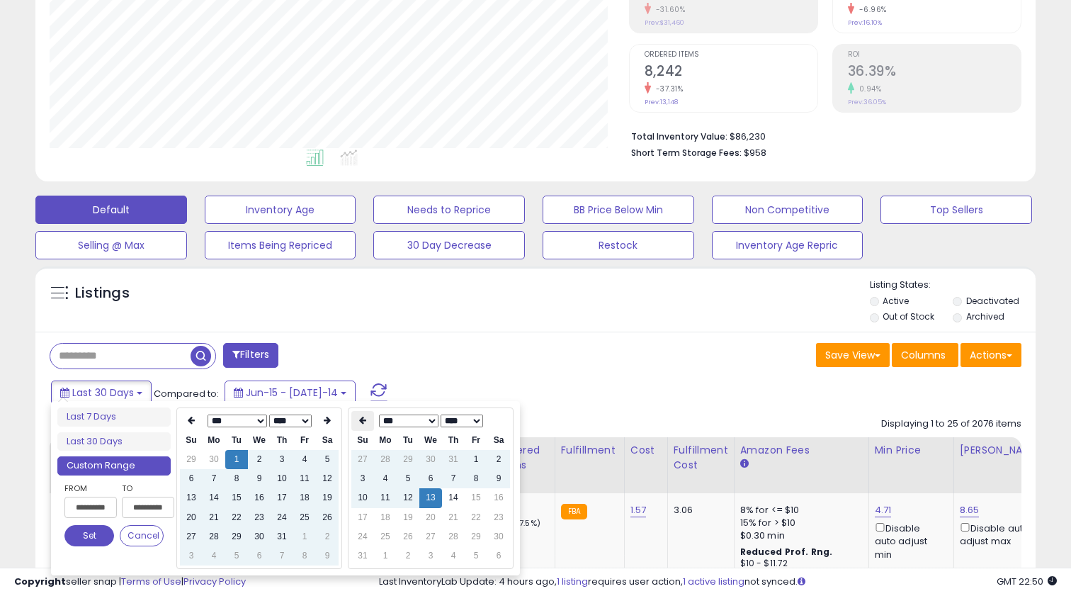
click at [361, 415] on th at bounding box center [362, 421] width 23 height 20
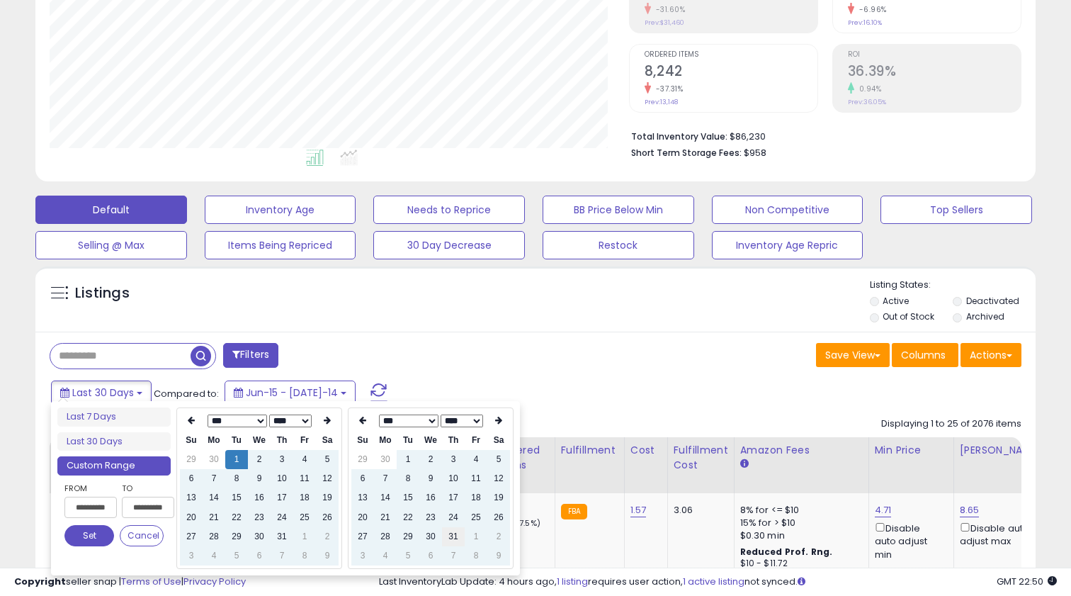
click at [452, 537] on td "31" at bounding box center [453, 536] width 23 height 19
type input "**********"
click at [95, 531] on button "Set" at bounding box center [89, 535] width 50 height 21
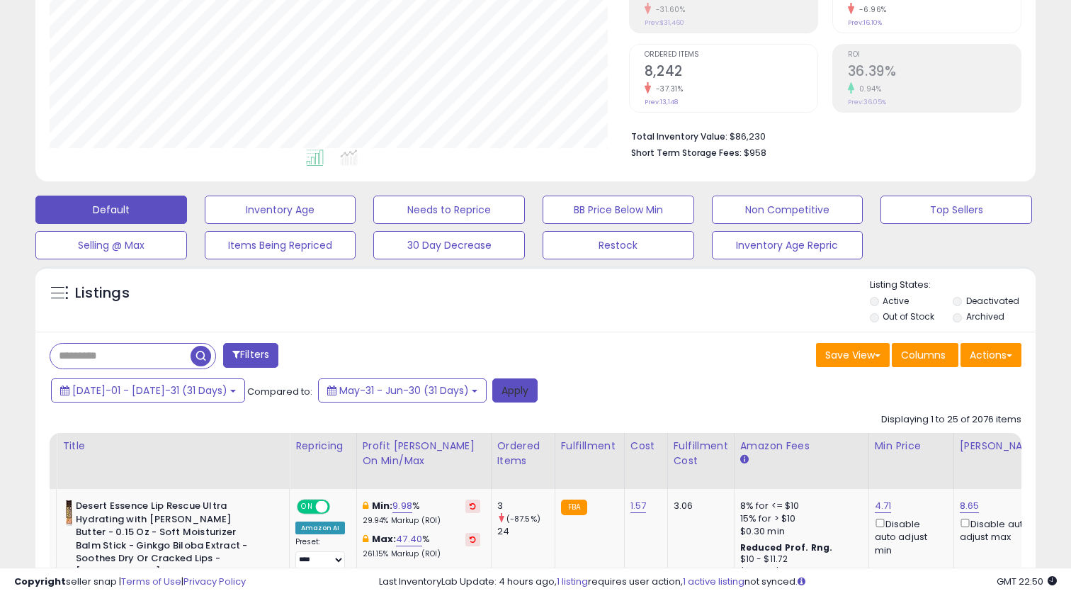
click at [492, 378] on button "Apply" at bounding box center [514, 390] width 45 height 24
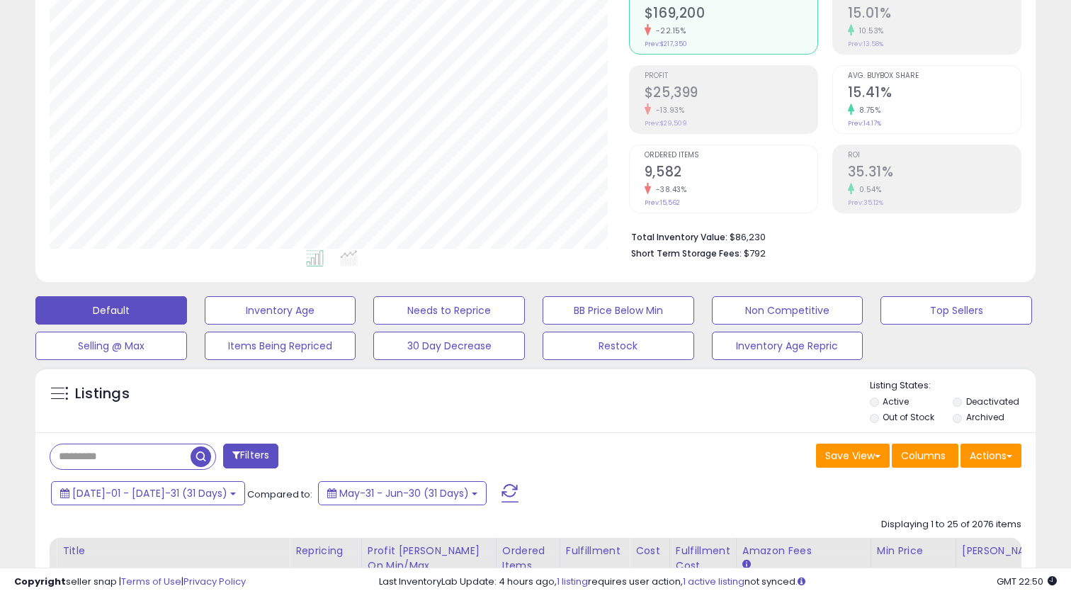
scroll to position [290, 579]
click at [746, 223] on div "Total Inventory Value: $86,230 Short Term Storage Fees: $792" at bounding box center [825, 240] width 392 height 55
click at [744, 227] on li "Total Inventory Value: $86,230" at bounding box center [821, 235] width 380 height 17
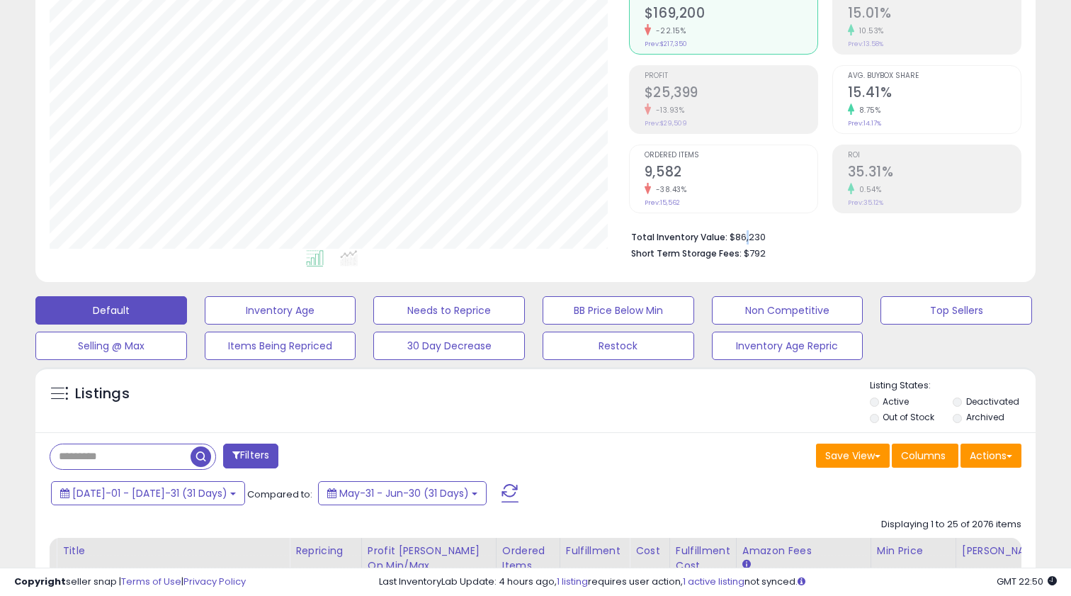
click at [744, 227] on li "Total Inventory Value: $86,230" at bounding box center [821, 235] width 380 height 17
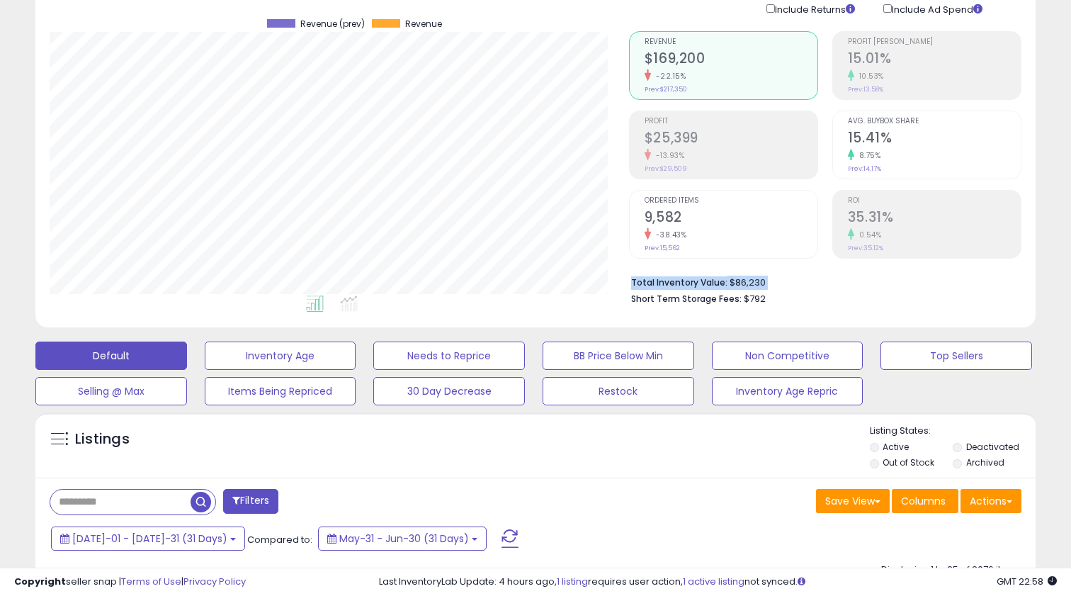
scroll to position [122, 0]
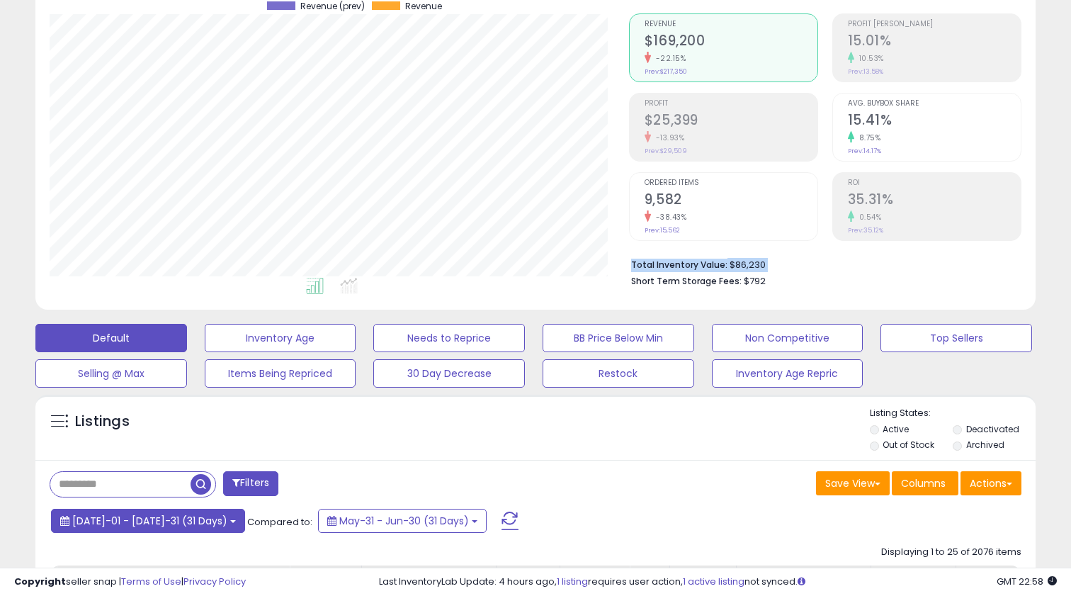
click at [183, 523] on span "[DATE]-01 - [DATE]-31 (31 Days)" at bounding box center [149, 521] width 155 height 14
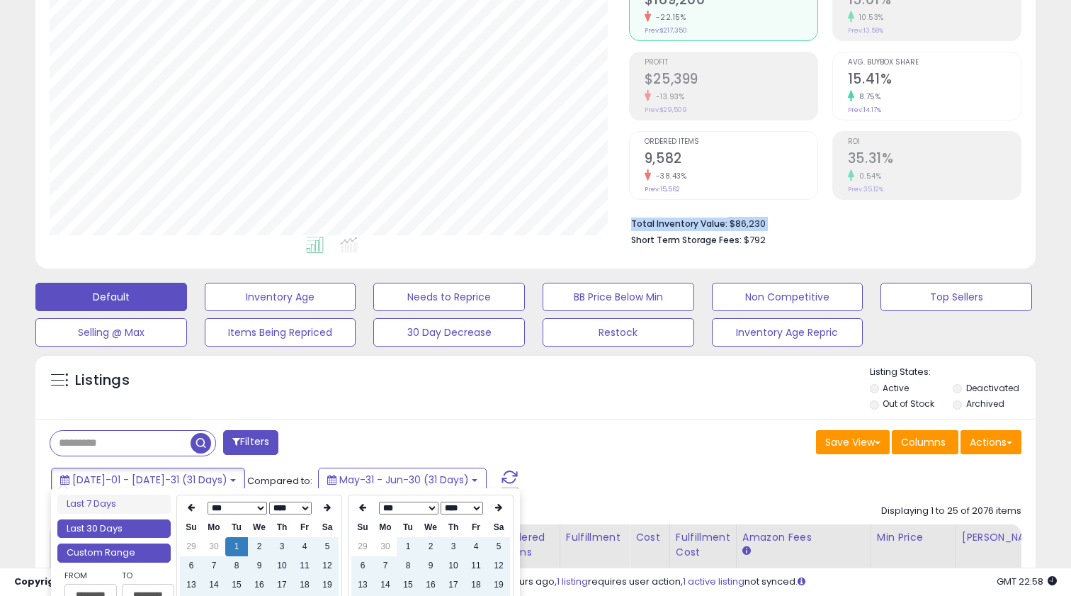
type input "**********"
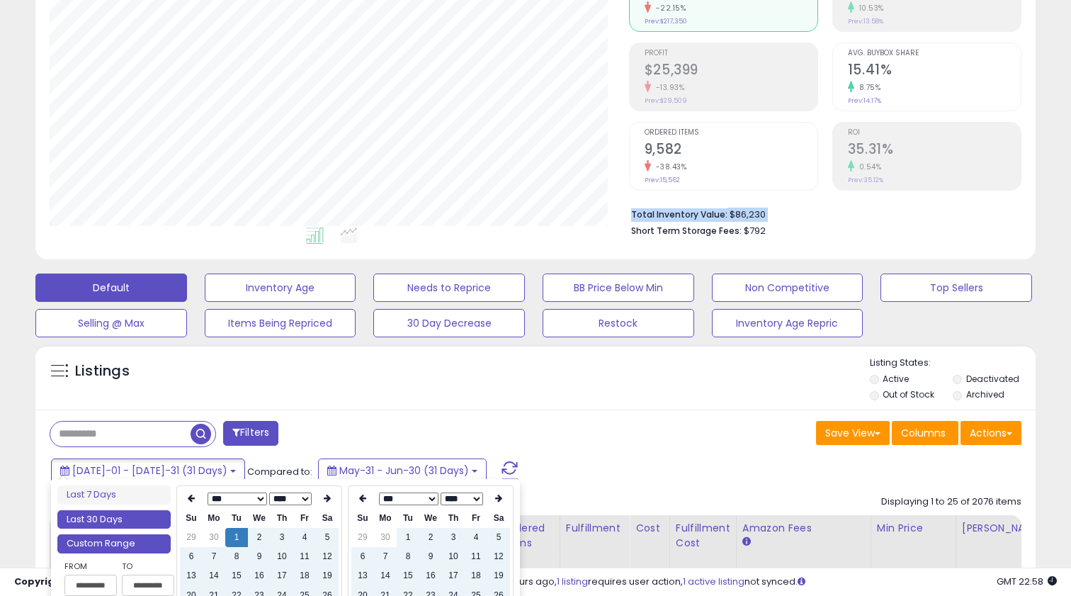
type input "**********"
click at [146, 521] on li "Last 30 Days" at bounding box center [113, 519] width 113 height 19
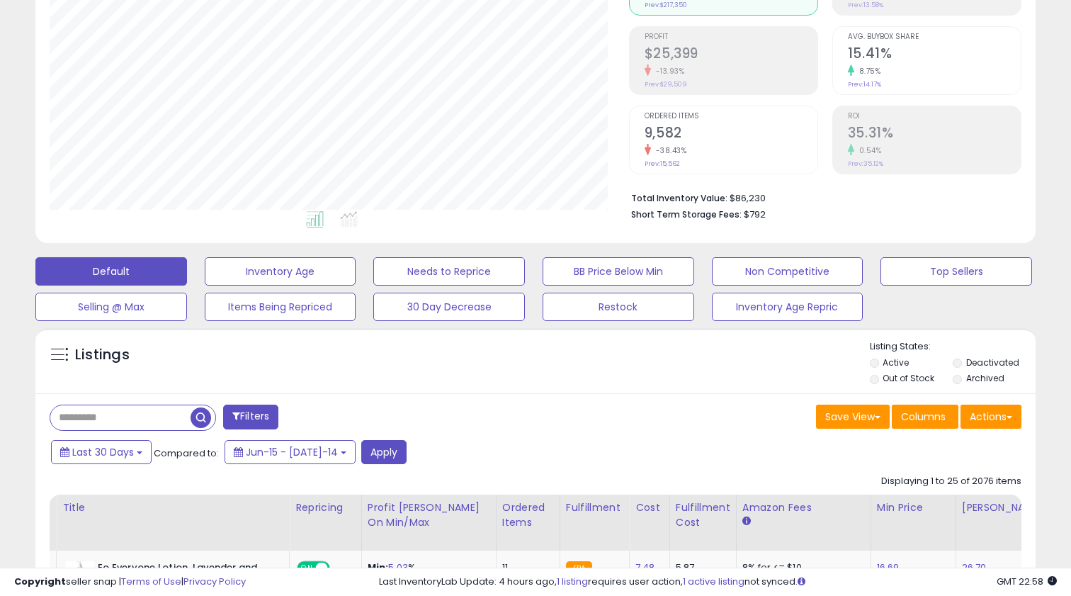
scroll to position [204, 0]
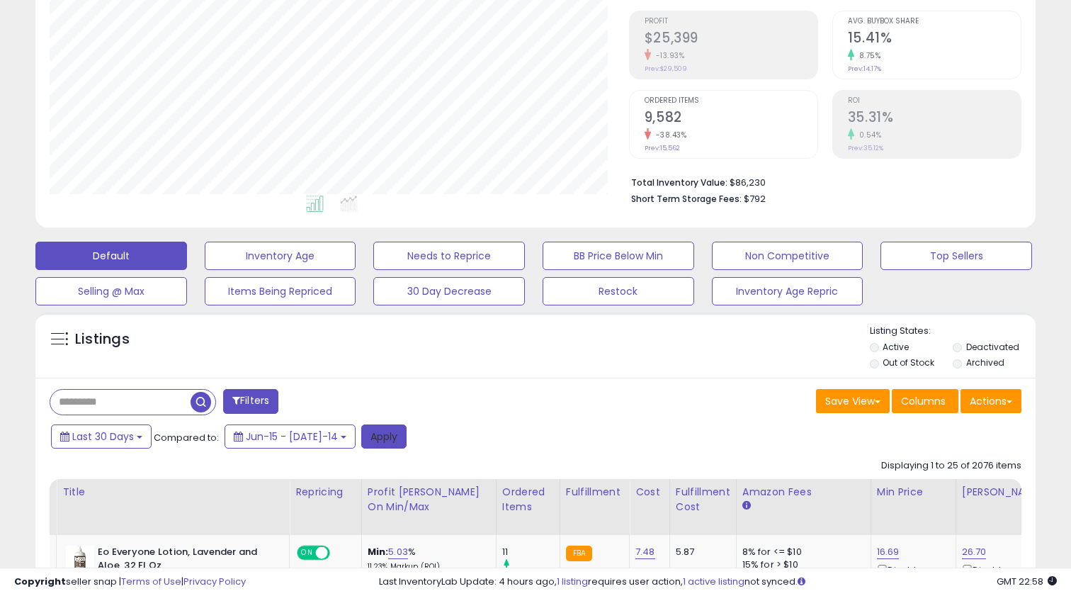
click at [363, 428] on button "Apply" at bounding box center [383, 436] width 45 height 24
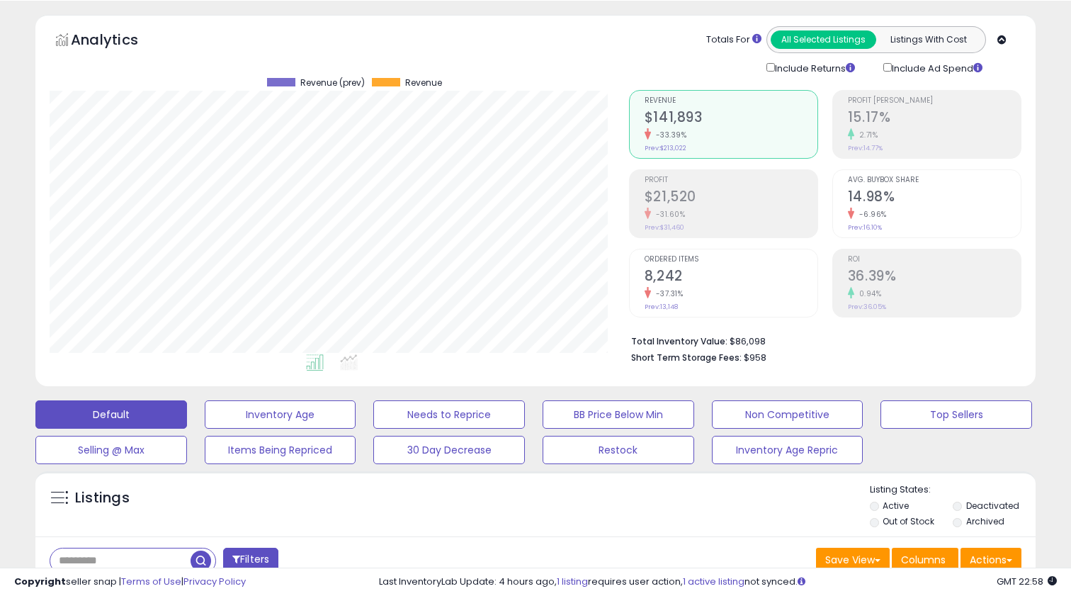
scroll to position [290, 579]
drag, startPoint x: 677, startPoint y: 332, endPoint x: 736, endPoint y: 332, distance: 58.8
click at [736, 332] on li "Total Inventory Value: $86,098" at bounding box center [821, 340] width 380 height 17
click at [742, 341] on li "Total Inventory Value: $86,098" at bounding box center [821, 340] width 380 height 17
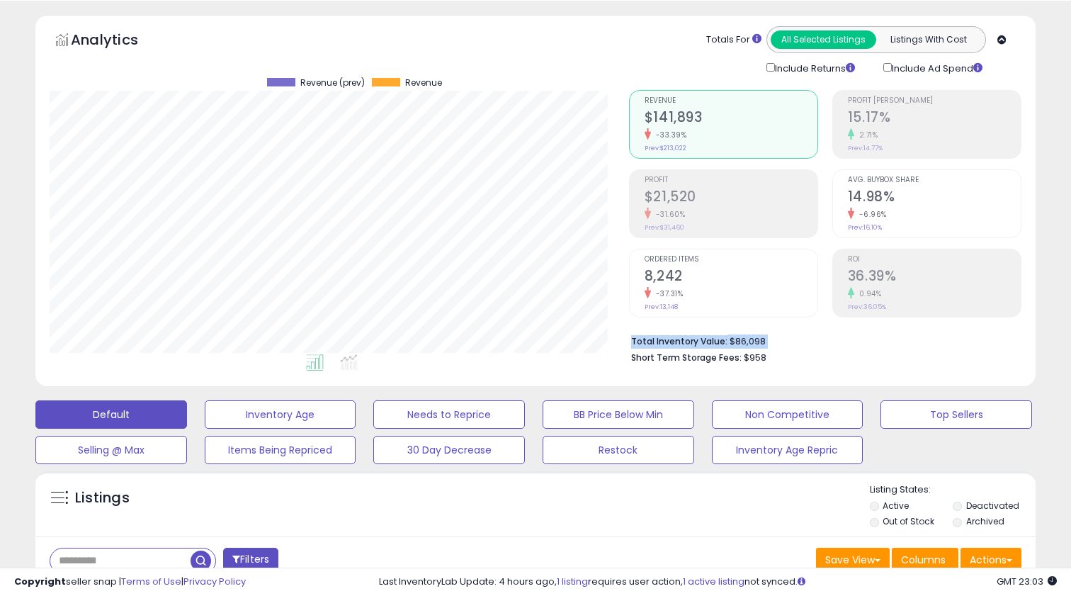
click at [742, 341] on li "Total Inventory Value: $86,098" at bounding box center [821, 340] width 380 height 17
click at [793, 358] on li "Short Term Storage Fees: $958" at bounding box center [821, 356] width 380 height 17
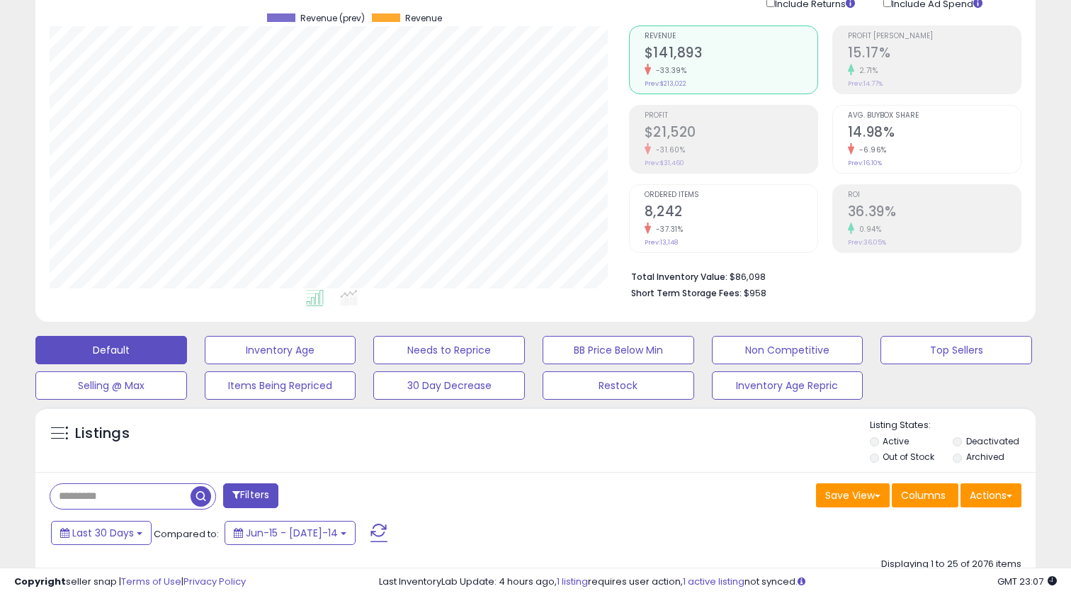
scroll to position [114, 0]
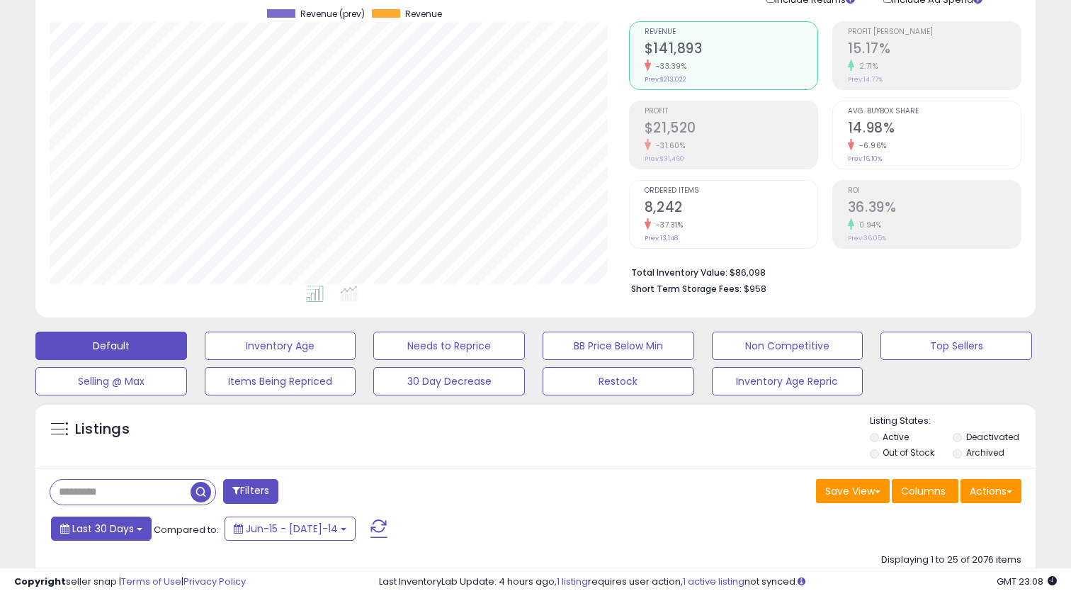
click at [115, 531] on span "Last 30 Days" at bounding box center [103, 528] width 62 height 14
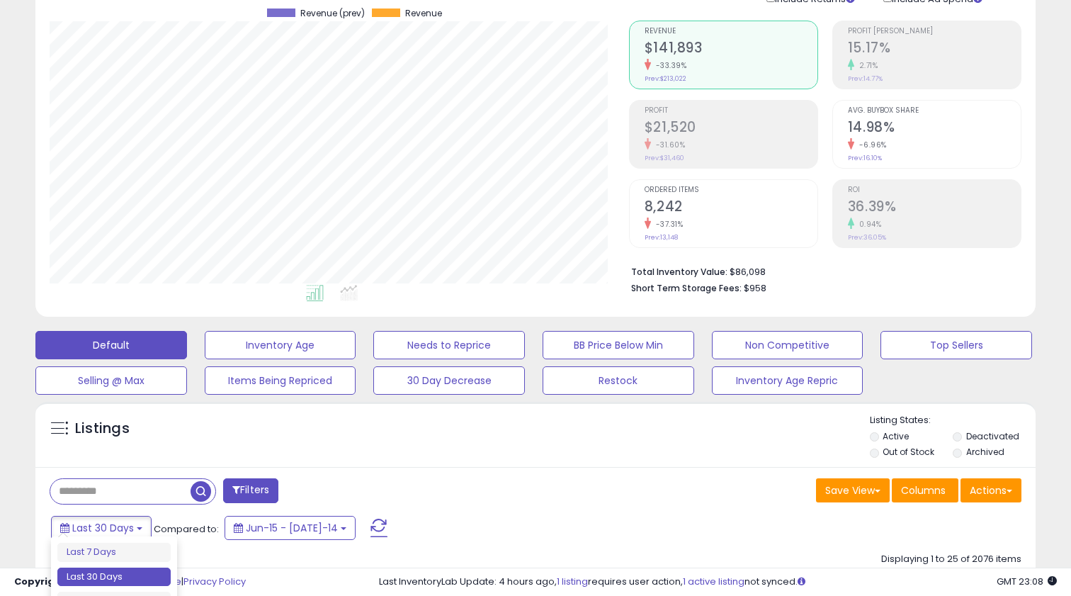
scroll to position [140, 0]
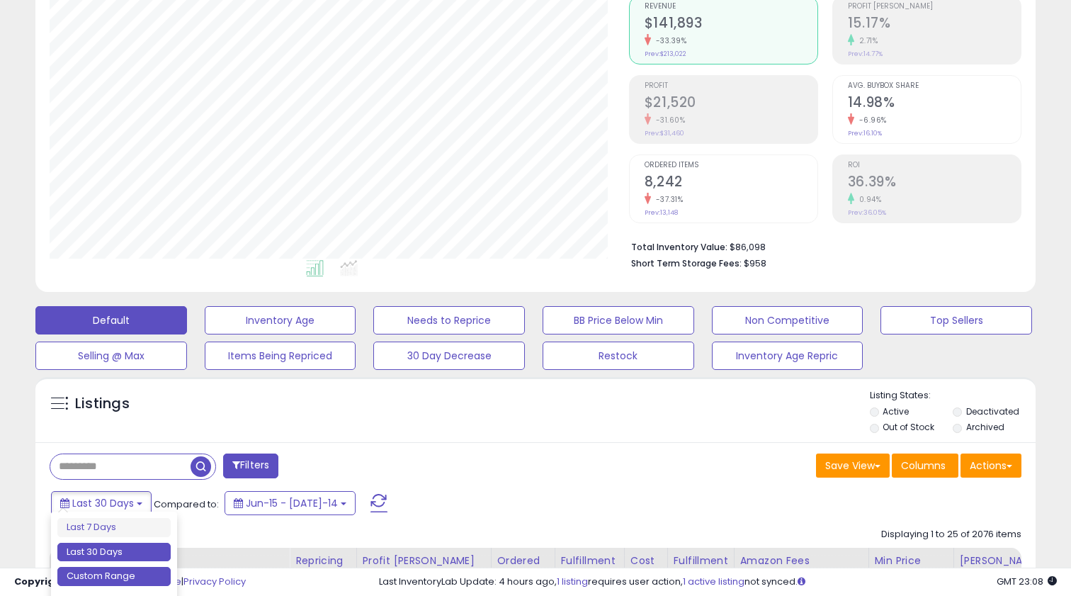
click at [140, 572] on li "Custom Range" at bounding box center [113, 576] width 113 height 19
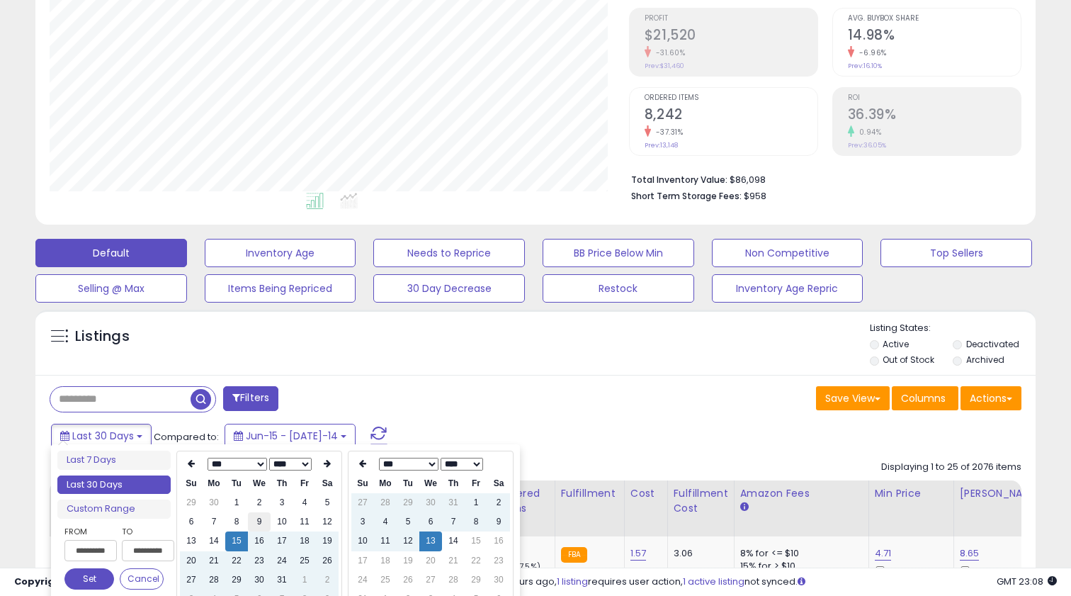
scroll to position [217, 0]
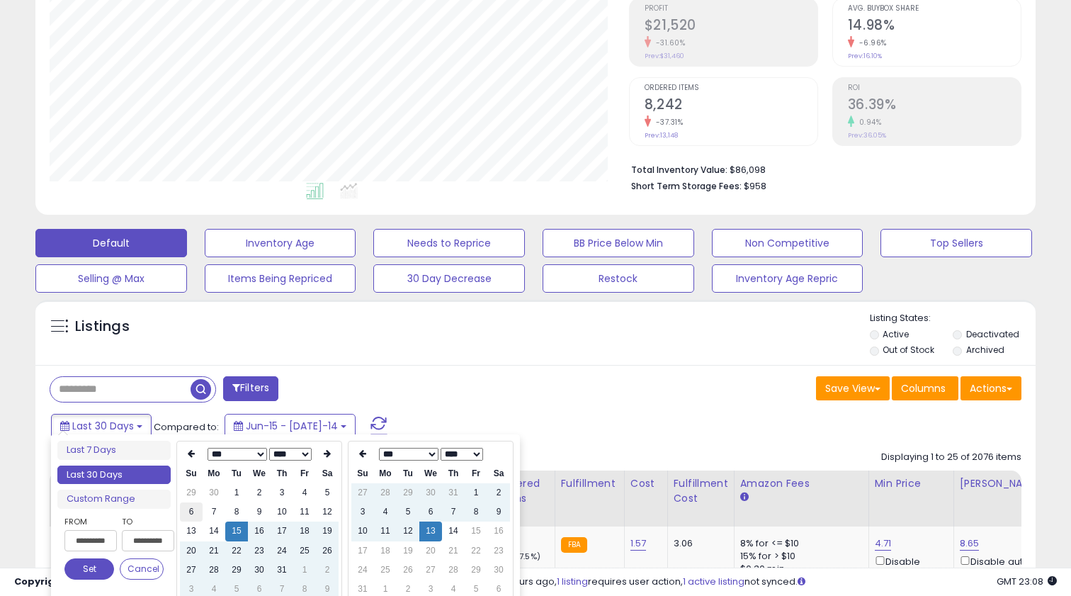
click at [196, 510] on td "6" at bounding box center [191, 511] width 23 height 19
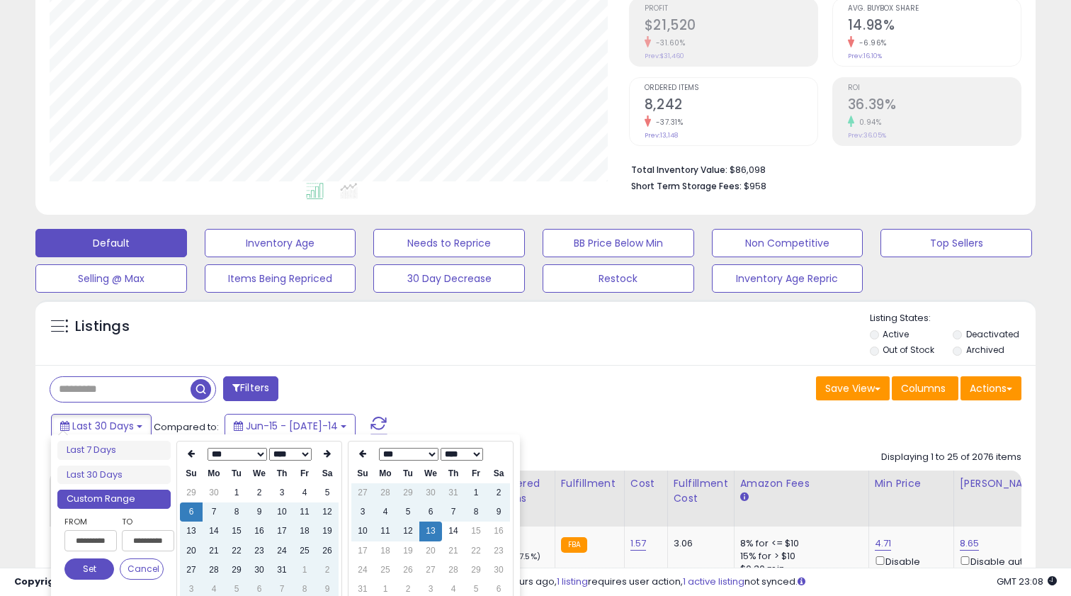
type input "**********"
click at [365, 531] on td "10" at bounding box center [362, 530] width 23 height 19
type input "**********"
click at [94, 569] on button "Set" at bounding box center [89, 568] width 50 height 21
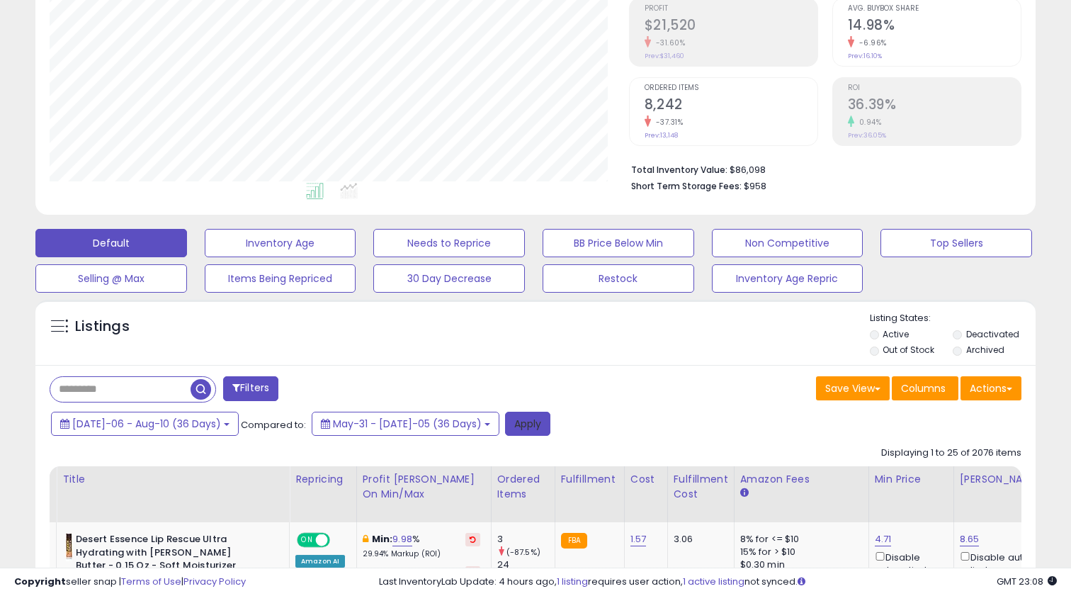
click at [505, 421] on button "Apply" at bounding box center [527, 424] width 45 height 24
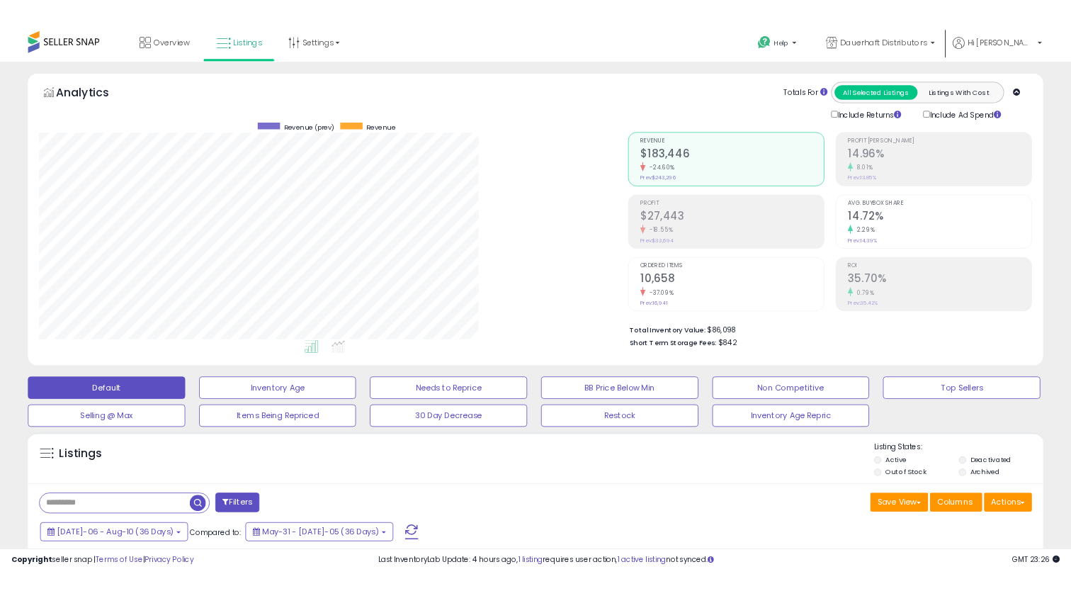
scroll to position [708050, 707761]
